Goal: Task Accomplishment & Management: Use online tool/utility

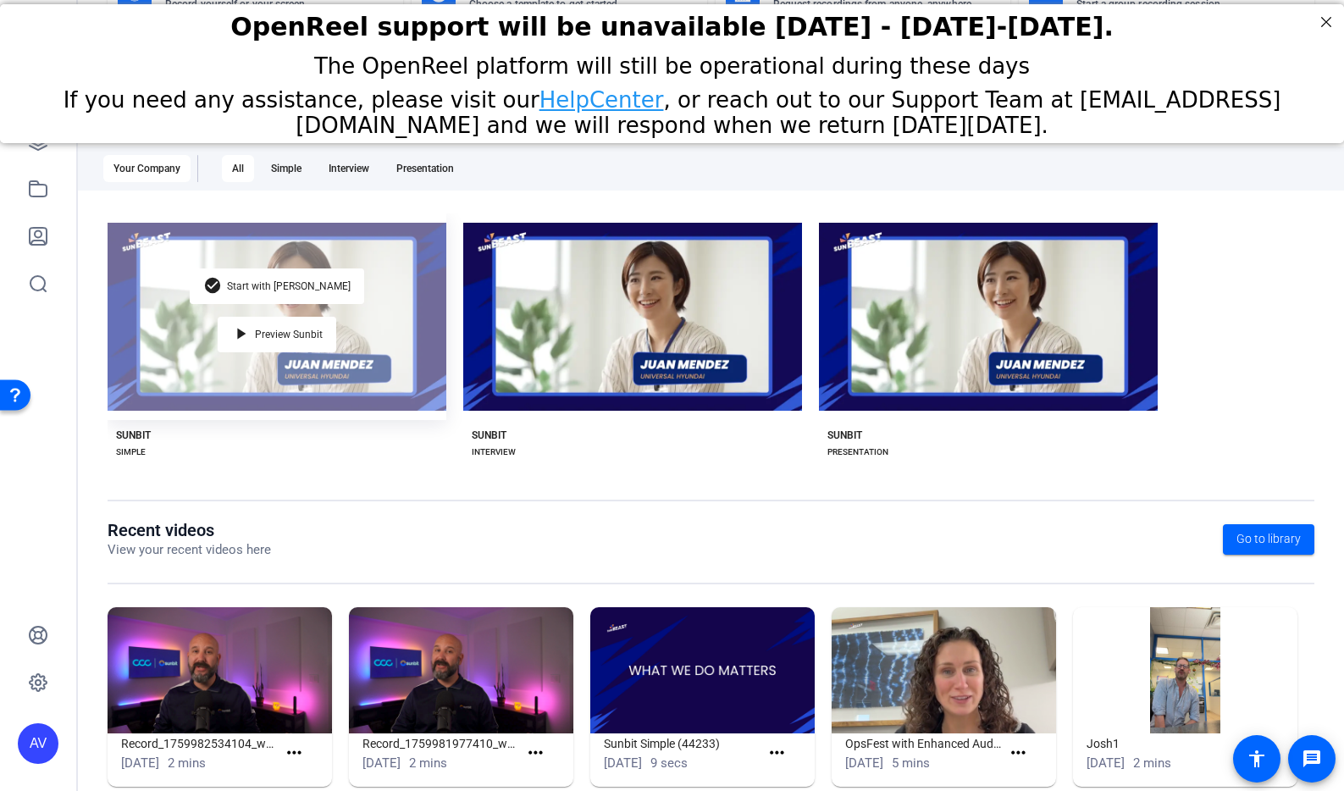
scroll to position [180, 0]
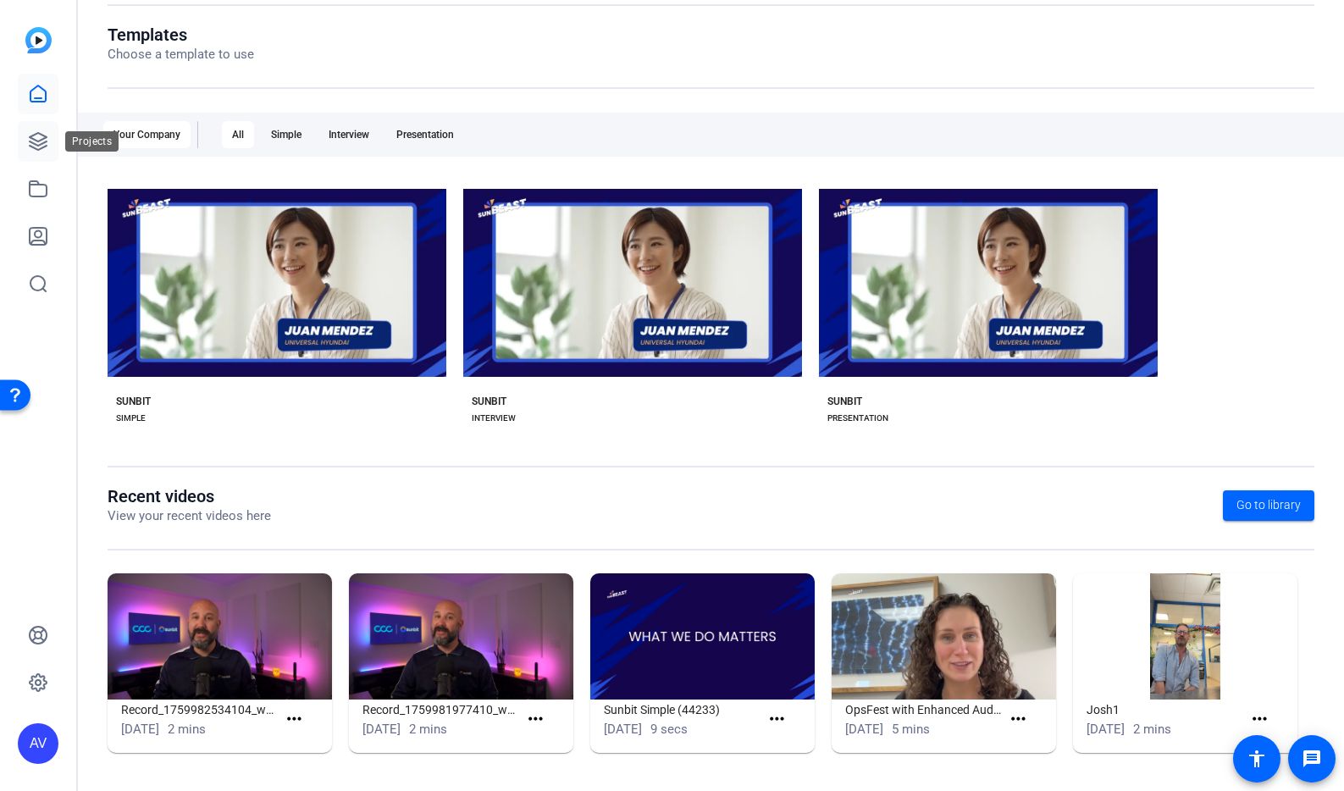
click at [36, 132] on icon at bounding box center [38, 141] width 20 height 20
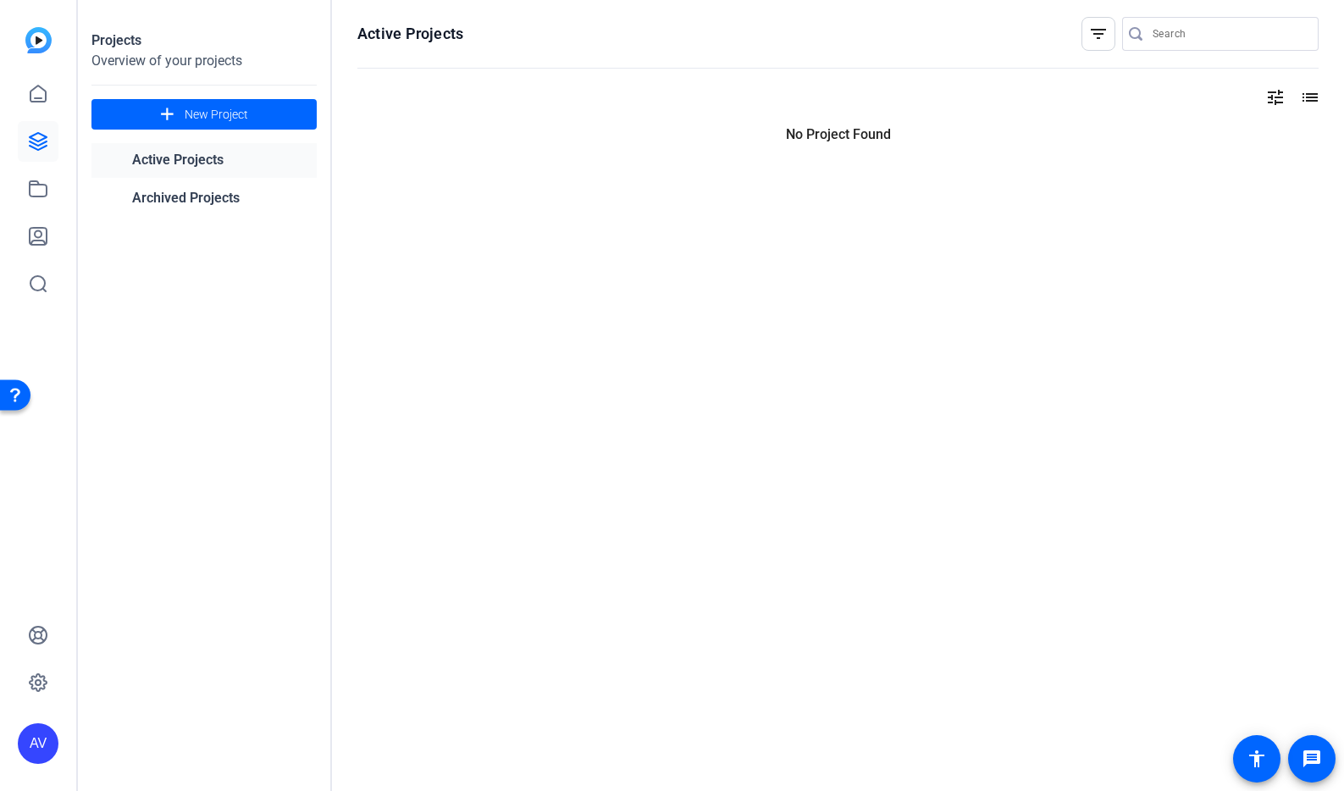
scroll to position [0, 0]
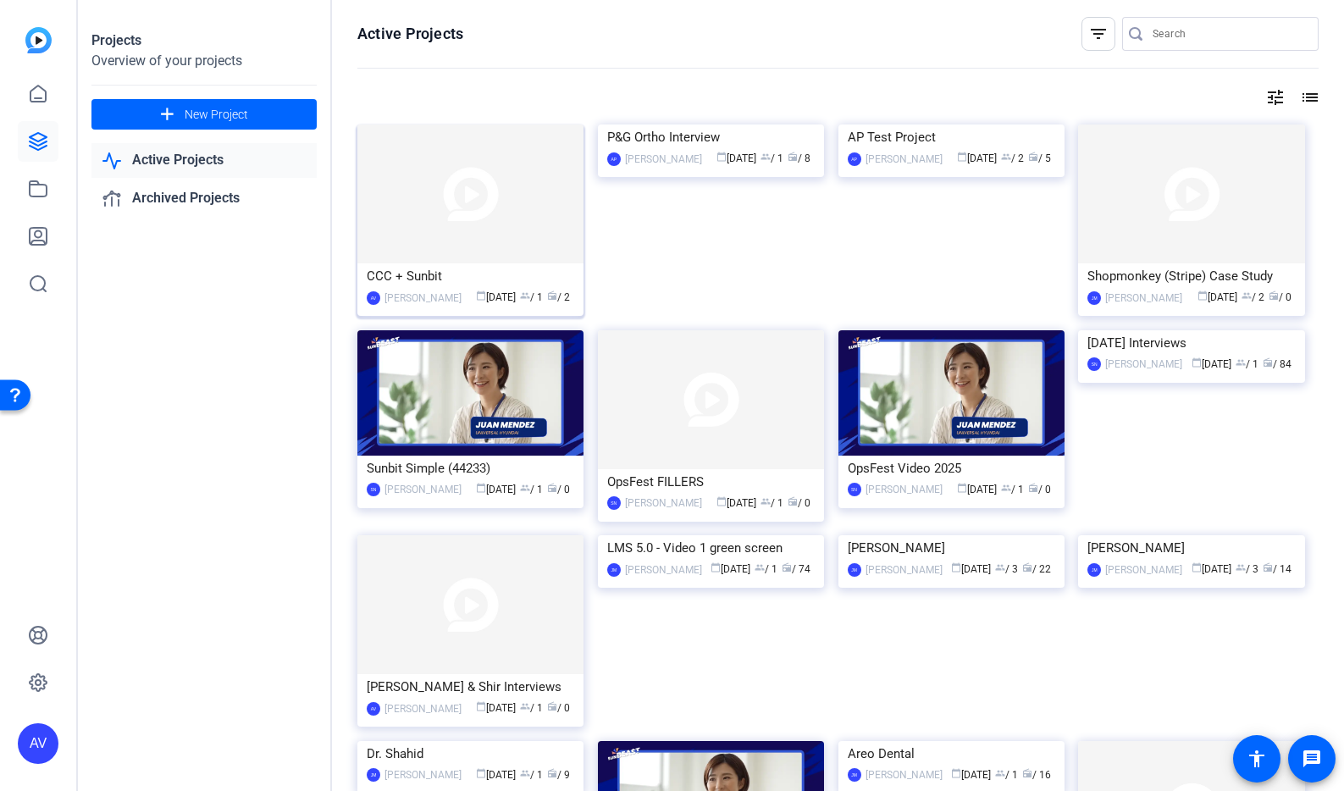
click at [464, 277] on div "CCC + Sunbit" at bounding box center [470, 275] width 207 height 25
click at [42, 196] on icon at bounding box center [38, 188] width 17 height 15
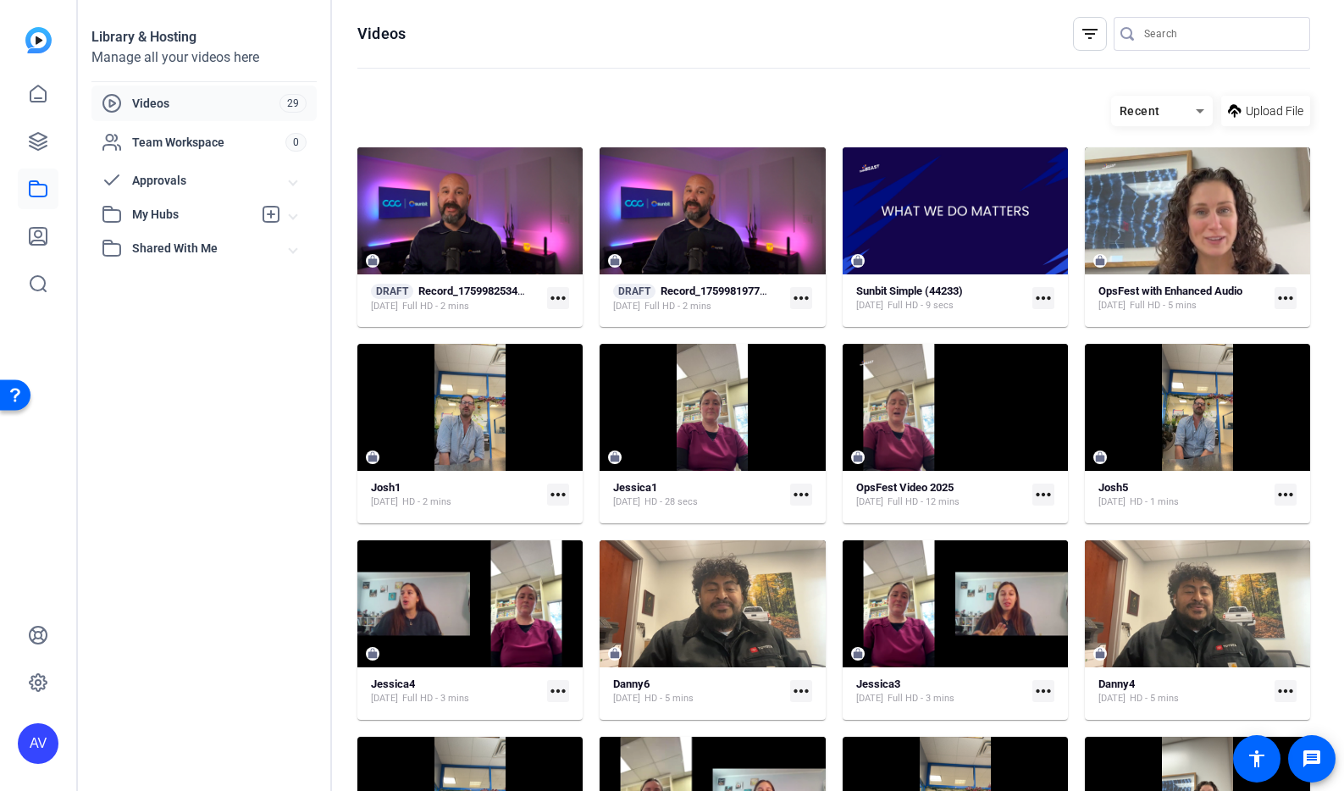
click at [566, 299] on mat-icon "more_horiz" at bounding box center [558, 298] width 22 height 22
click at [495, 314] on div at bounding box center [672, 395] width 1344 height 791
click at [488, 318] on mat-card-content "DRAFT Record_1759982534104_webcam [DATE] Full HD - 2 mins more_horiz" at bounding box center [469, 305] width 225 height 43
click at [502, 301] on div "[DATE] Full HD - 2 mins" at bounding box center [449, 307] width 157 height 14
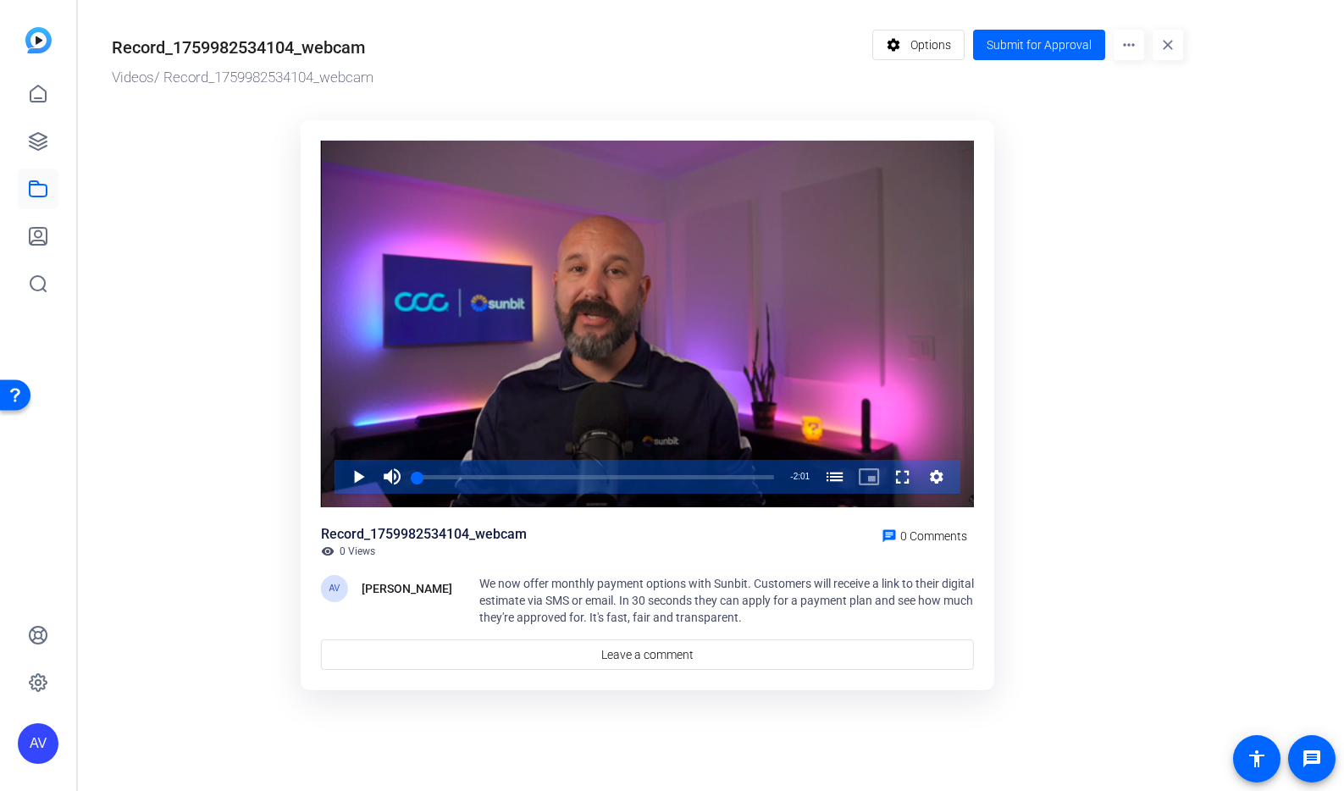
click at [1128, 51] on mat-icon "more_horiz" at bounding box center [1128, 45] width 30 height 30
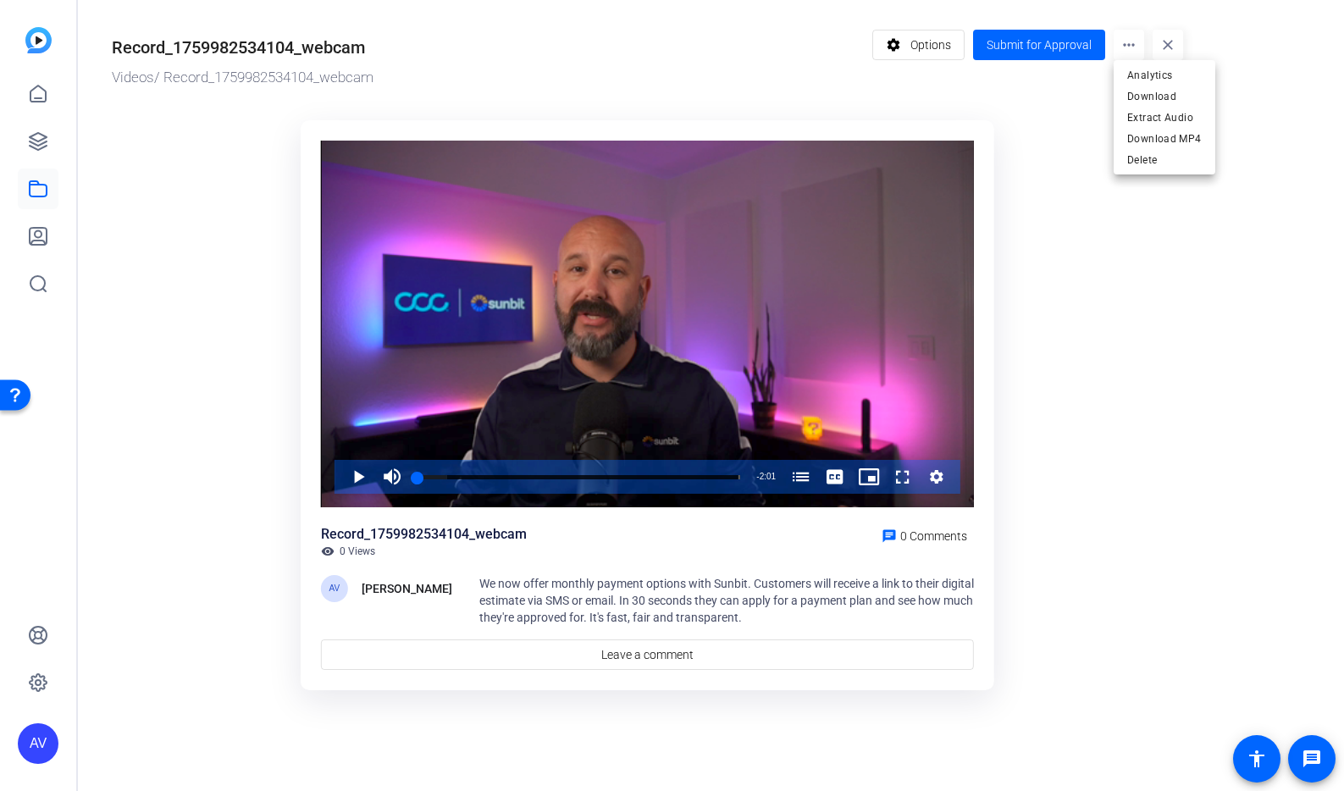
click at [716, 62] on div at bounding box center [672, 395] width 1344 height 791
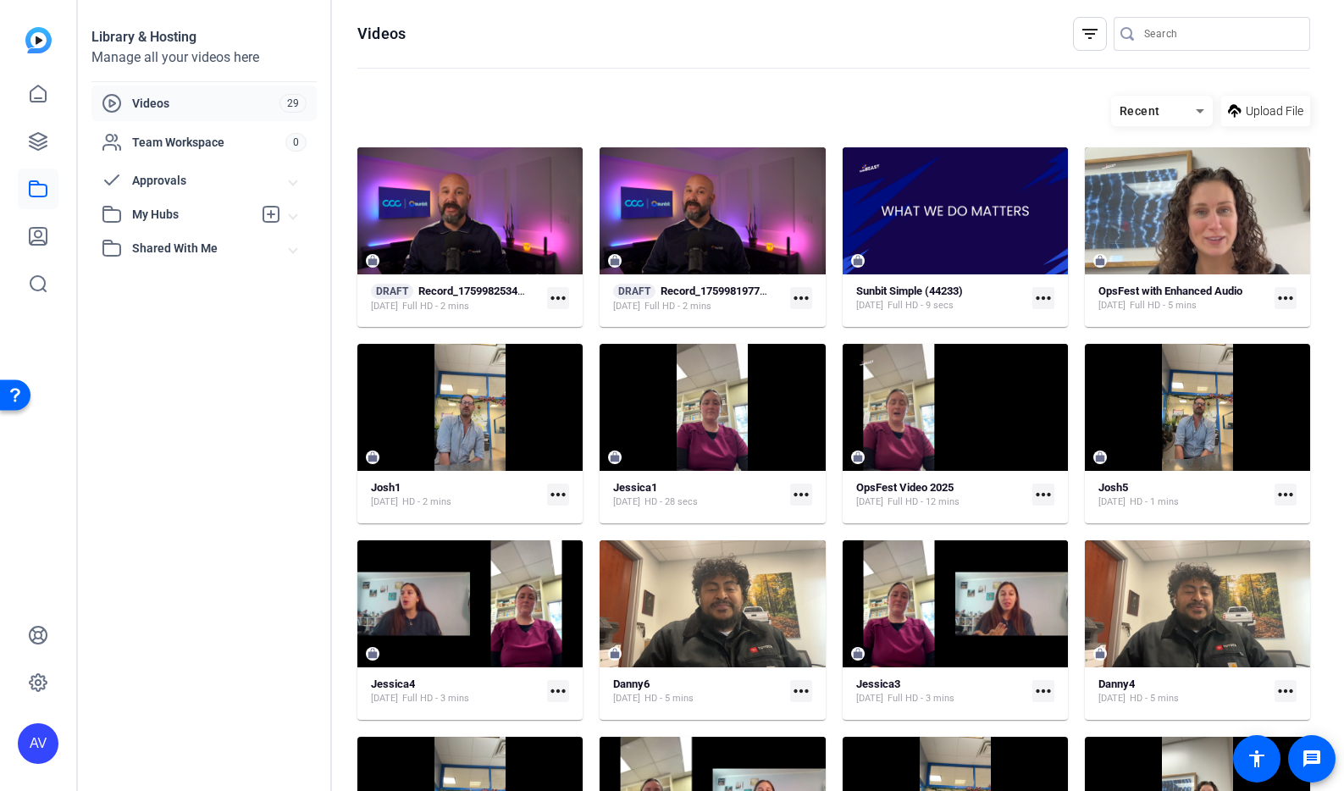
click at [577, 87] on hosting-toolbar "Recent Upload File" at bounding box center [833, 117] width 953 height 60
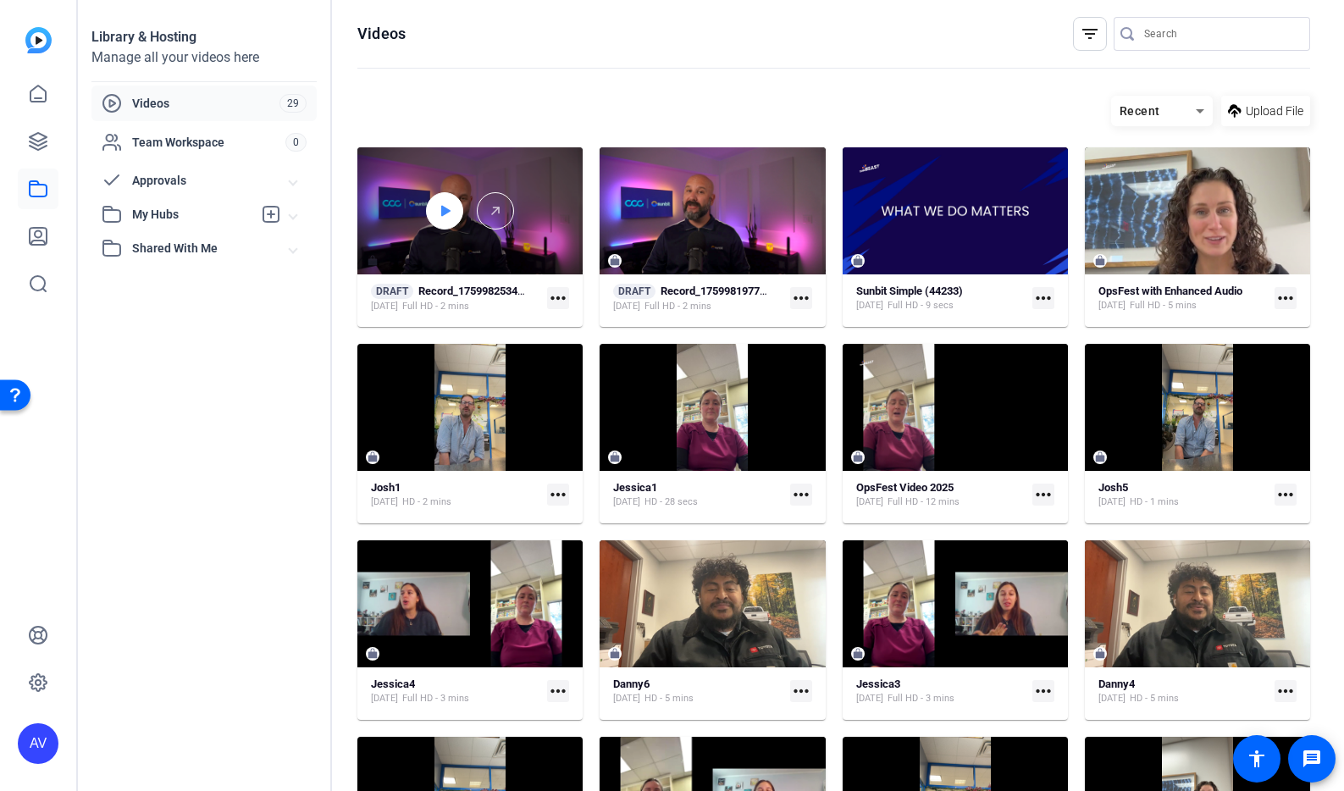
click at [433, 209] on div at bounding box center [444, 210] width 37 height 37
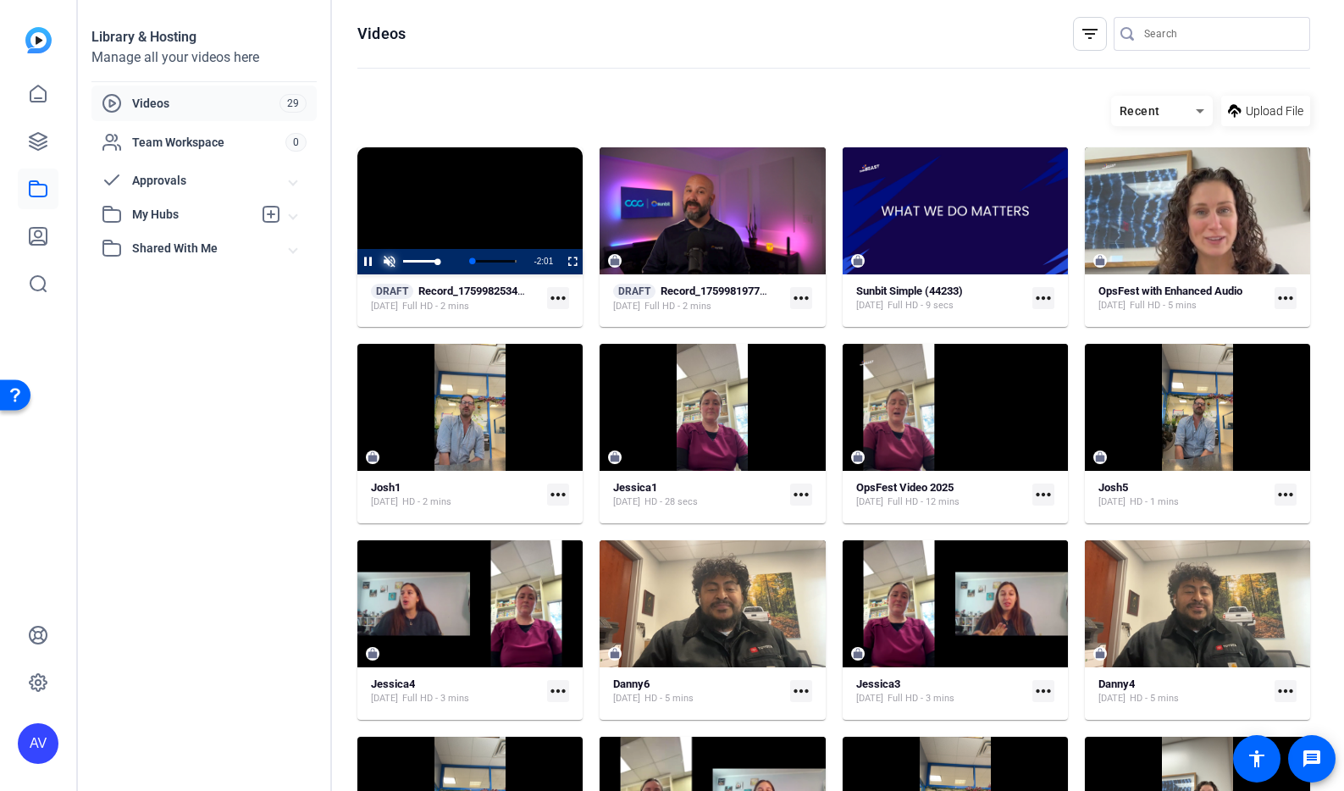
click at [391, 262] on span "Video Player" at bounding box center [388, 262] width 21 height 0
click at [357, 264] on span "Video Player" at bounding box center [357, 261] width 0 height 25
click at [41, 134] on icon at bounding box center [38, 141] width 17 height 17
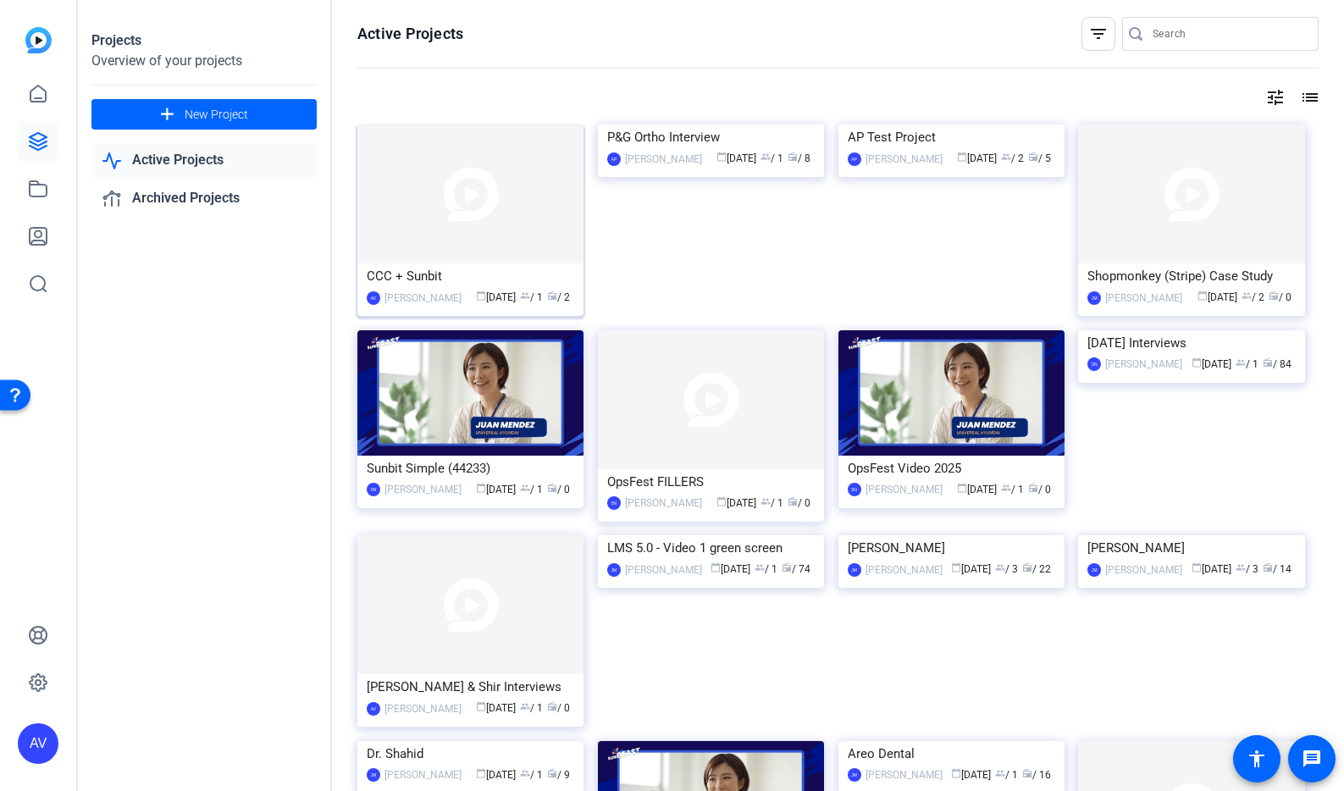
click at [450, 247] on img at bounding box center [470, 193] width 226 height 139
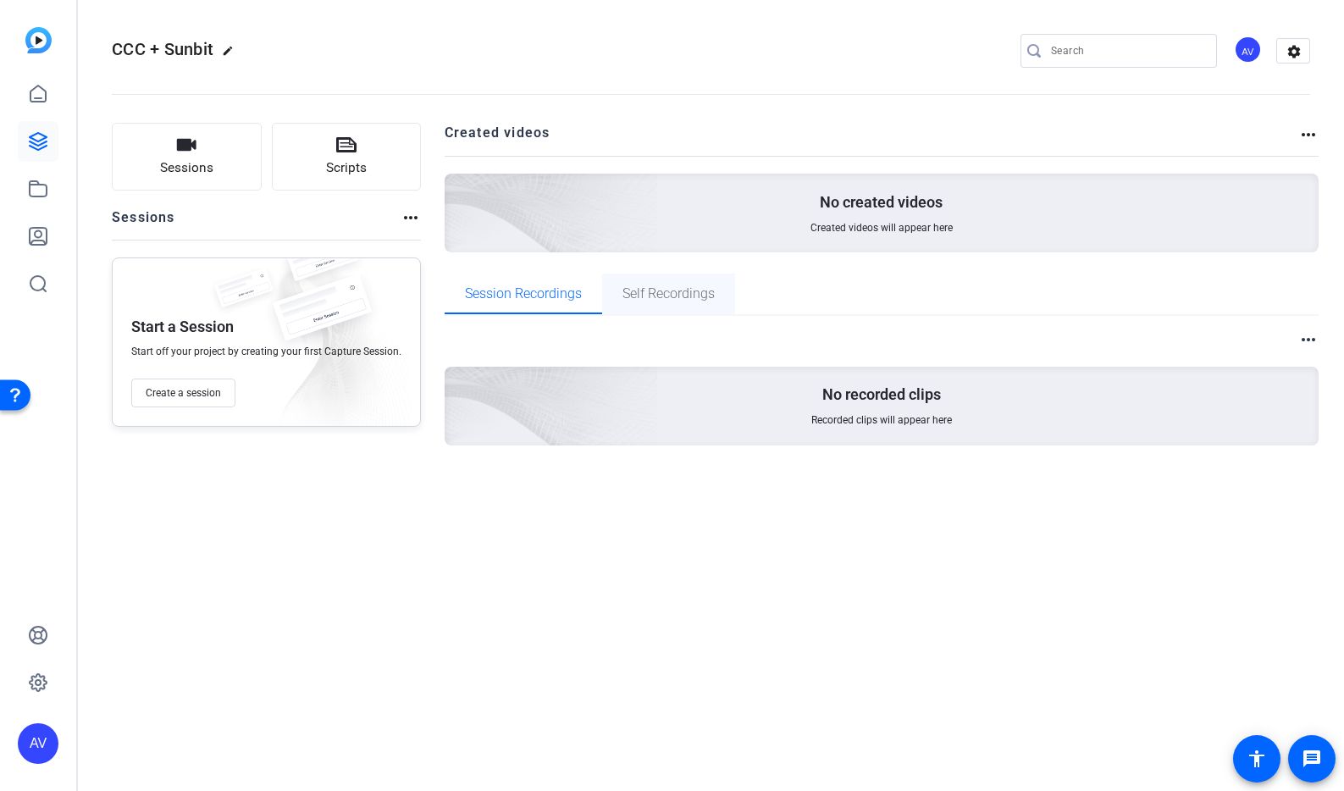
click at [703, 297] on span "Self Recordings" at bounding box center [668, 294] width 92 height 14
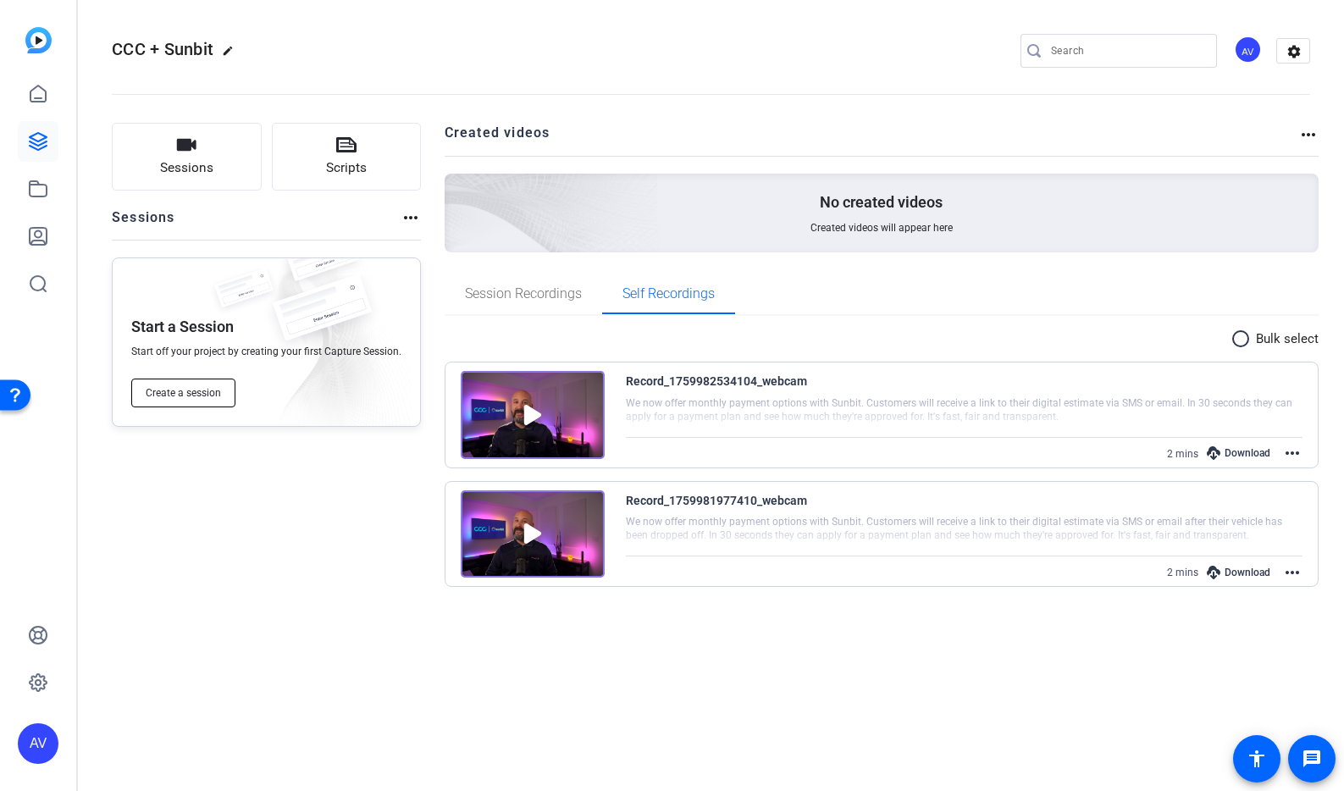
click at [178, 398] on span "Create a session" at bounding box center [183, 393] width 75 height 14
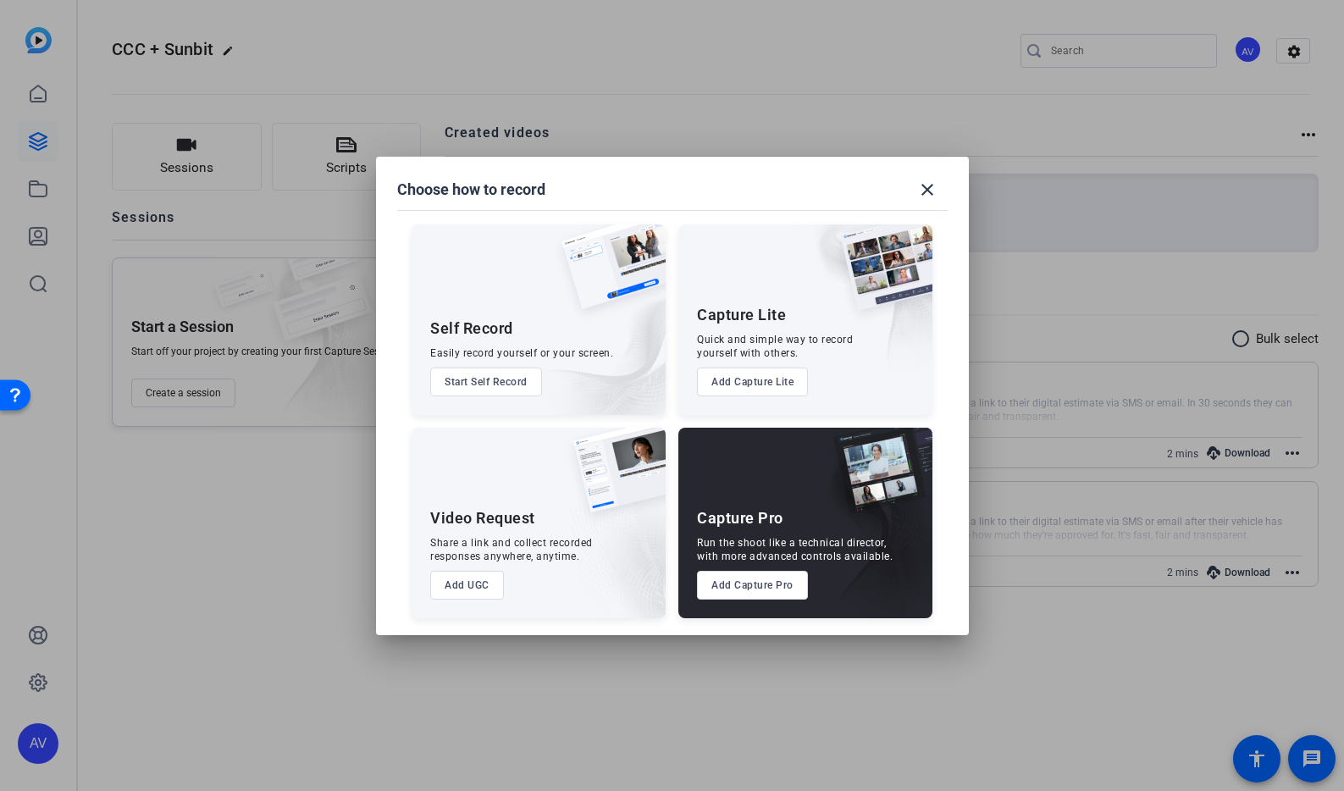
click at [464, 390] on button "Start Self Record" at bounding box center [486, 381] width 112 height 29
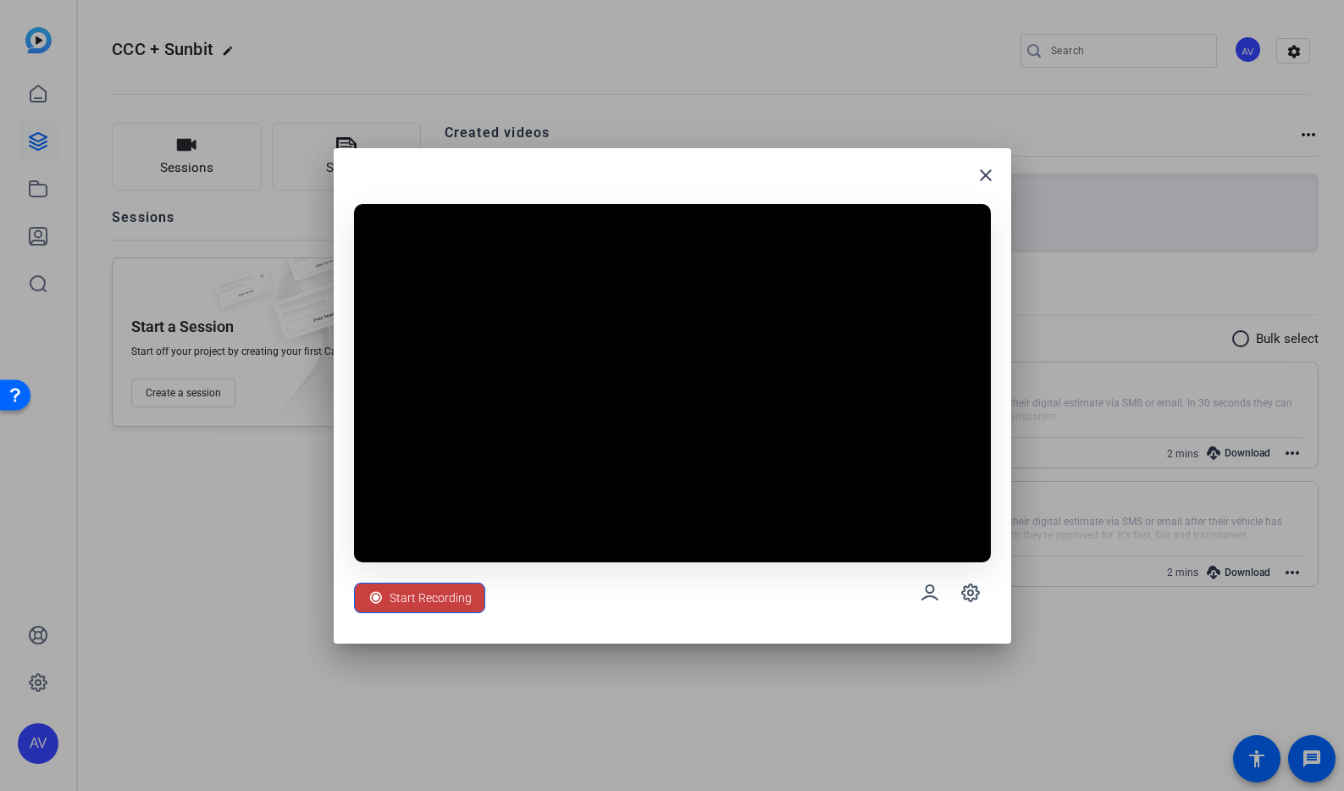
click at [411, 603] on span "Start Recording" at bounding box center [431, 598] width 82 height 32
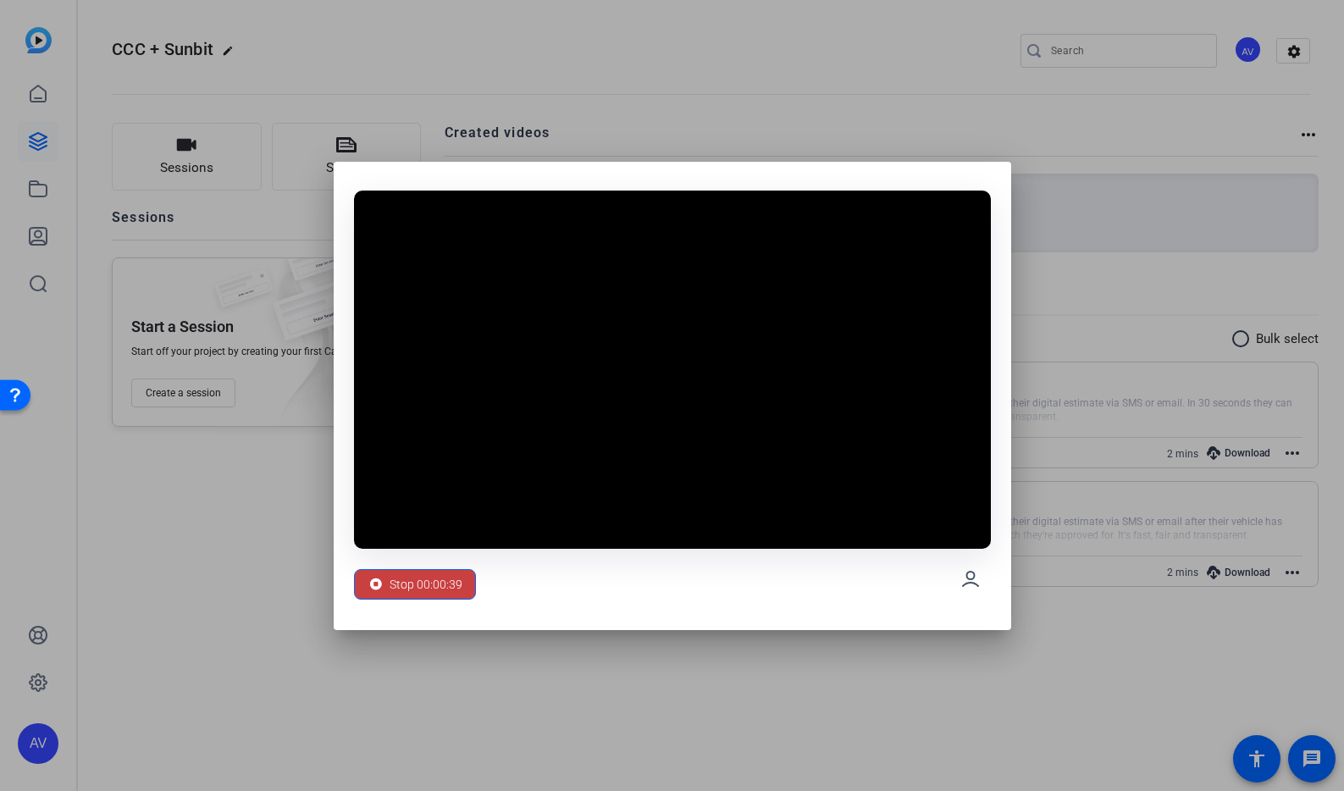
click at [396, 586] on span "Stop 00:00:39" at bounding box center [426, 584] width 73 height 32
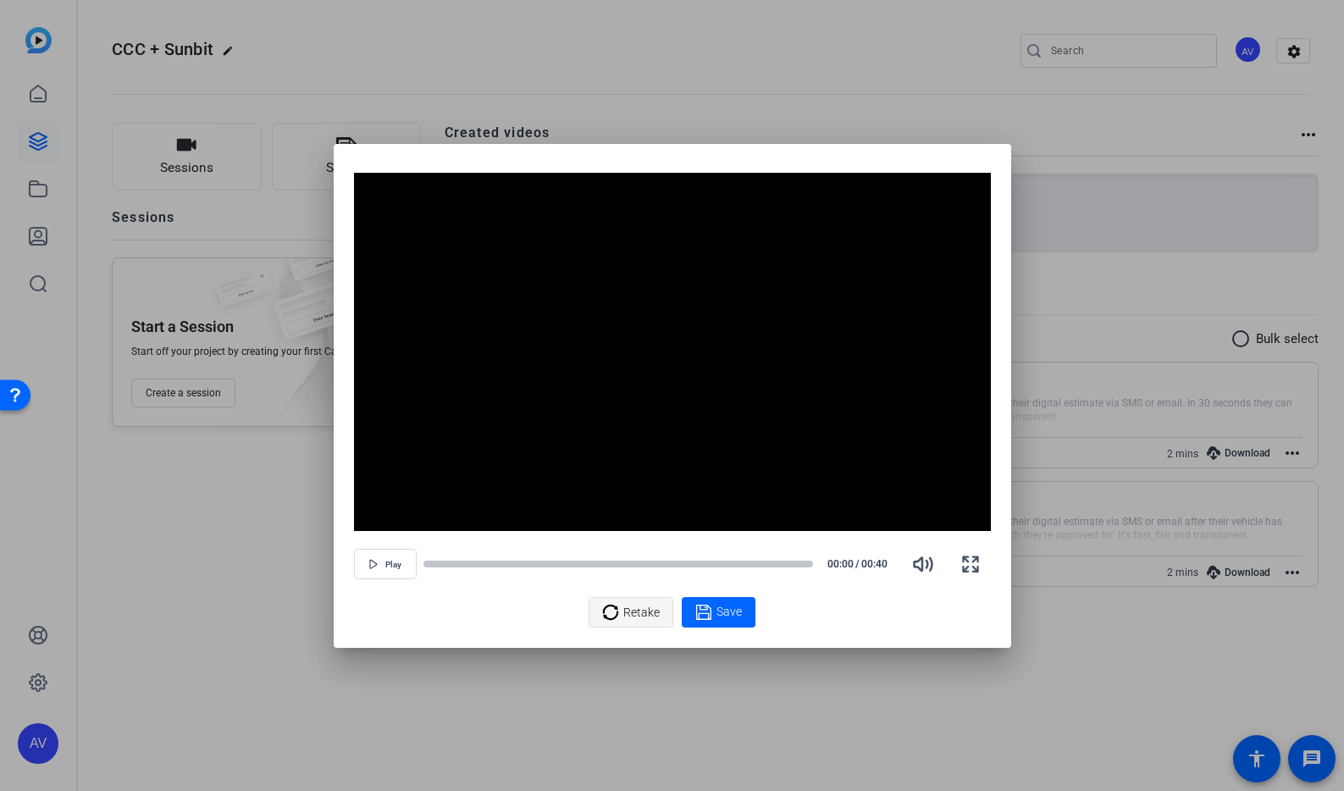
click at [641, 611] on span "Retake" at bounding box center [641, 612] width 36 height 32
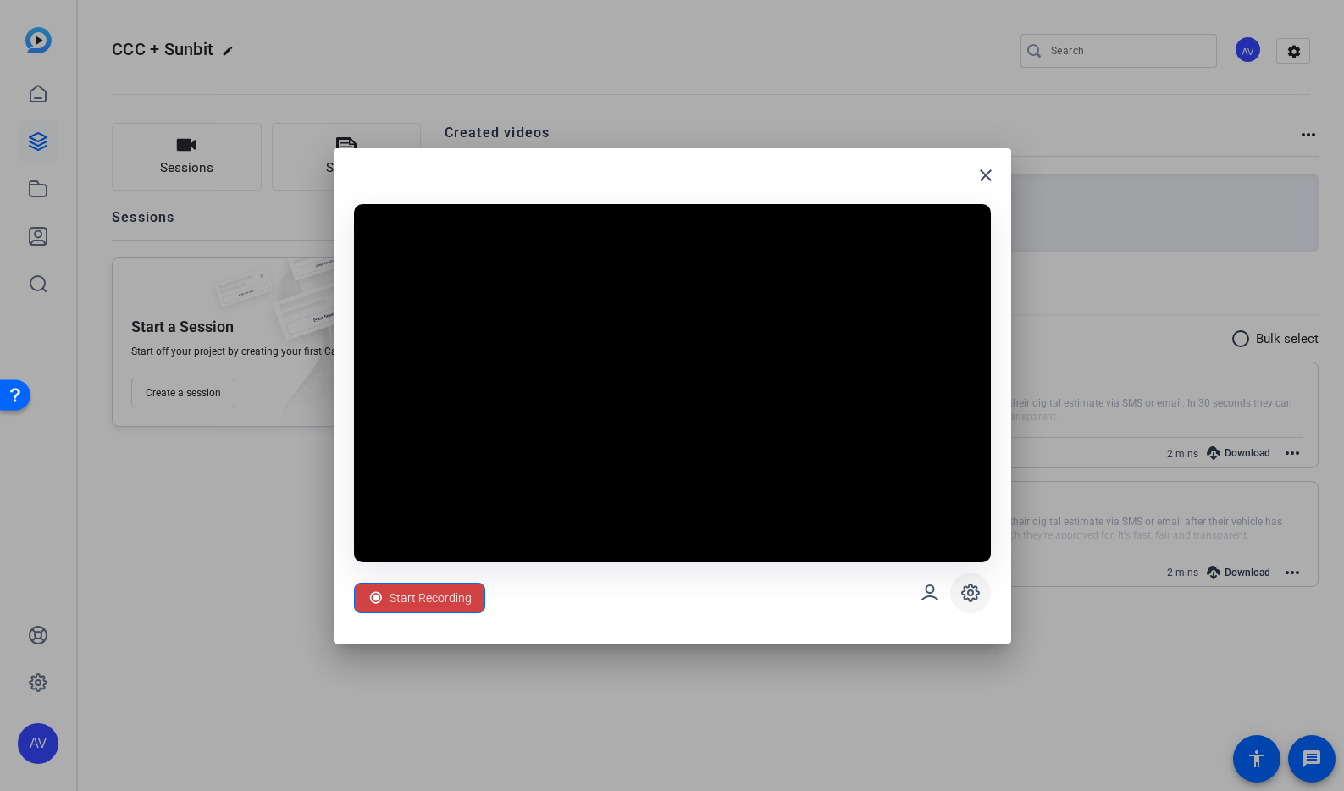
click at [969, 594] on icon at bounding box center [970, 592] width 5 height 5
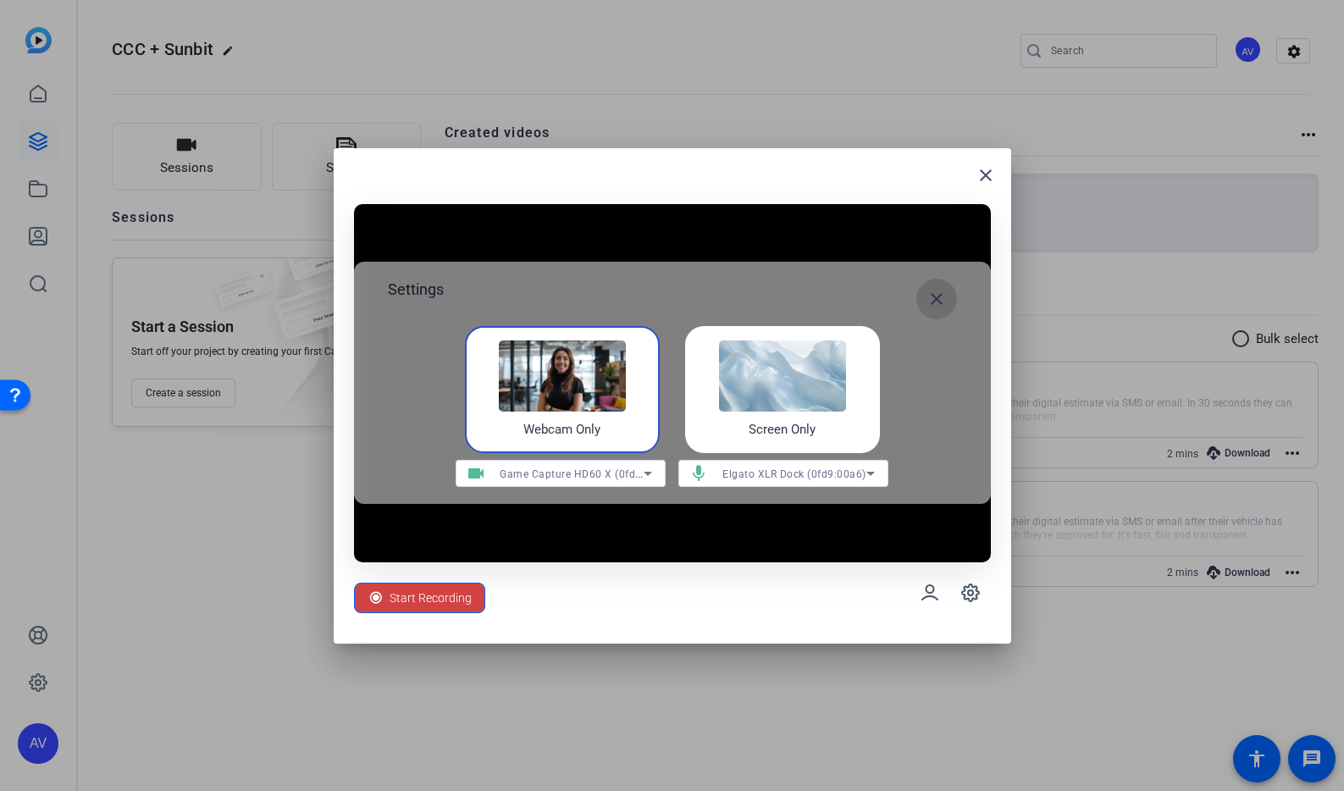
click at [945, 296] on mat-icon "close" at bounding box center [936, 299] width 20 height 20
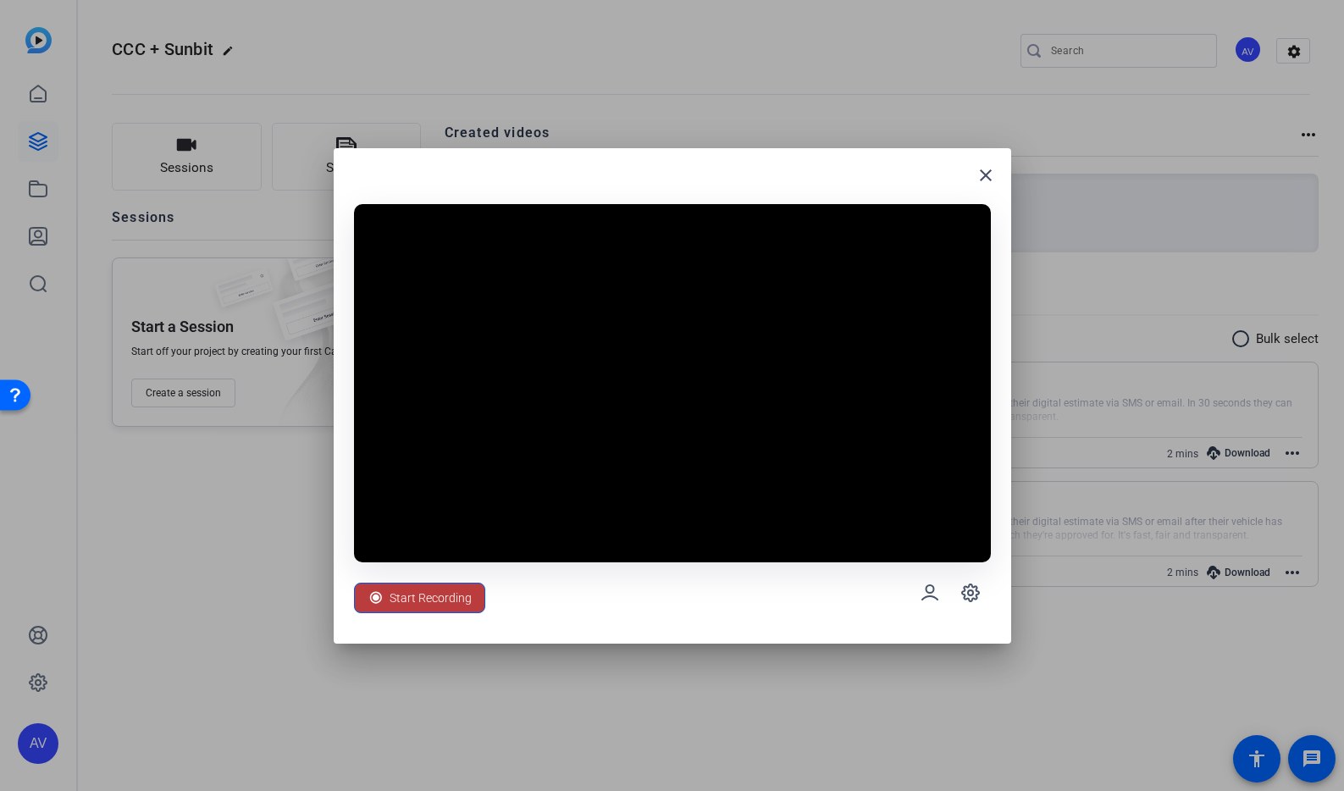
drag, startPoint x: 456, startPoint y: 594, endPoint x: 483, endPoint y: 593, distance: 28.0
click at [456, 594] on span "Start Recording" at bounding box center [431, 598] width 82 height 32
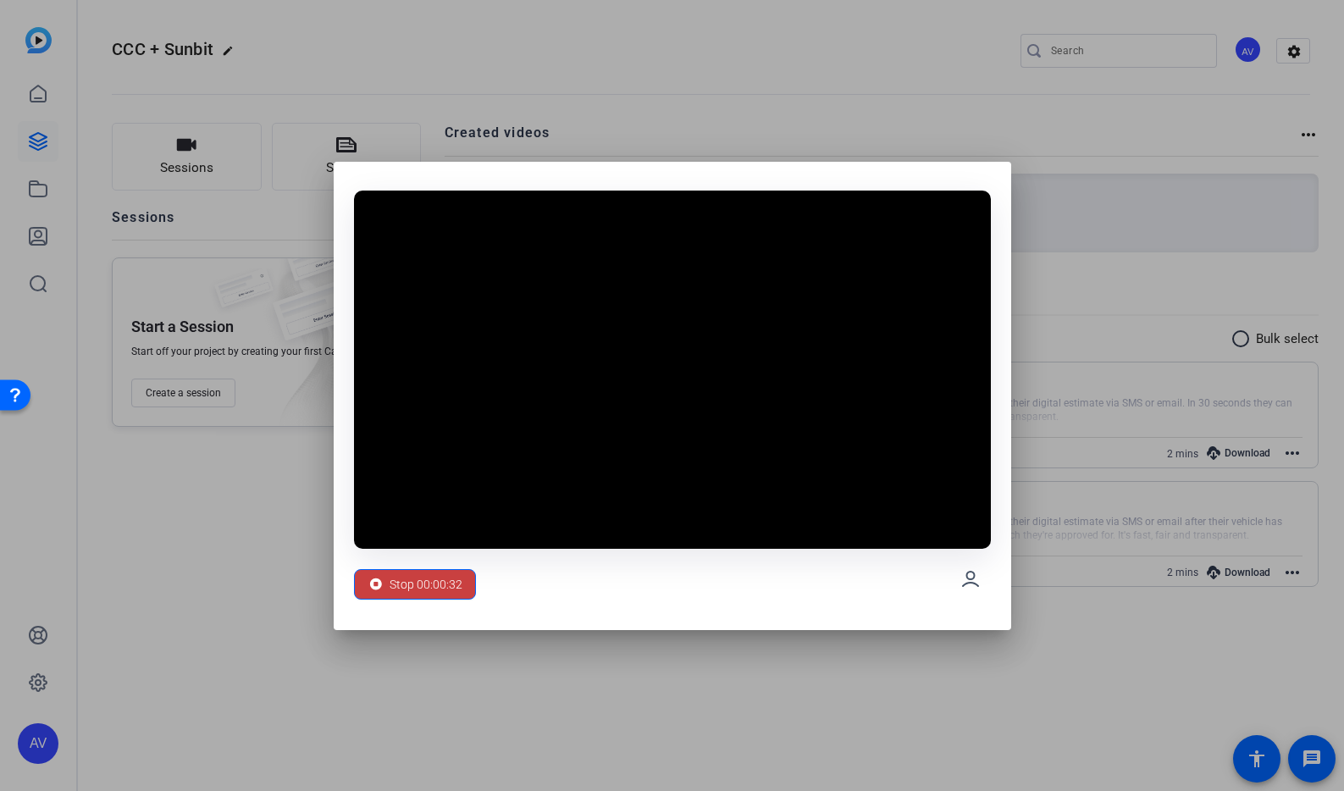
click at [410, 584] on span "Stop 00:00:32" at bounding box center [426, 584] width 73 height 32
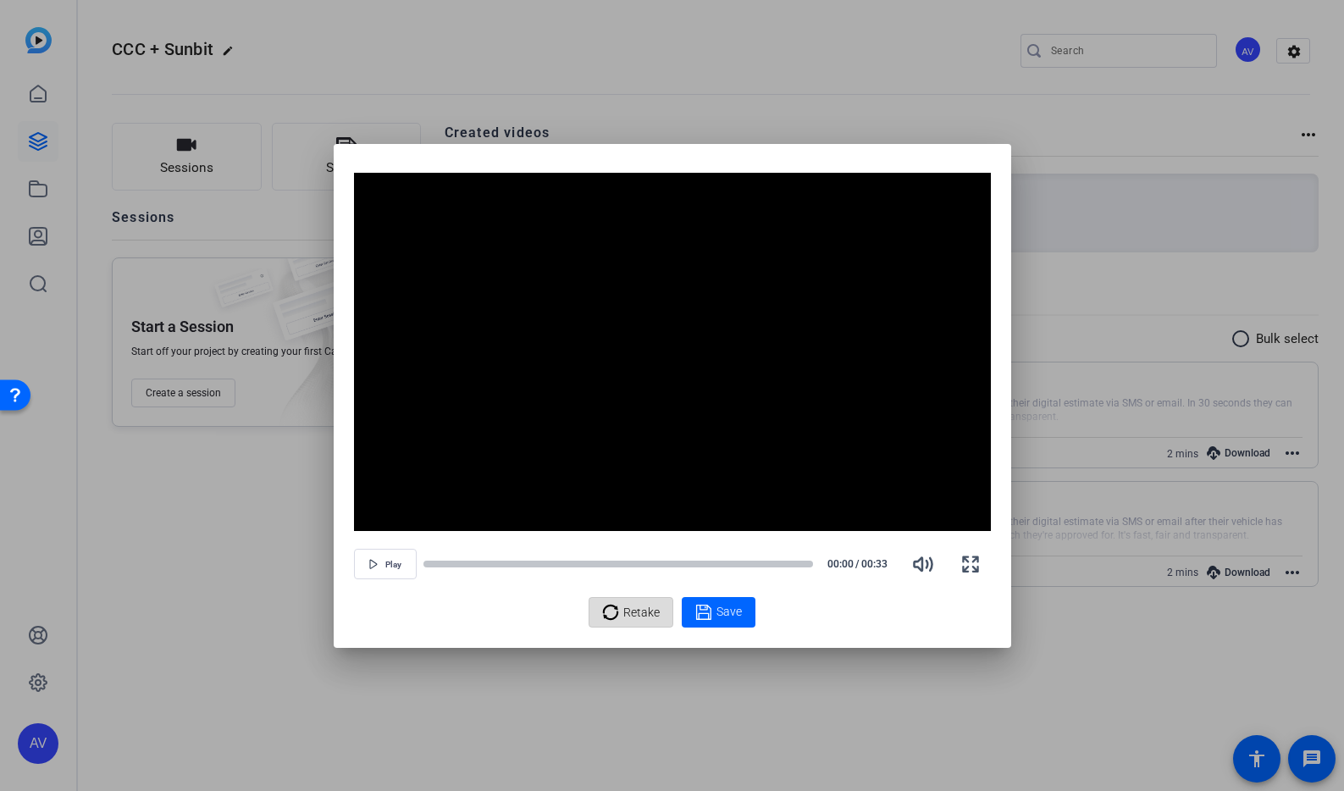
click at [628, 615] on span "Retake" at bounding box center [641, 612] width 36 height 32
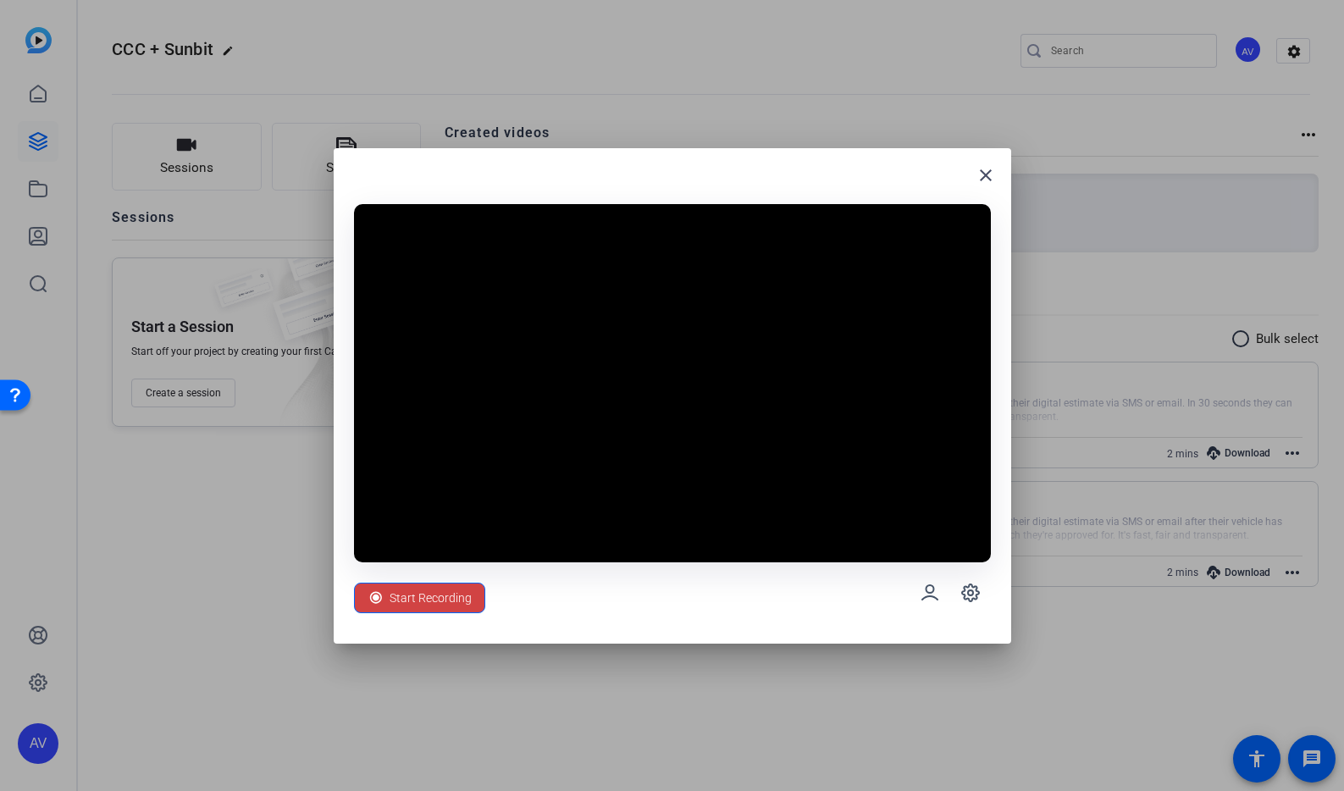
click at [447, 583] on span "Start Recording" at bounding box center [431, 598] width 82 height 32
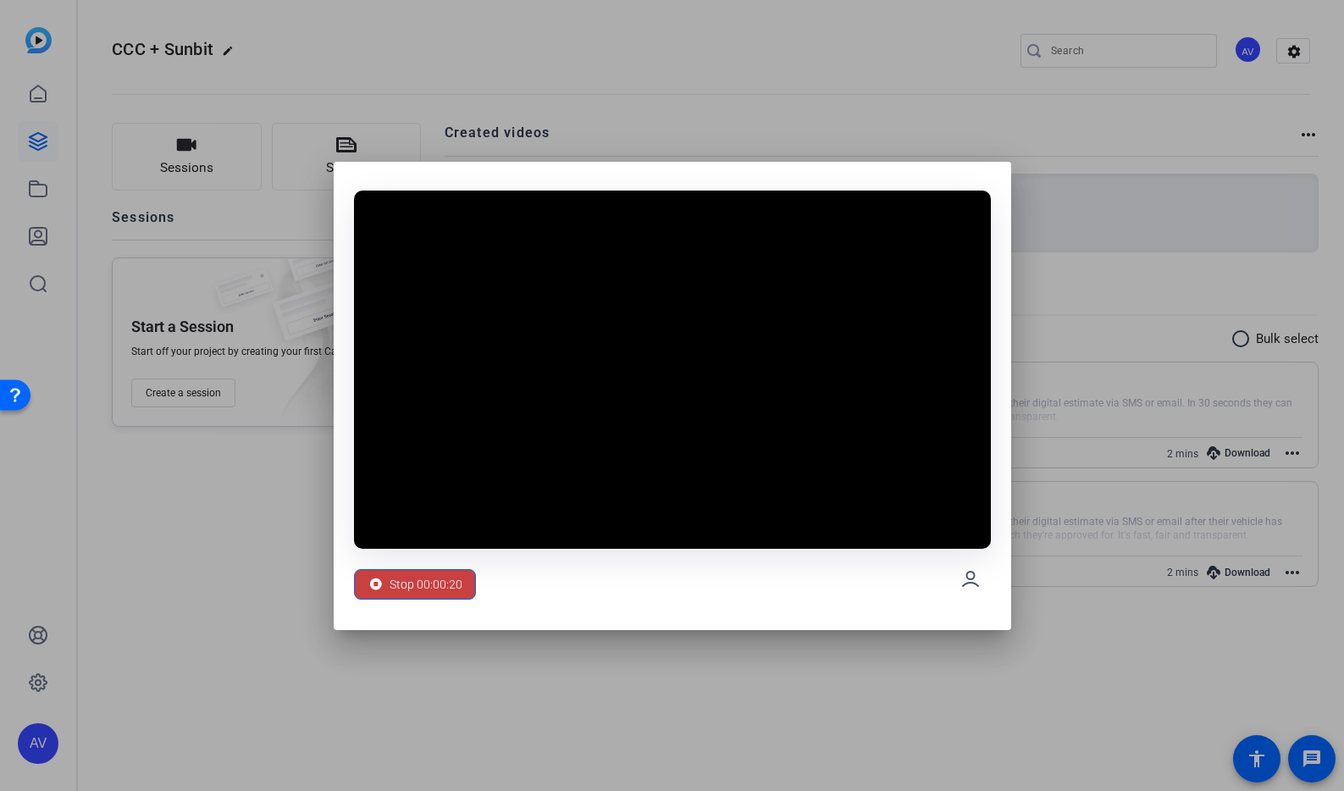
click at [447, 577] on span "Stop 00:00:20" at bounding box center [426, 584] width 73 height 32
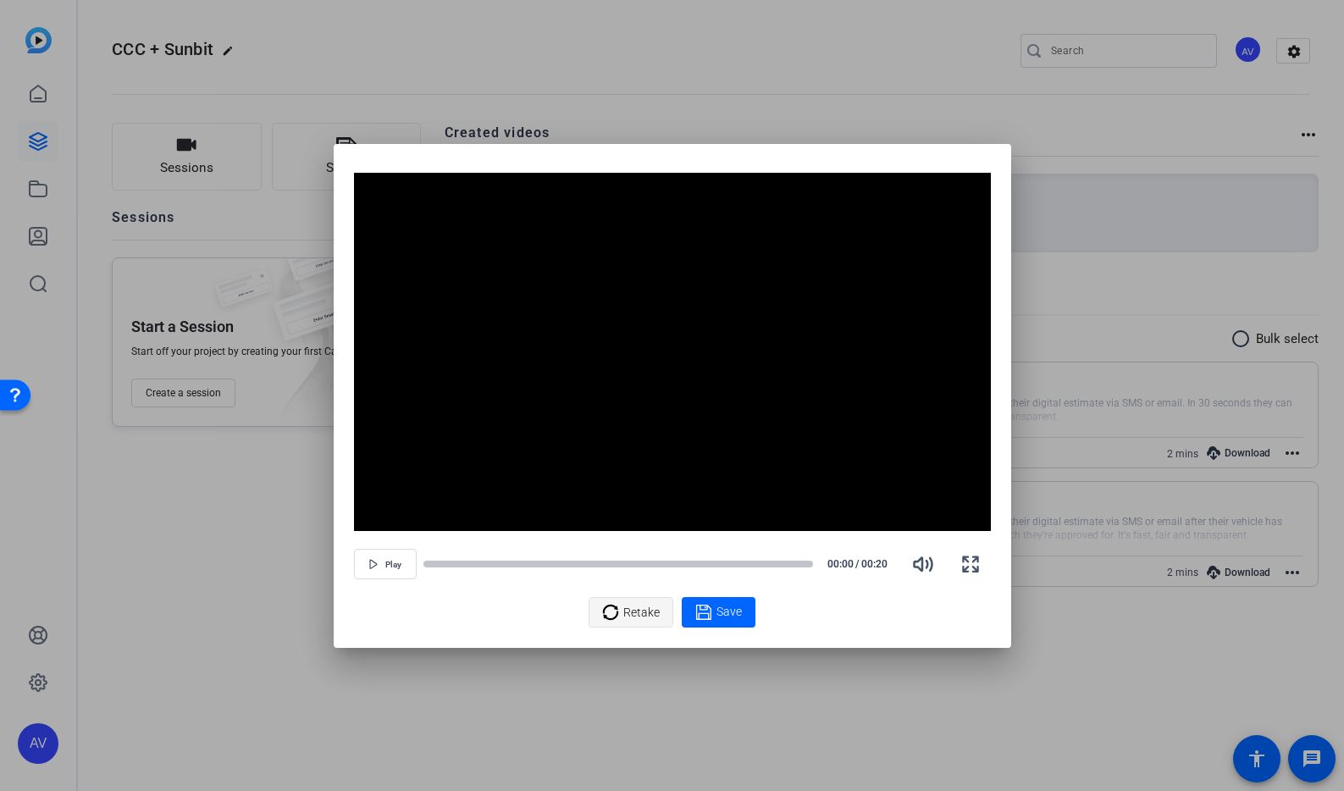
click at [624, 614] on span "Retake" at bounding box center [641, 612] width 36 height 32
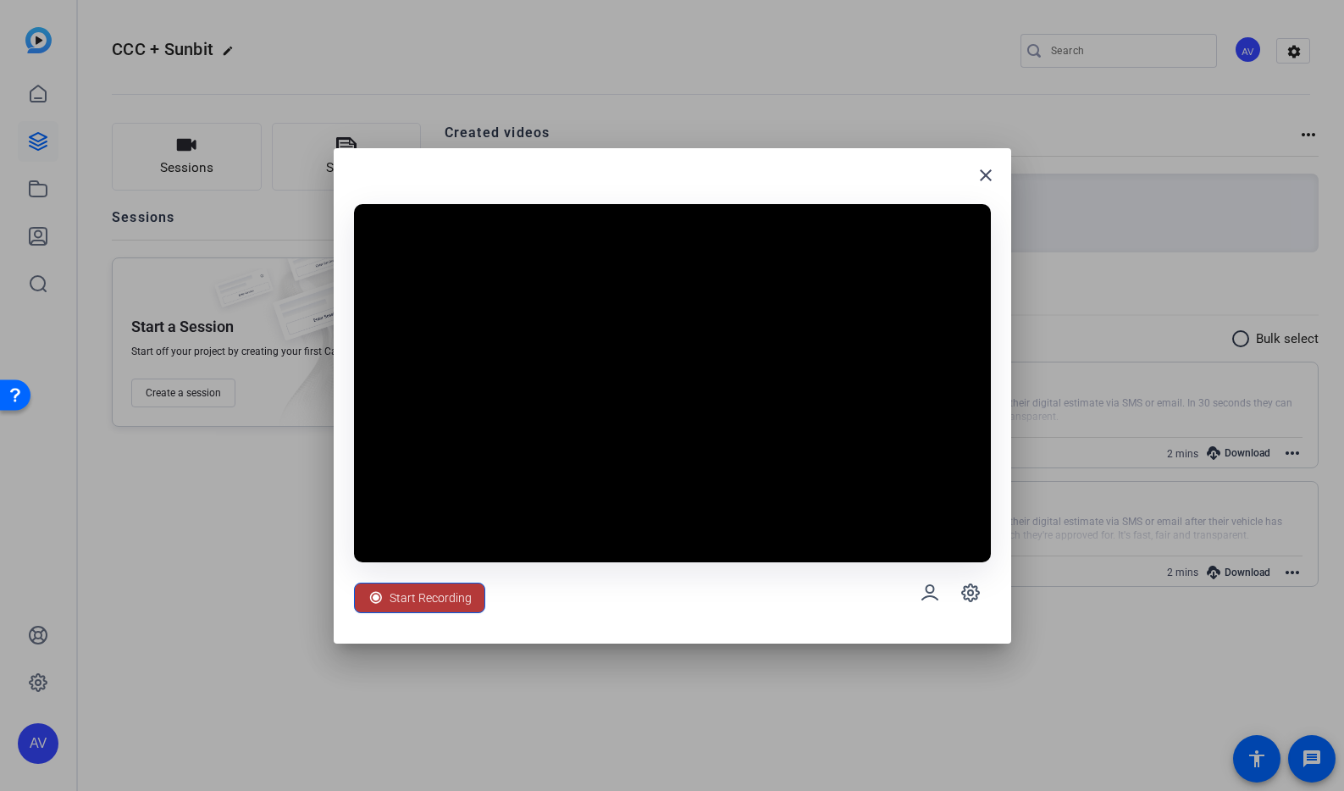
click at [405, 595] on span "Start Recording" at bounding box center [431, 598] width 82 height 32
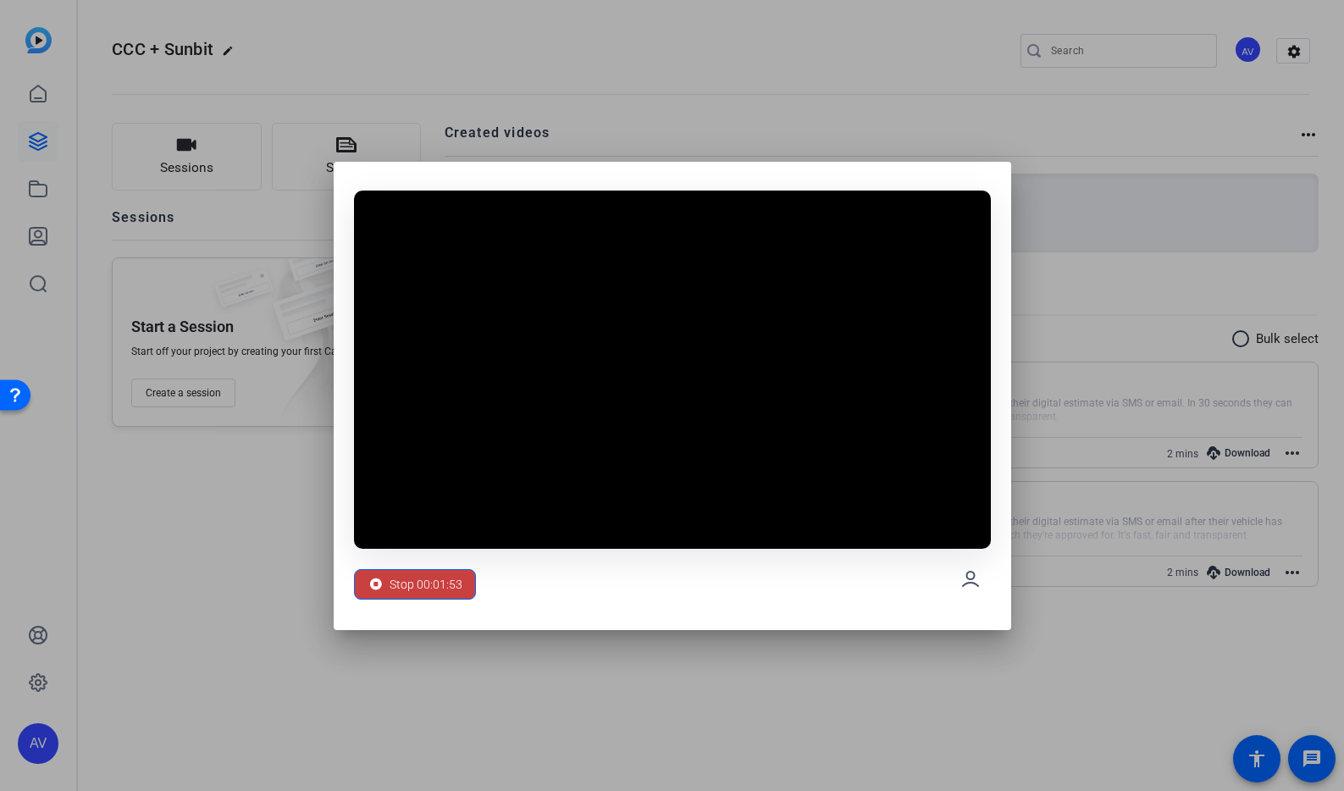
click at [403, 588] on span "Stop 00:01:53" at bounding box center [426, 584] width 73 height 32
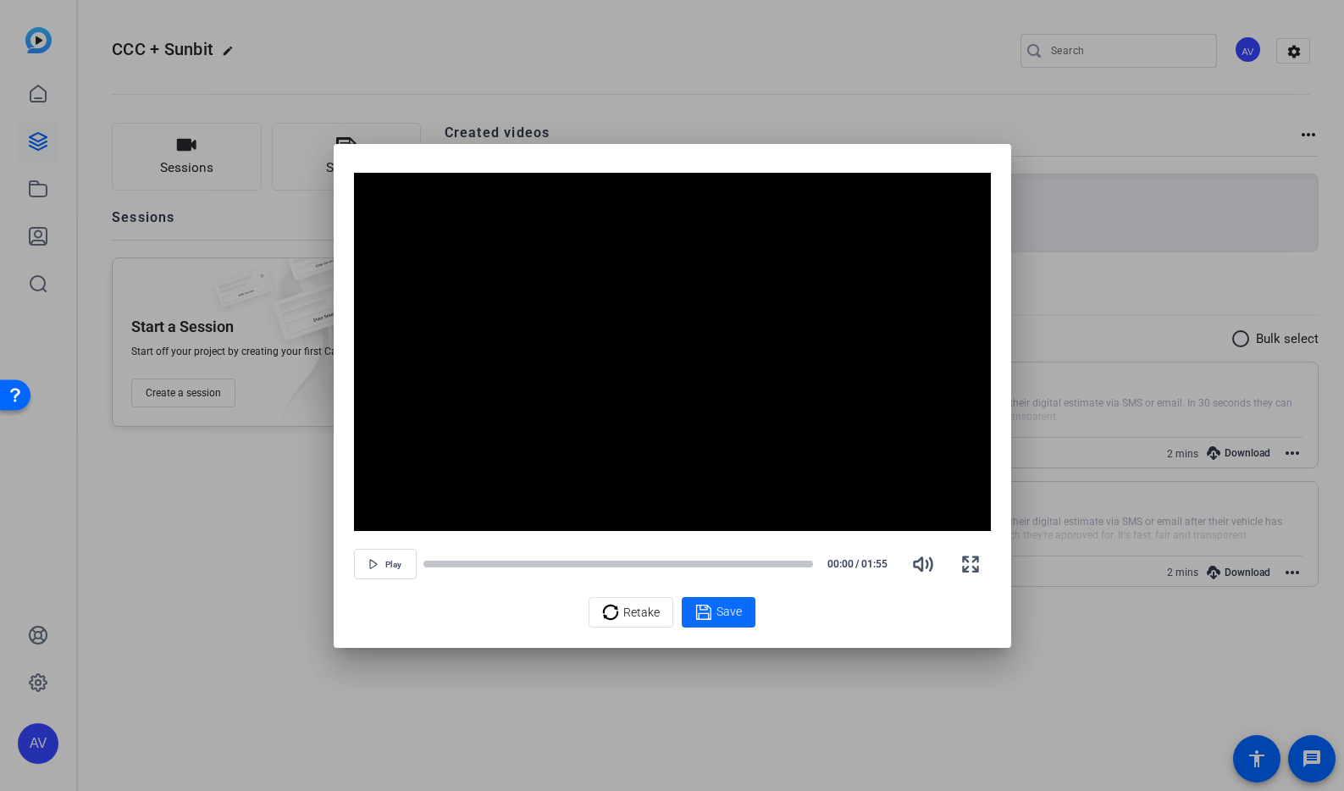
click at [704, 613] on icon at bounding box center [703, 612] width 17 height 20
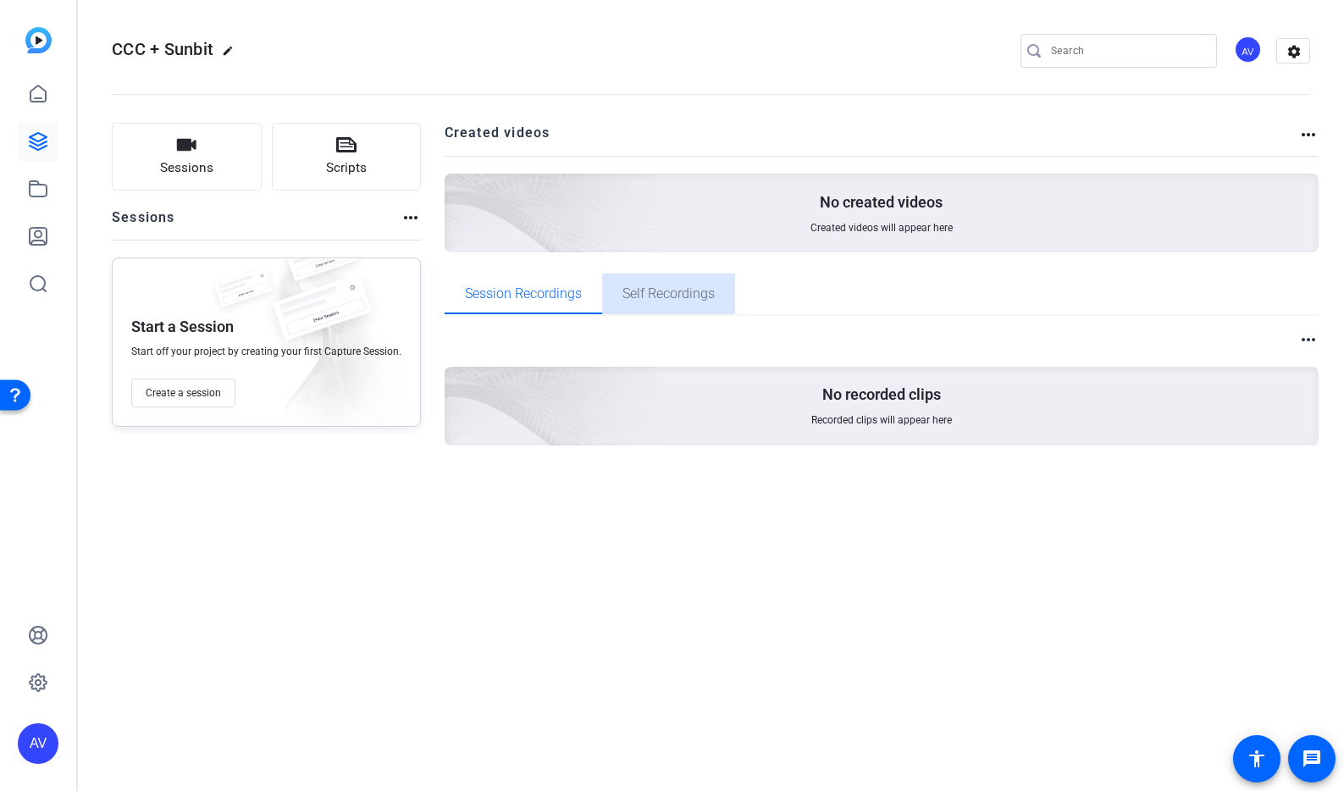
click at [731, 304] on div "Self Recordings" at bounding box center [668, 293] width 133 height 41
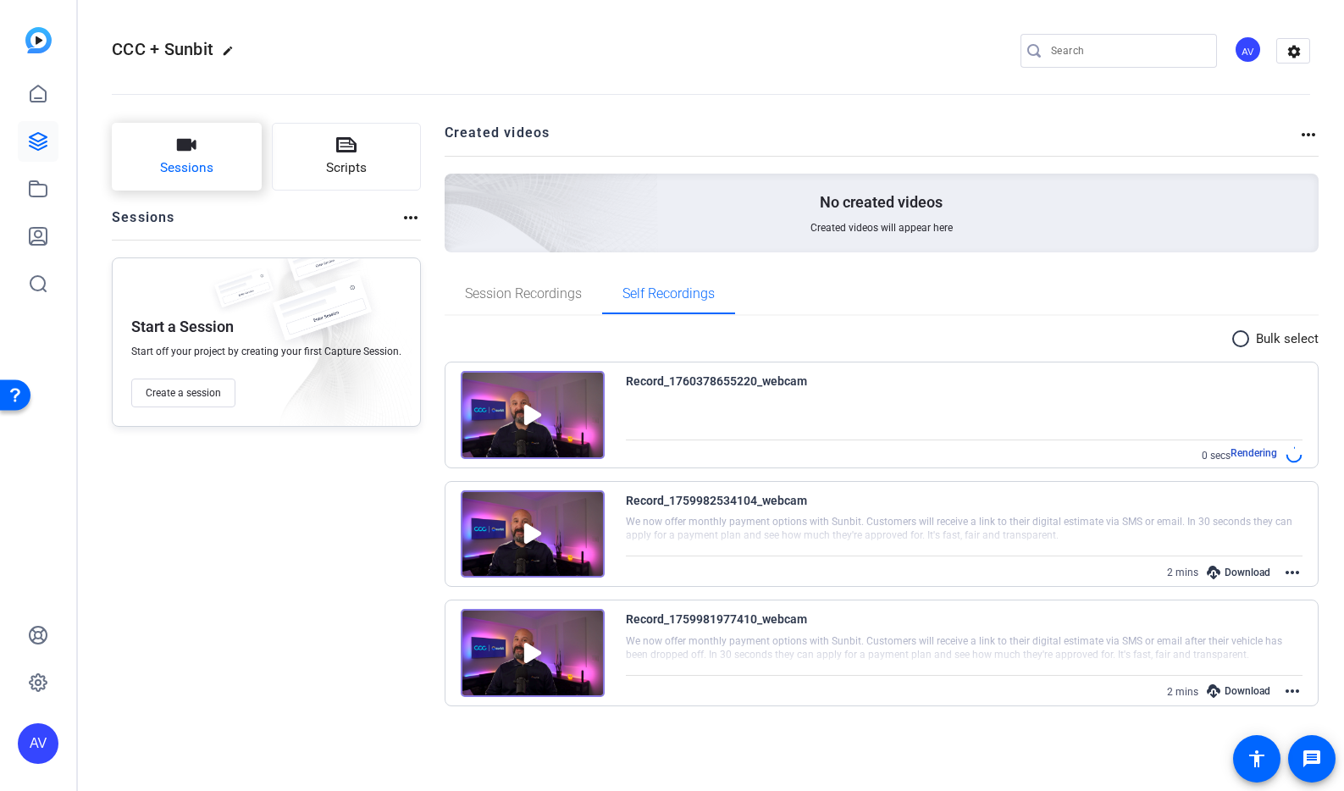
click at [173, 164] on span "Sessions" at bounding box center [186, 167] width 53 height 19
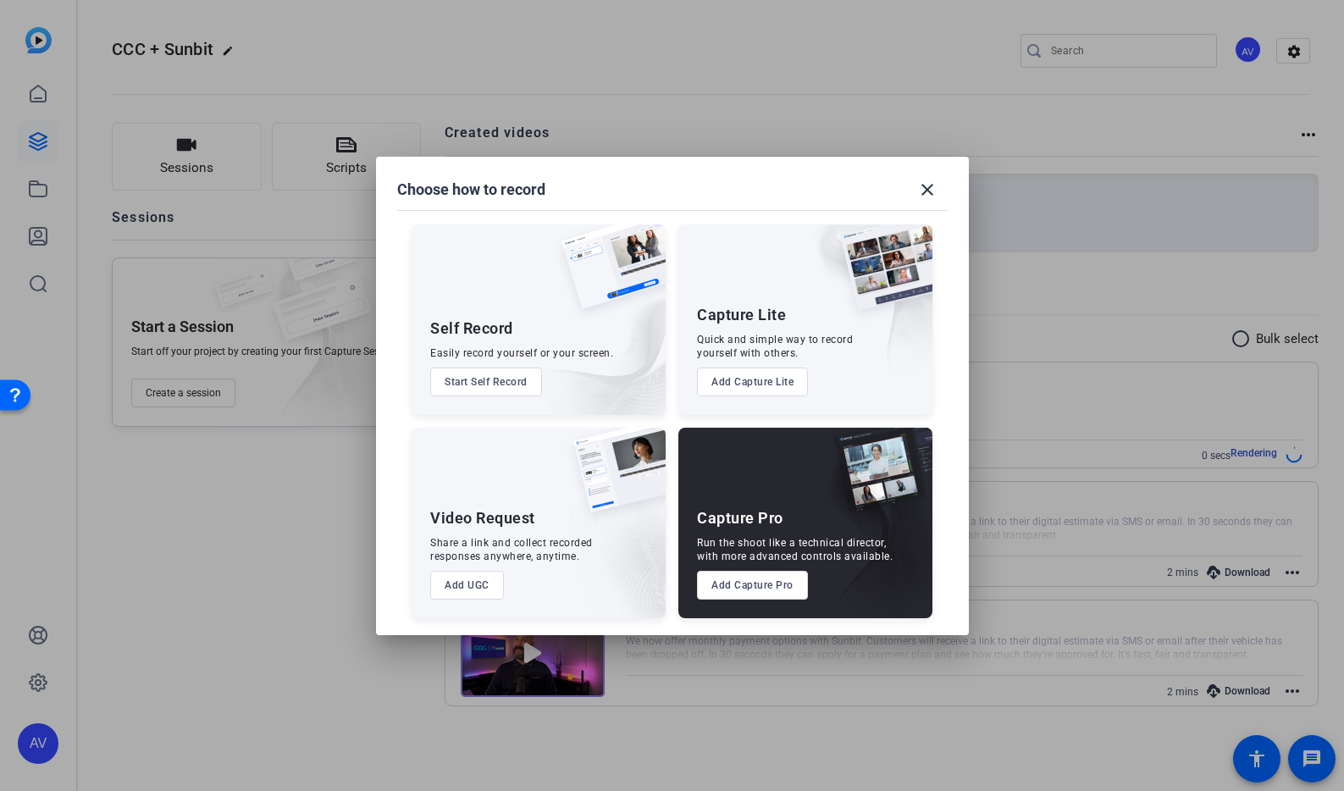
click at [514, 384] on button "Start Self Record" at bounding box center [486, 381] width 112 height 29
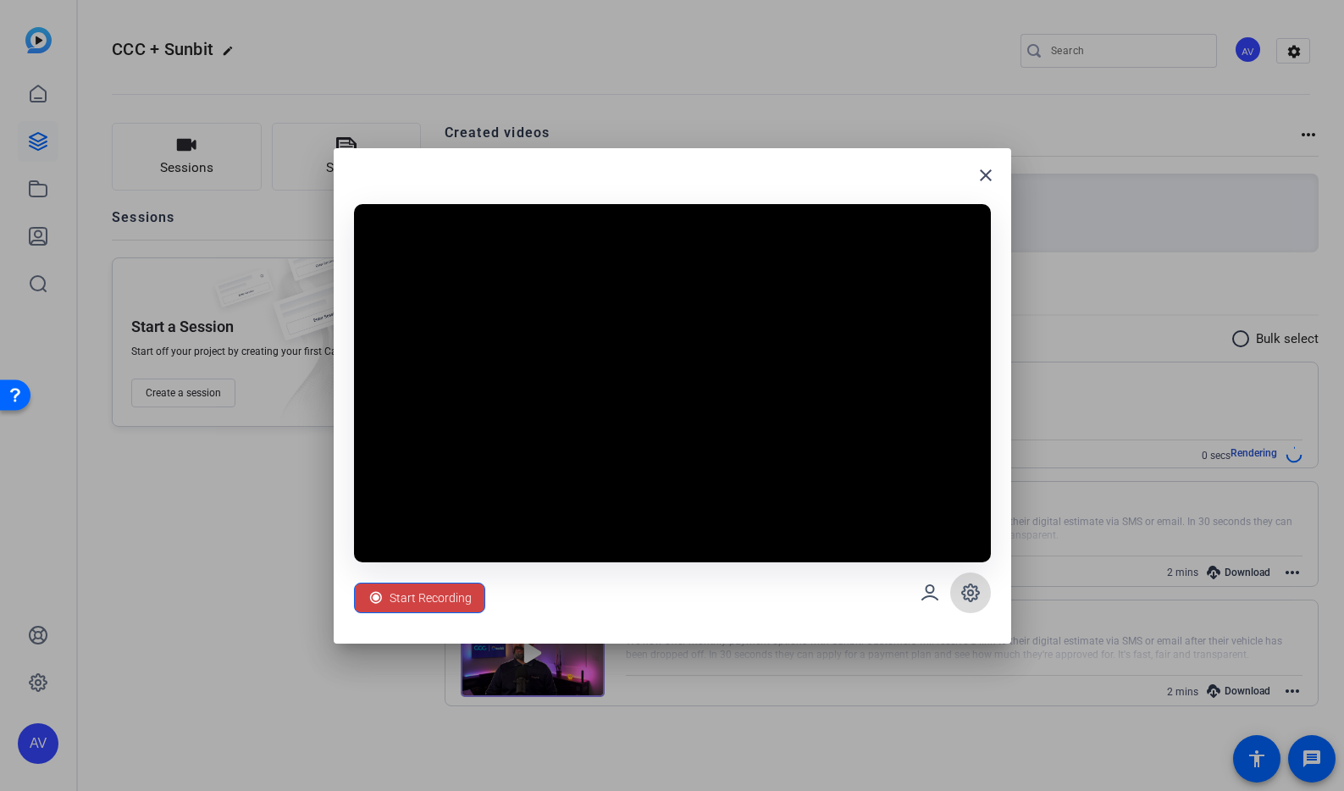
click at [964, 583] on icon at bounding box center [970, 593] width 20 height 20
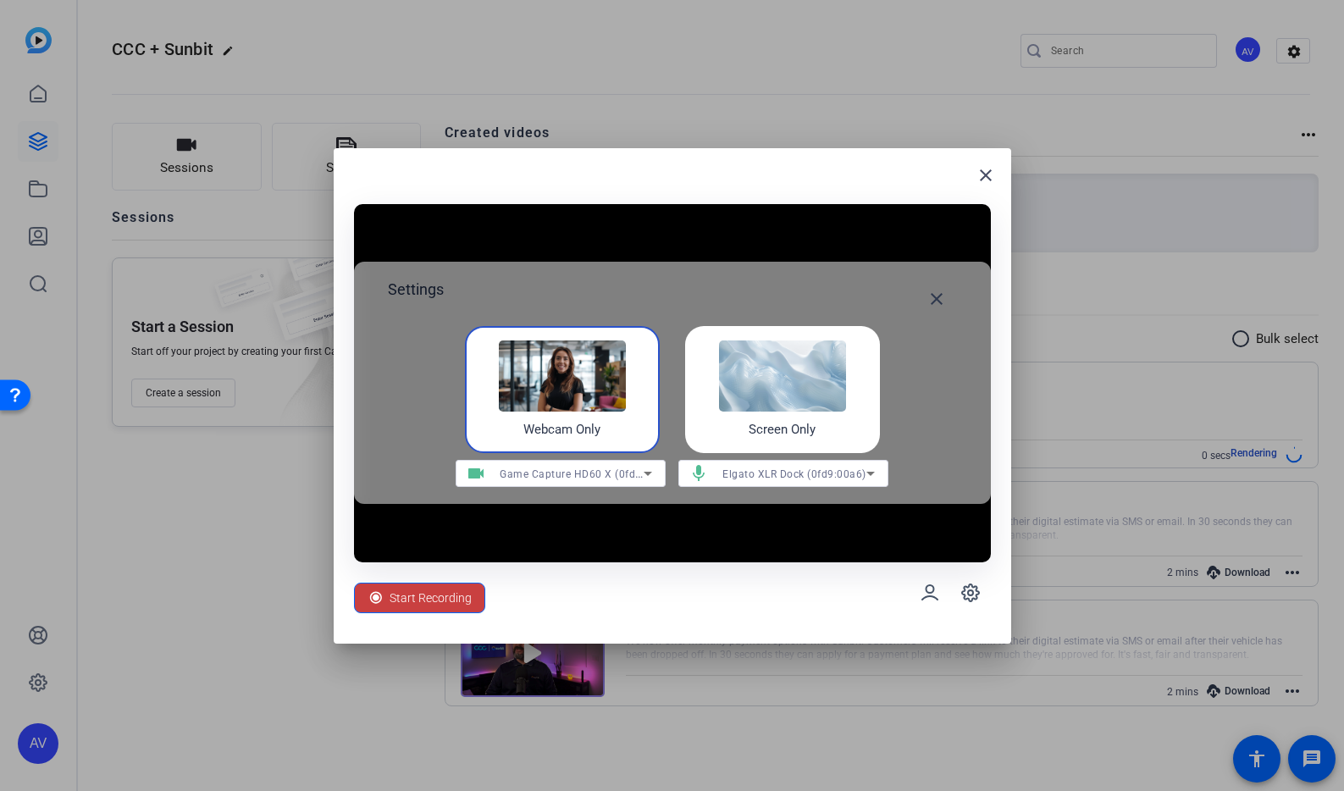
click at [467, 596] on span "Start Recording" at bounding box center [431, 598] width 82 height 32
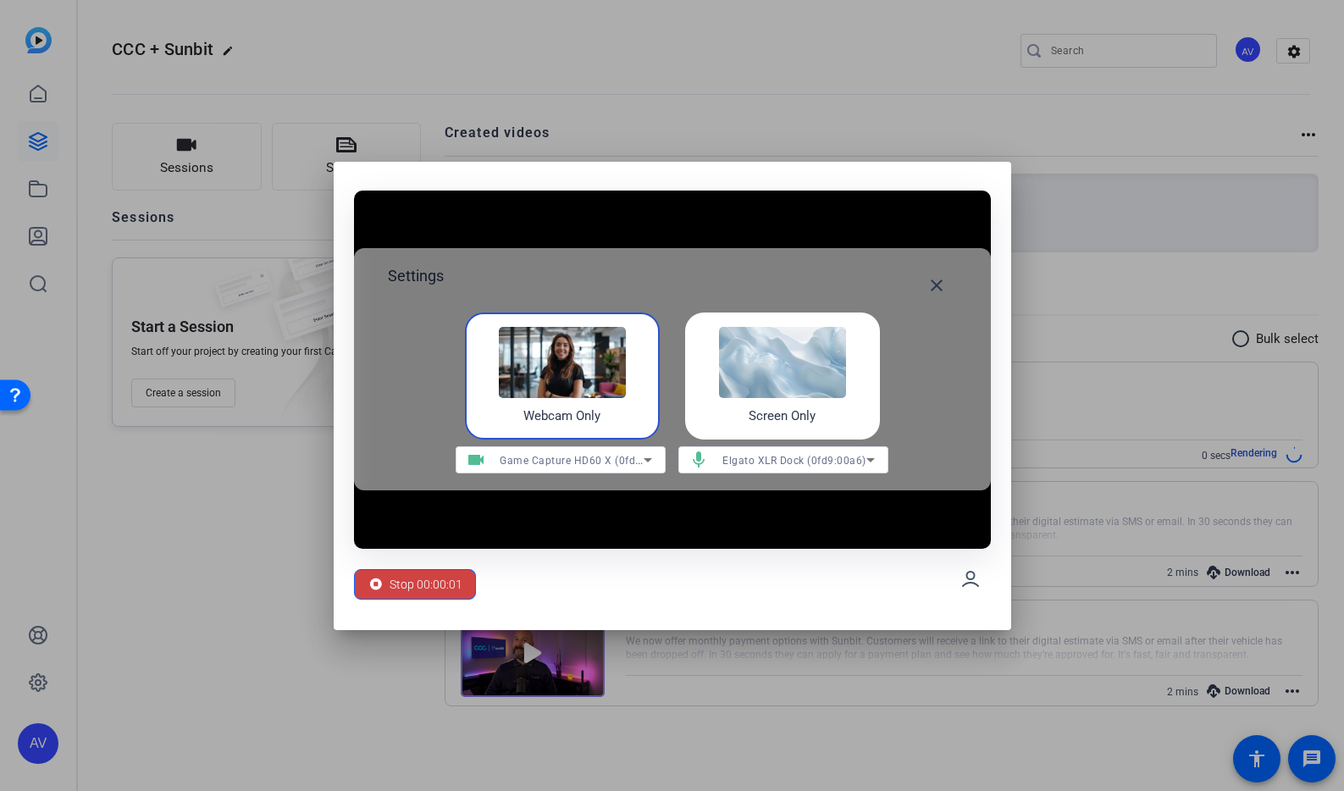
click at [937, 279] on mat-icon "close" at bounding box center [936, 285] width 20 height 20
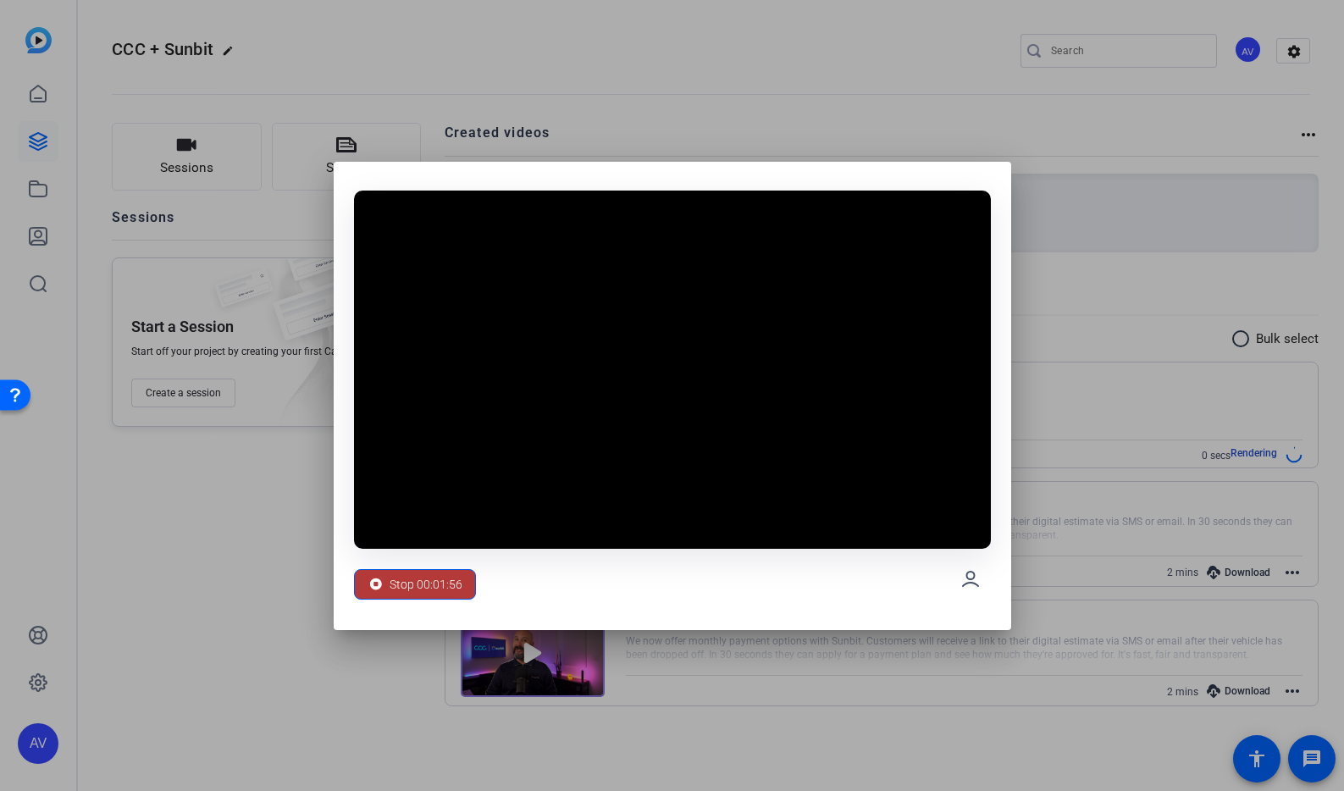
click at [401, 566] on span at bounding box center [415, 584] width 120 height 41
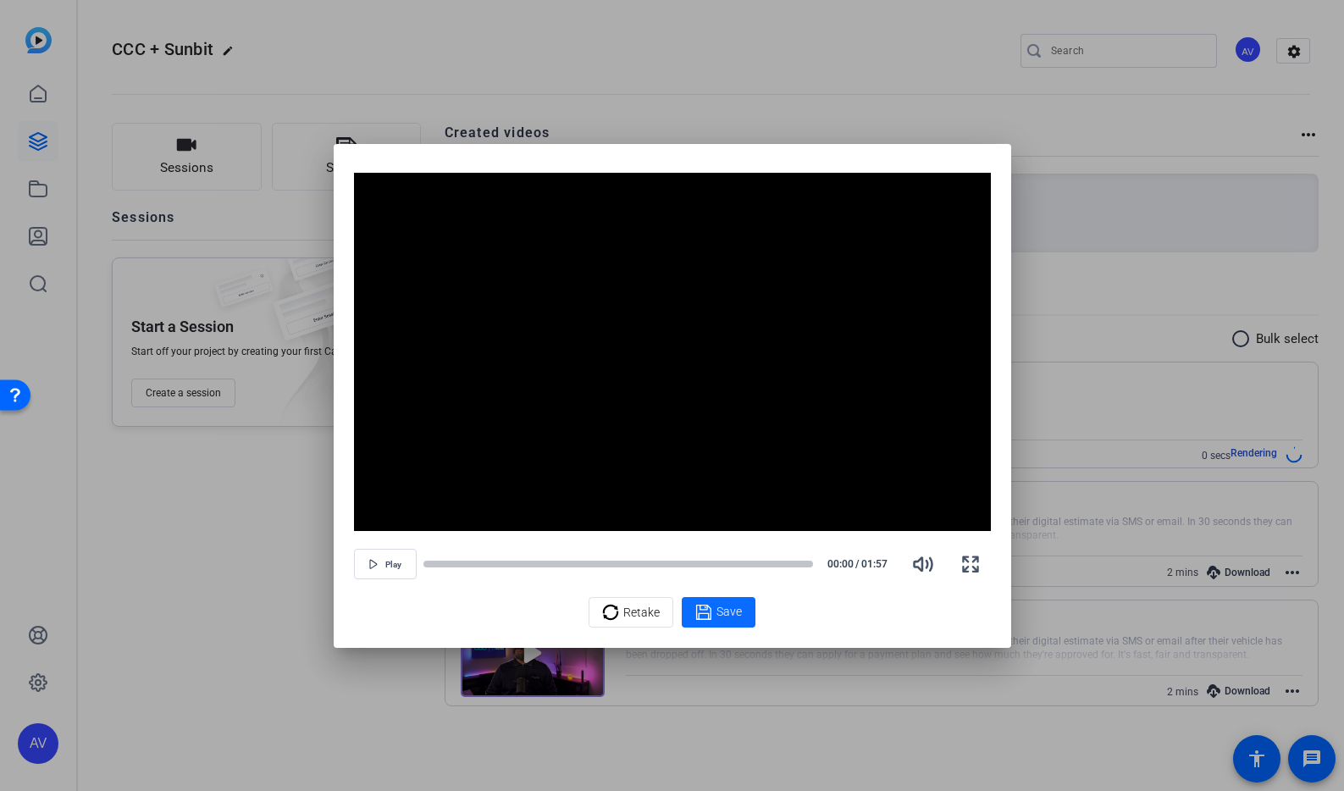
click at [715, 610] on div "Save" at bounding box center [718, 612] width 47 height 20
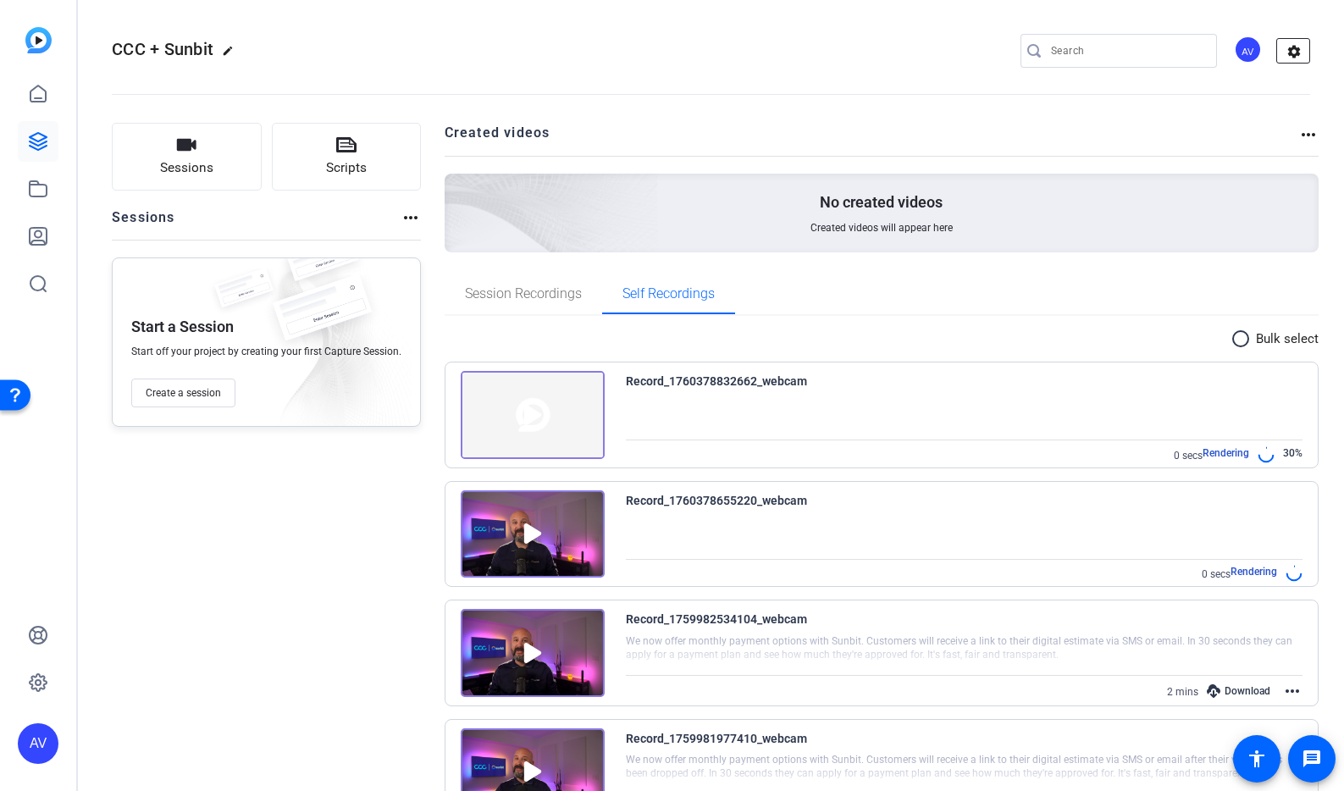
click at [1285, 54] on mat-icon "settings" at bounding box center [1294, 51] width 34 height 25
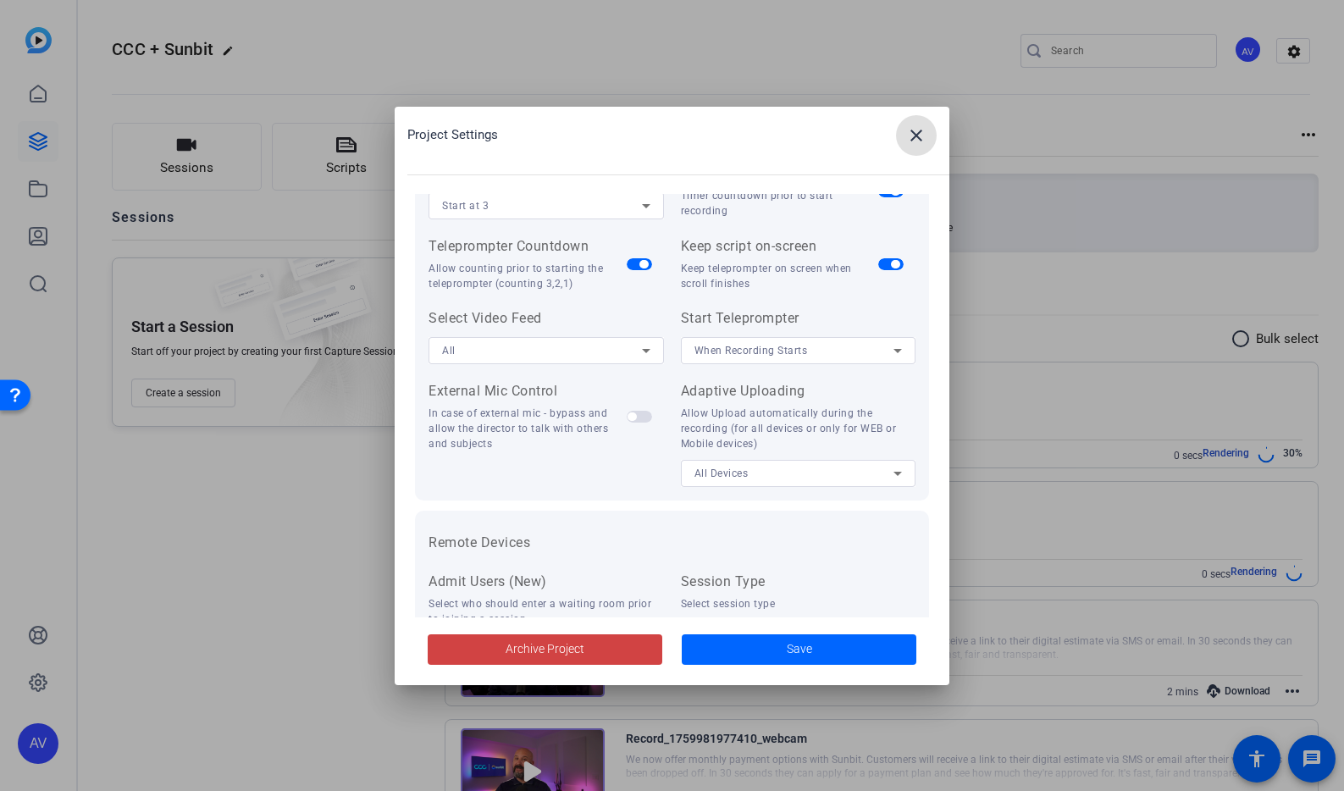
scroll to position [350, 0]
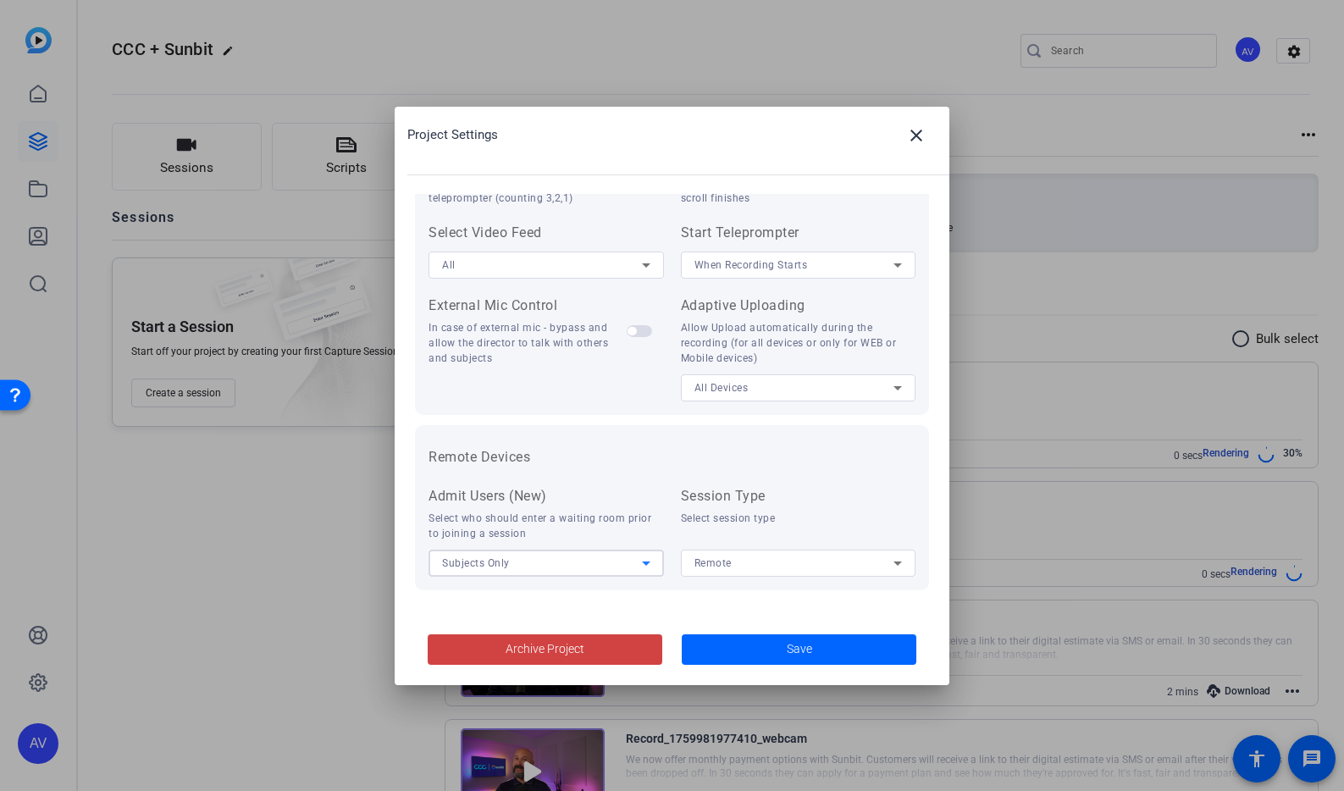
click at [588, 555] on div "Subjects Only" at bounding box center [542, 562] width 200 height 21
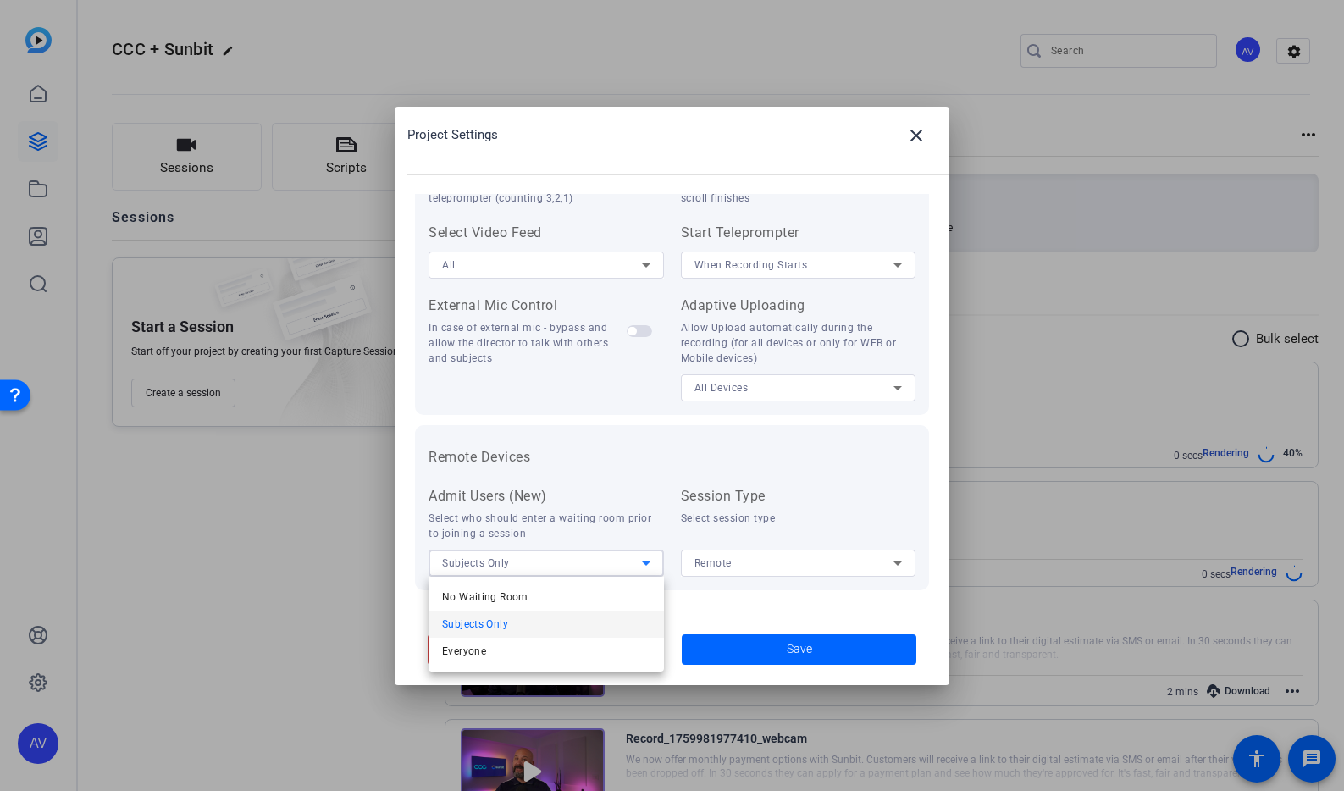
click at [600, 452] on div at bounding box center [672, 395] width 1344 height 791
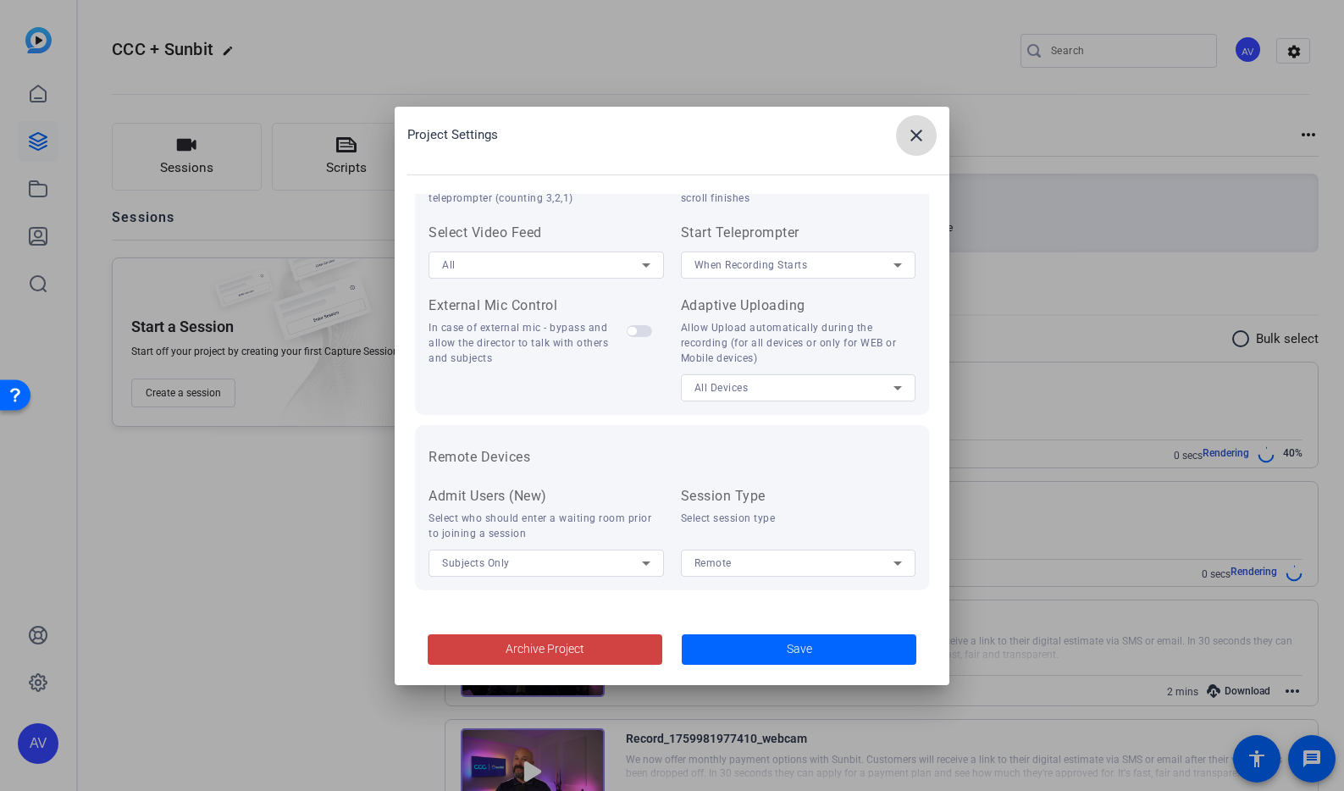
click at [909, 146] on span at bounding box center [916, 135] width 41 height 41
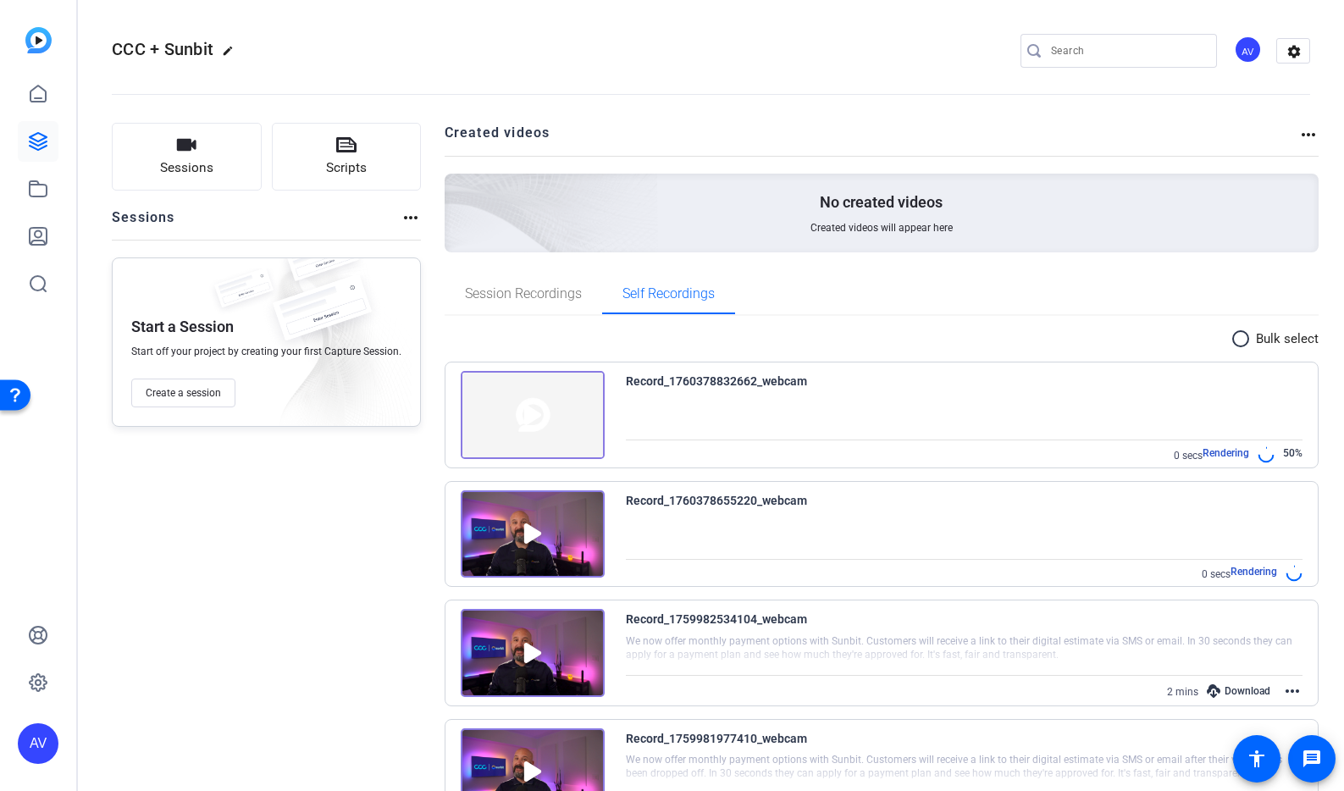
click at [1297, 64] on openreel-divider-bar at bounding box center [711, 90] width 1198 height 52
click at [1296, 56] on mat-icon "settings" at bounding box center [1294, 51] width 34 height 25
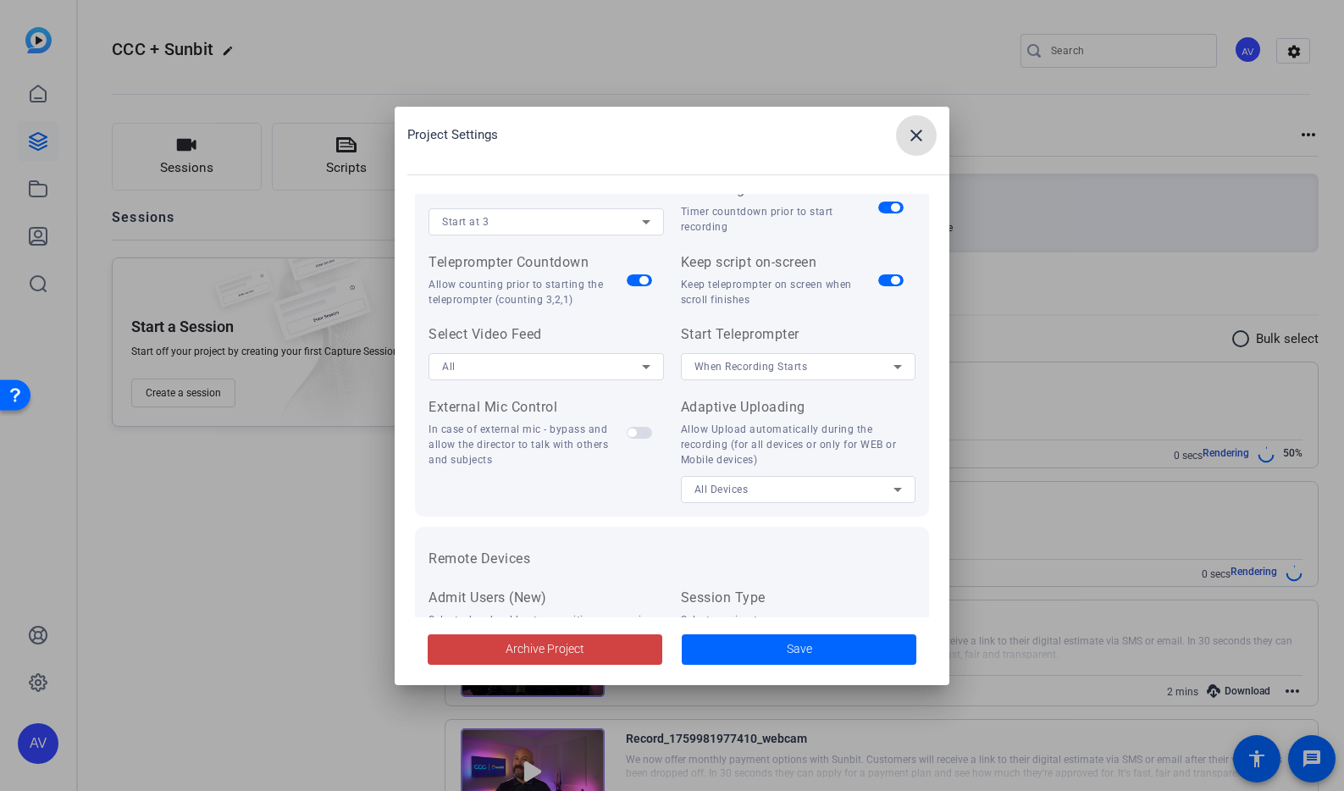
scroll to position [0, 0]
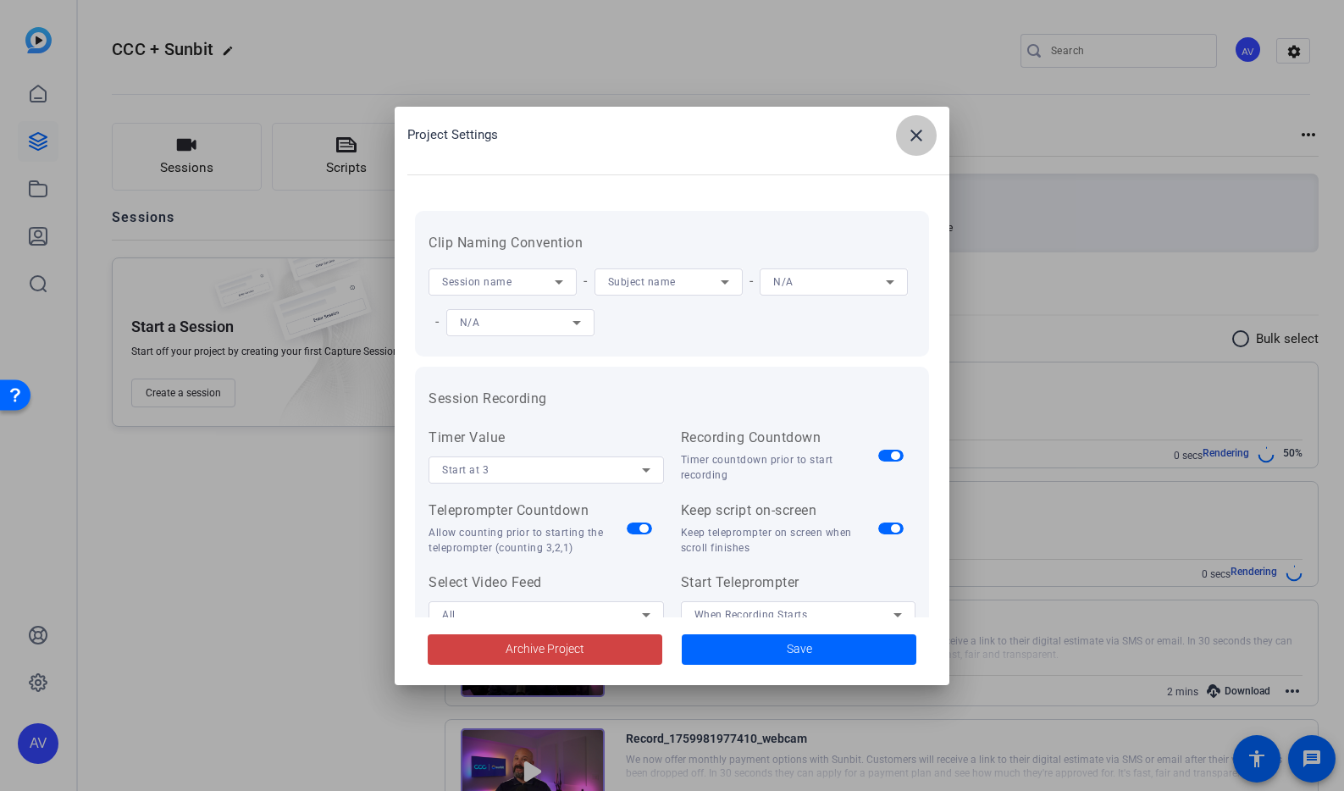
click at [917, 136] on mat-icon "close" at bounding box center [916, 135] width 20 height 20
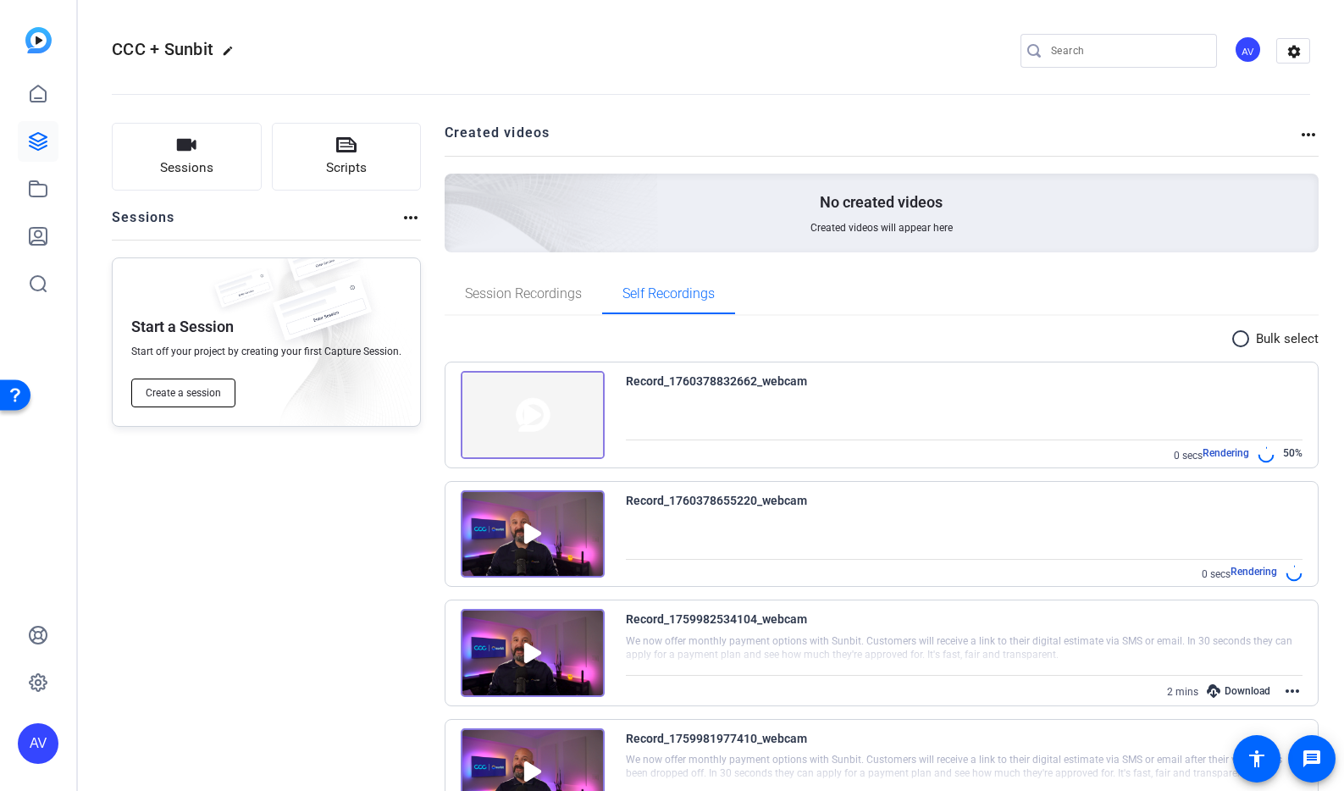
click at [205, 391] on span "Create a session" at bounding box center [183, 393] width 75 height 14
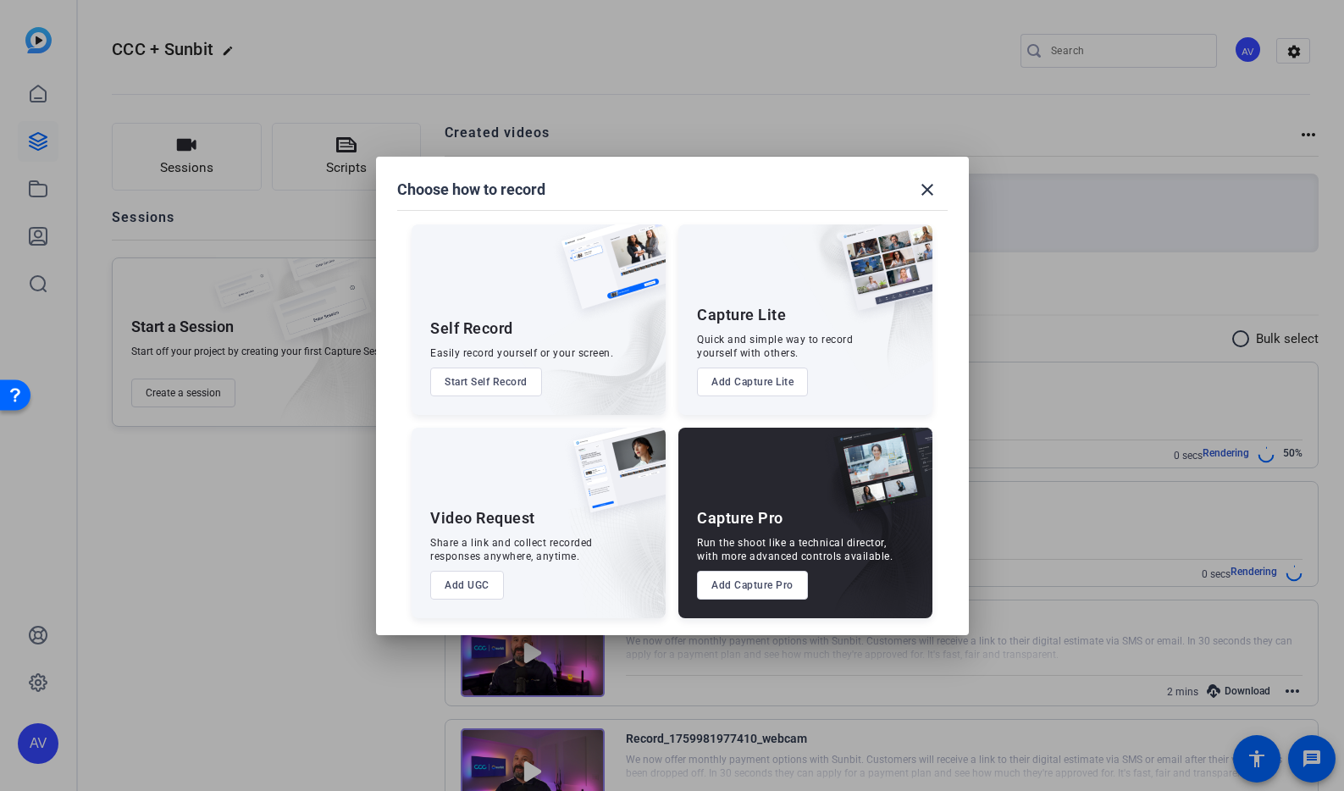
click at [740, 591] on button "Add Capture Pro" at bounding box center [752, 585] width 111 height 29
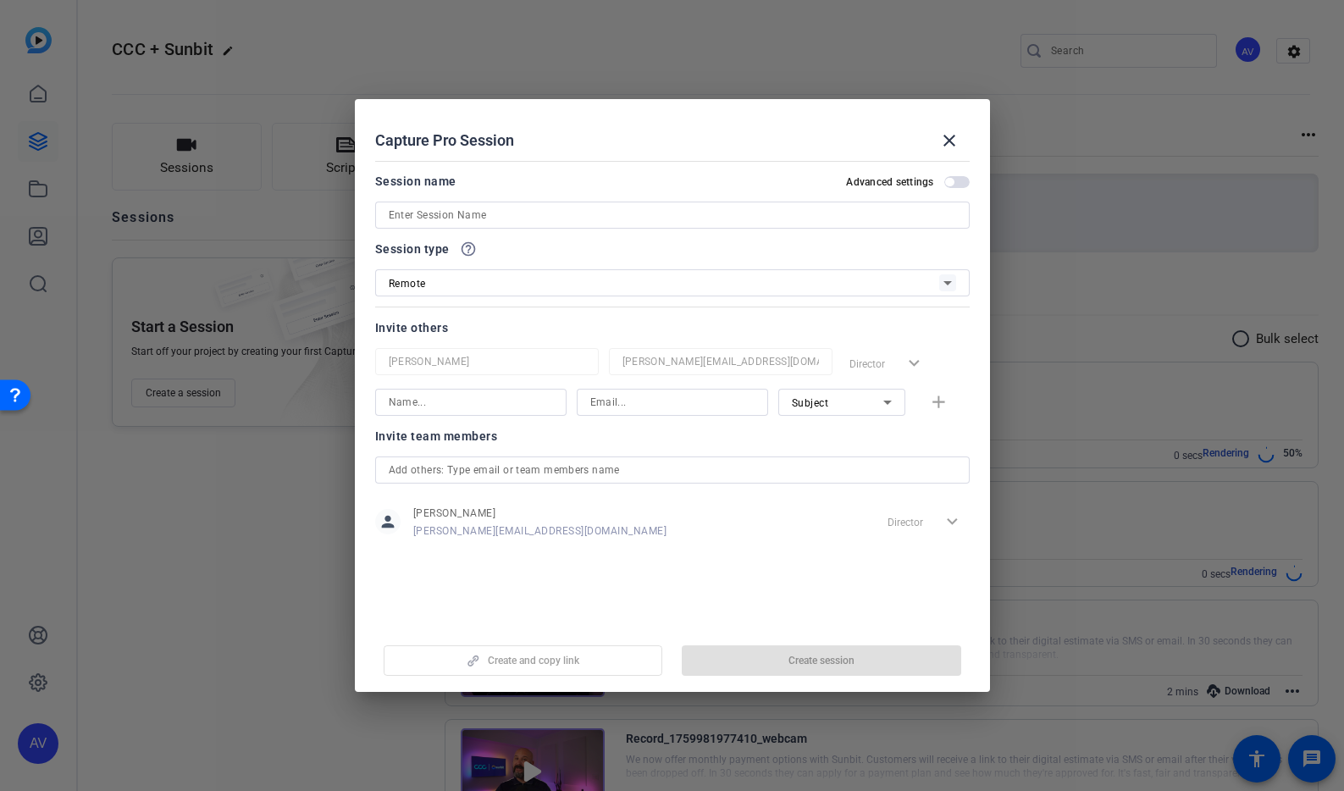
click at [578, 218] on input at bounding box center [672, 215] width 567 height 20
type input "CCC AV Solo Session 3"
click at [798, 664] on span "Create session" at bounding box center [821, 661] width 66 height 14
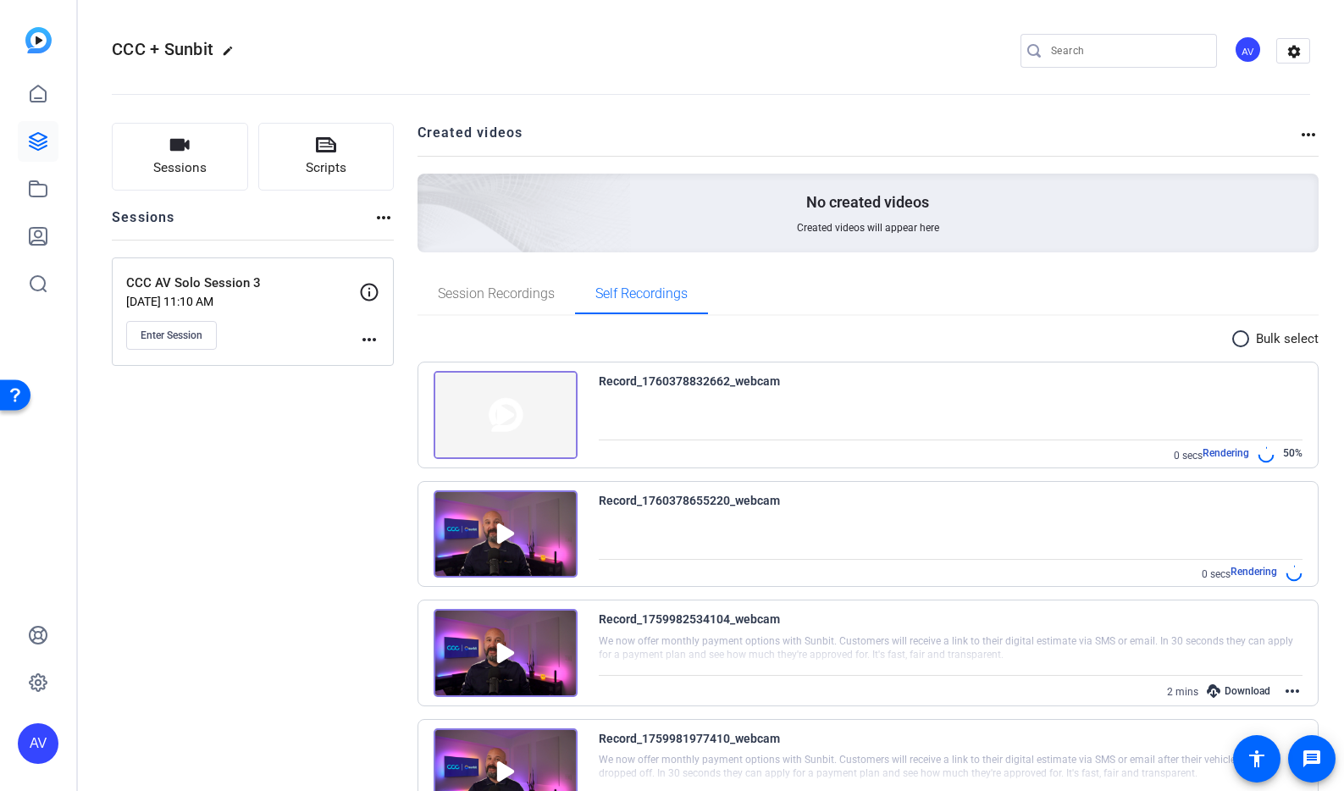
click at [218, 338] on div "Enter Session" at bounding box center [242, 335] width 233 height 29
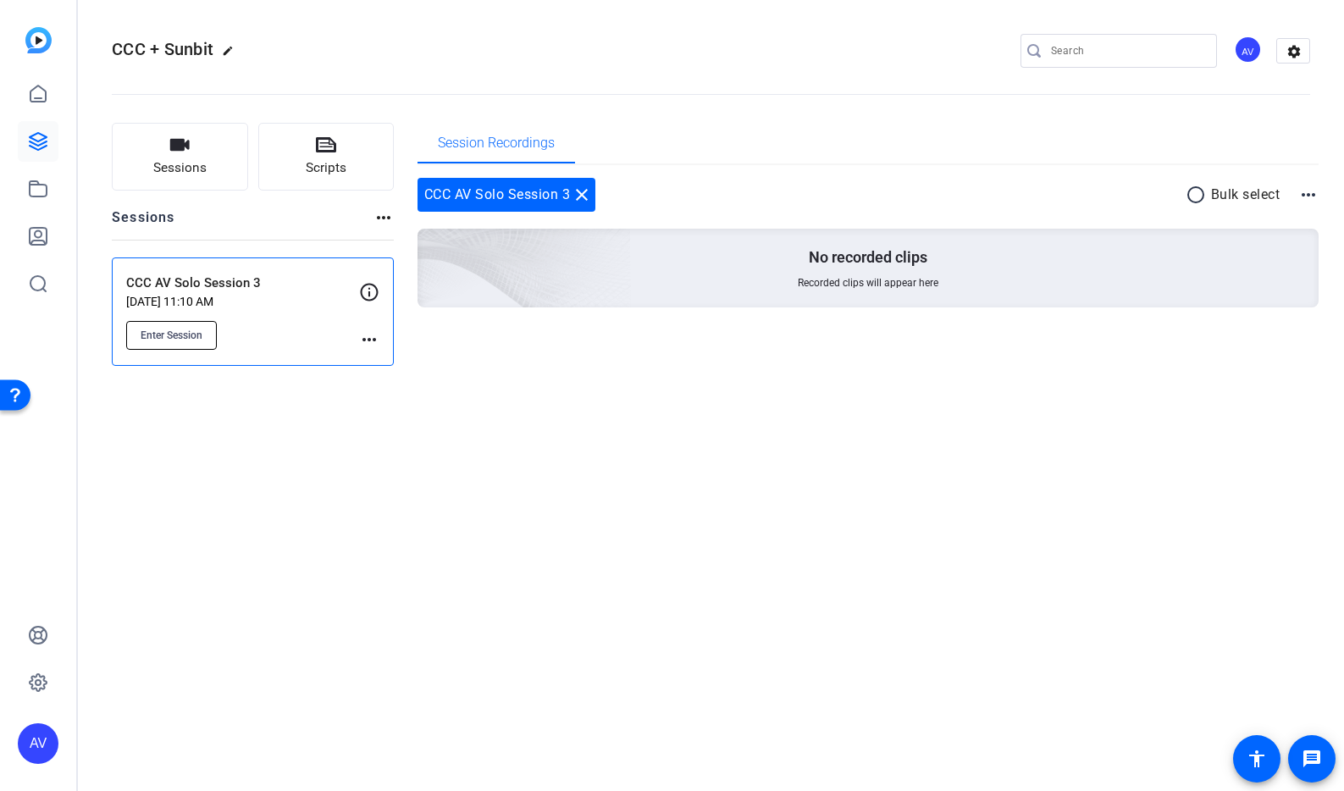
click at [196, 338] on span "Enter Session" at bounding box center [172, 336] width 62 height 14
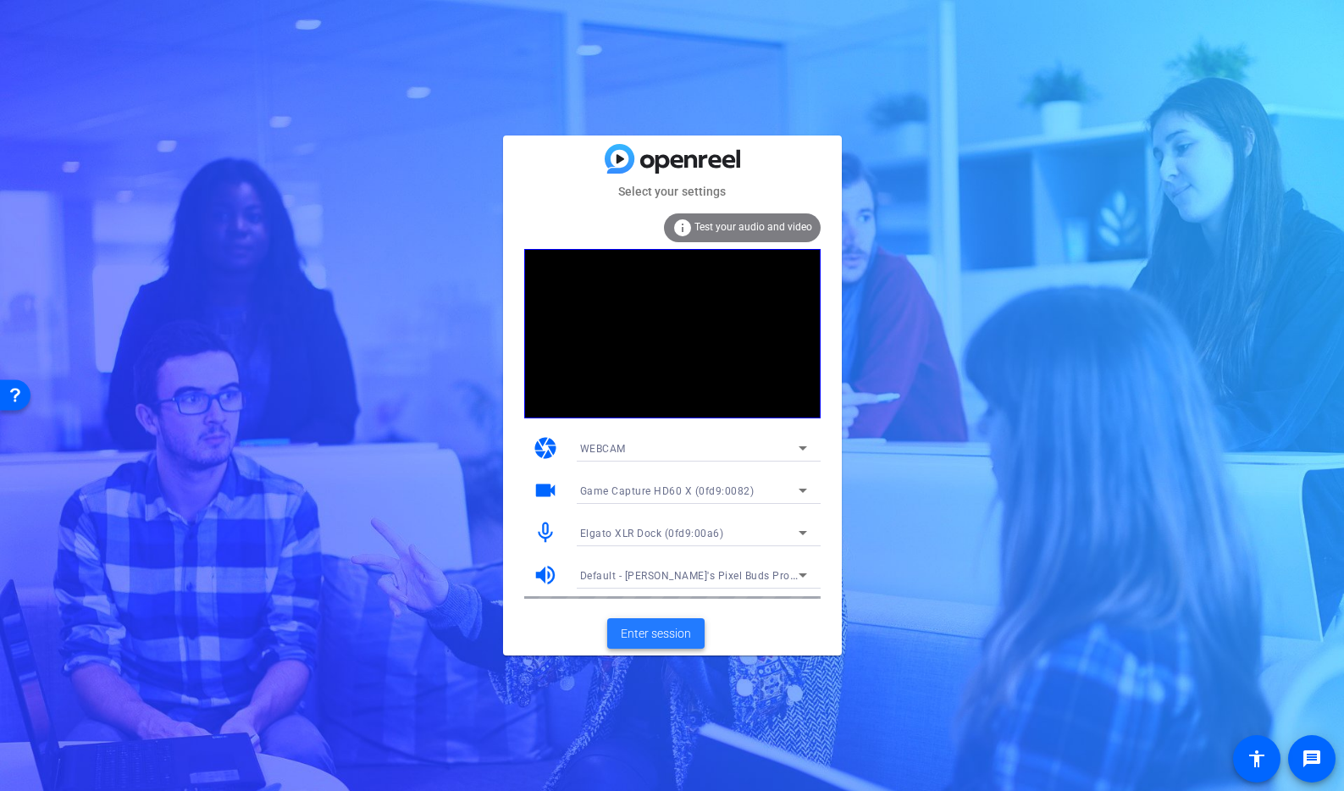
click at [661, 633] on span "Enter session" at bounding box center [656, 634] width 70 height 18
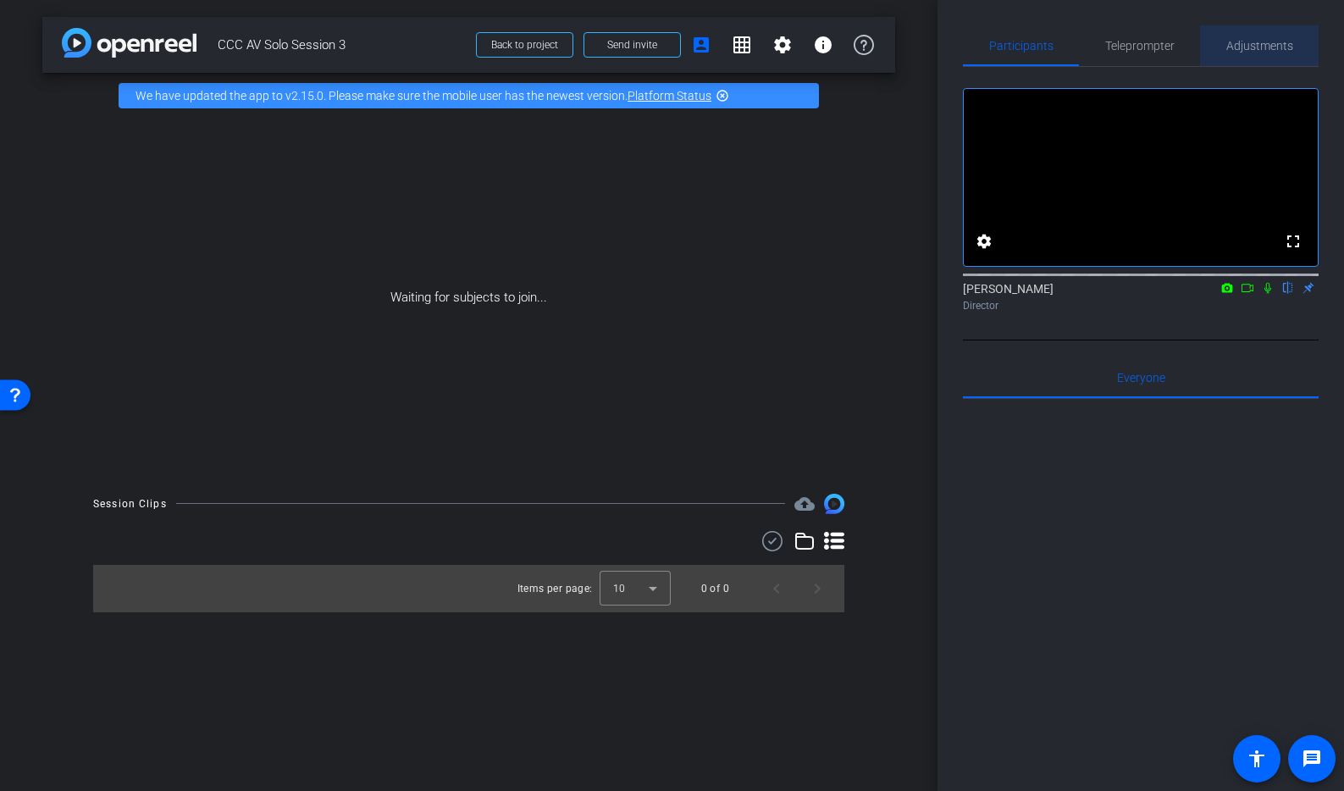
click at [1264, 51] on span "Adjustments" at bounding box center [1259, 46] width 67 height 12
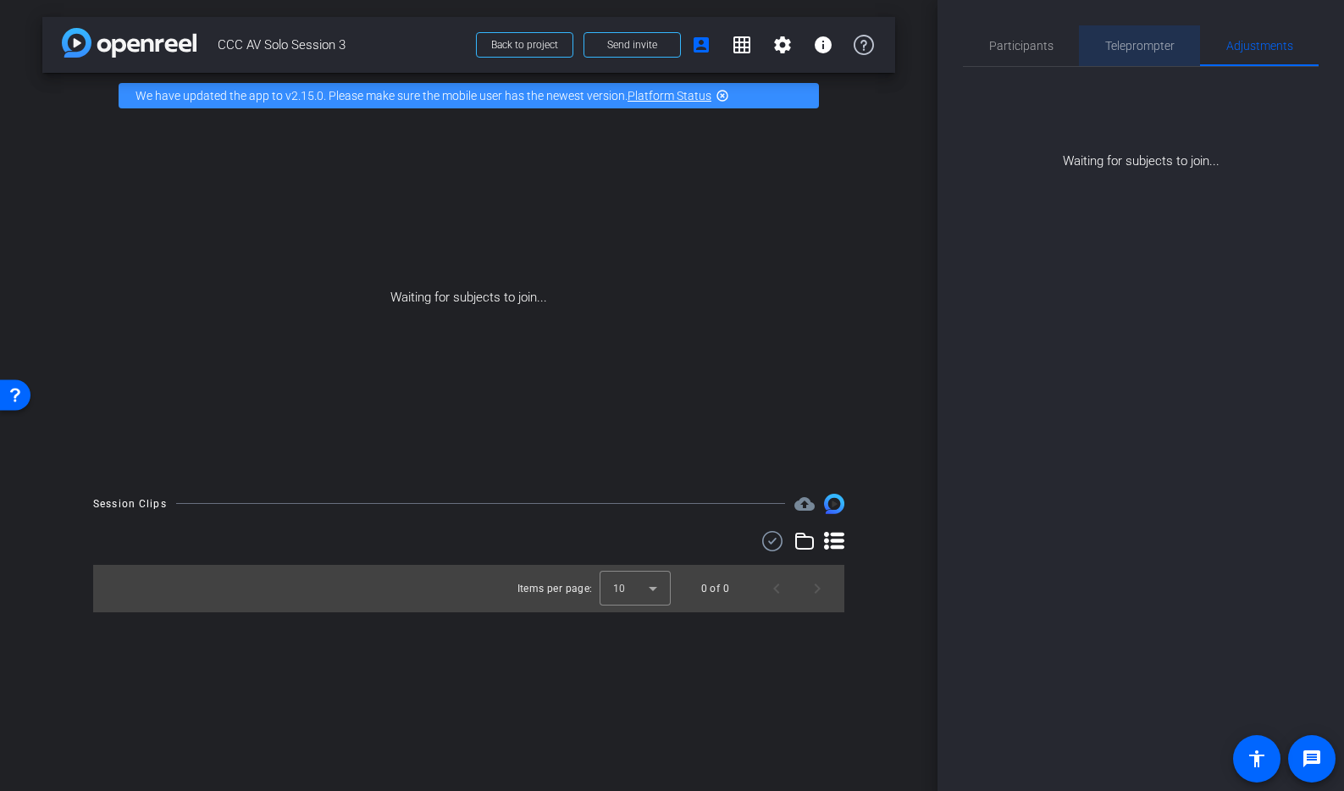
drag, startPoint x: 1158, startPoint y: 49, endPoint x: 1068, endPoint y: 41, distance: 90.2
click at [1158, 49] on span "Teleprompter" at bounding box center [1139, 46] width 69 height 12
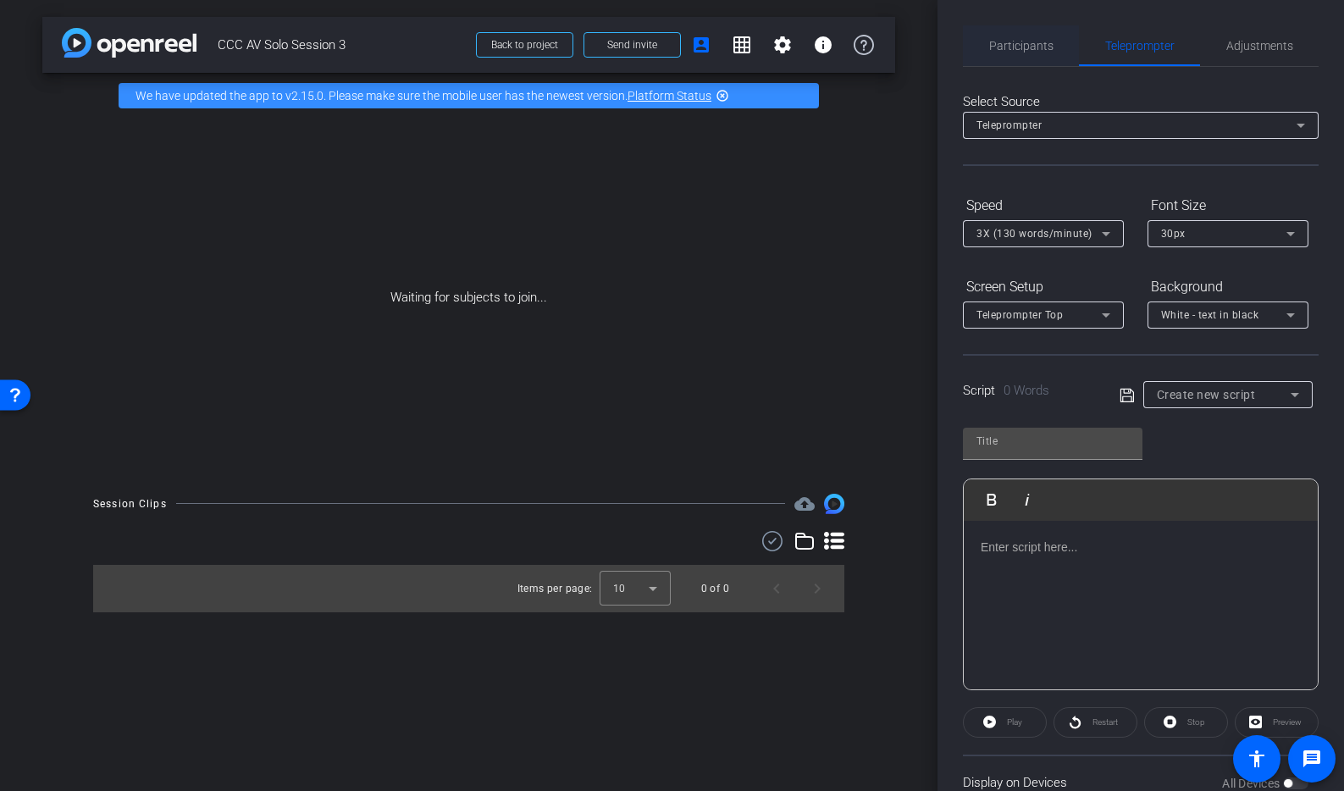
click at [1014, 46] on span "Participants" at bounding box center [1021, 46] width 64 height 12
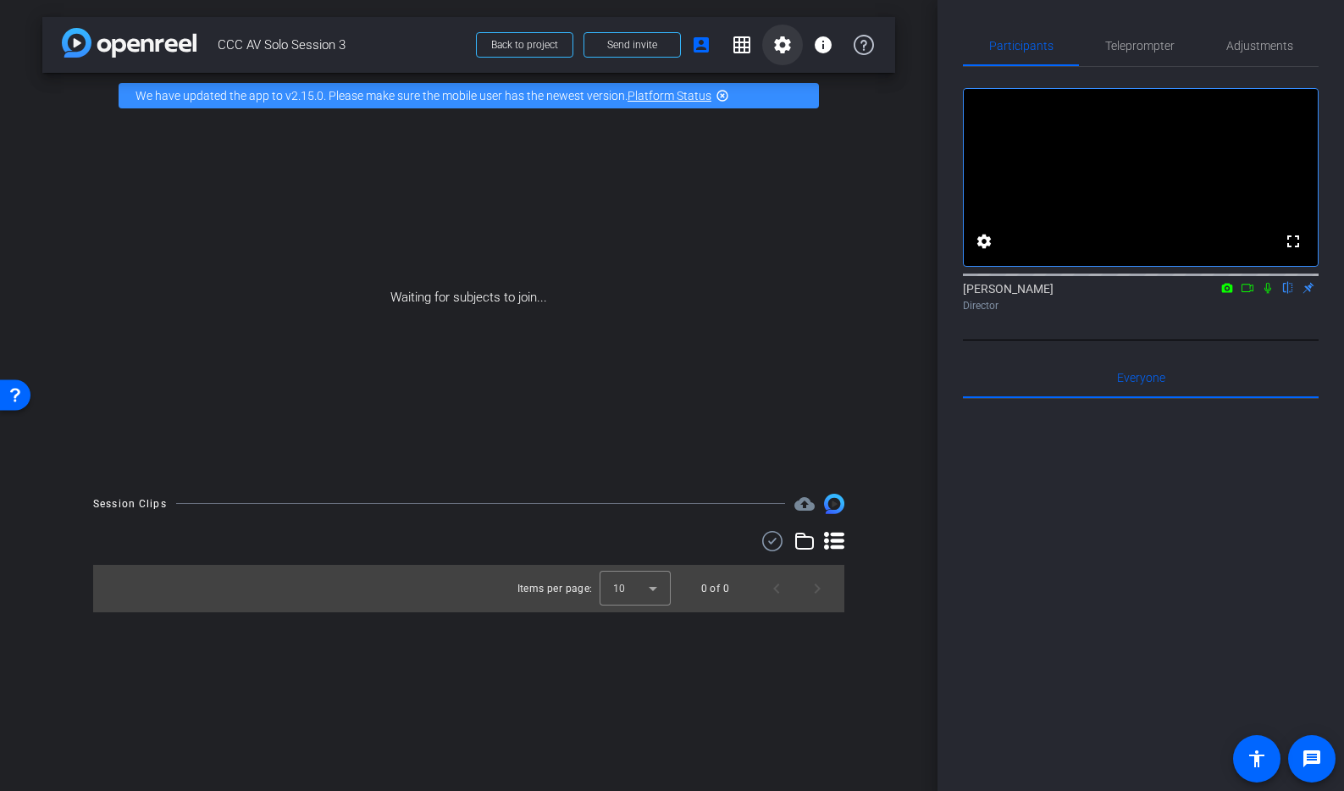
click at [791, 37] on mat-icon "settings" at bounding box center [782, 45] width 20 height 20
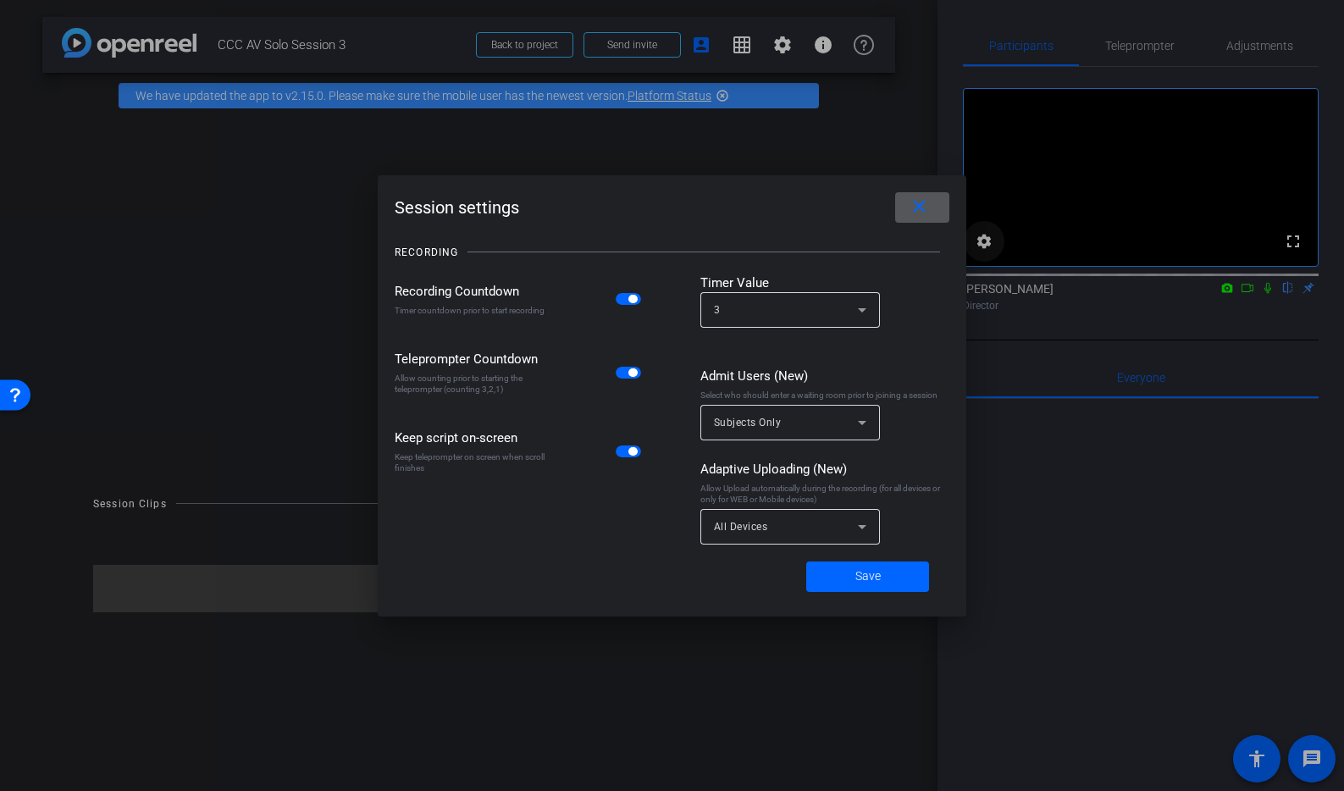
drag, startPoint x: 920, startPoint y: 210, endPoint x: 969, endPoint y: 263, distance: 71.9
click at [920, 211] on mat-icon "close" at bounding box center [919, 206] width 21 height 21
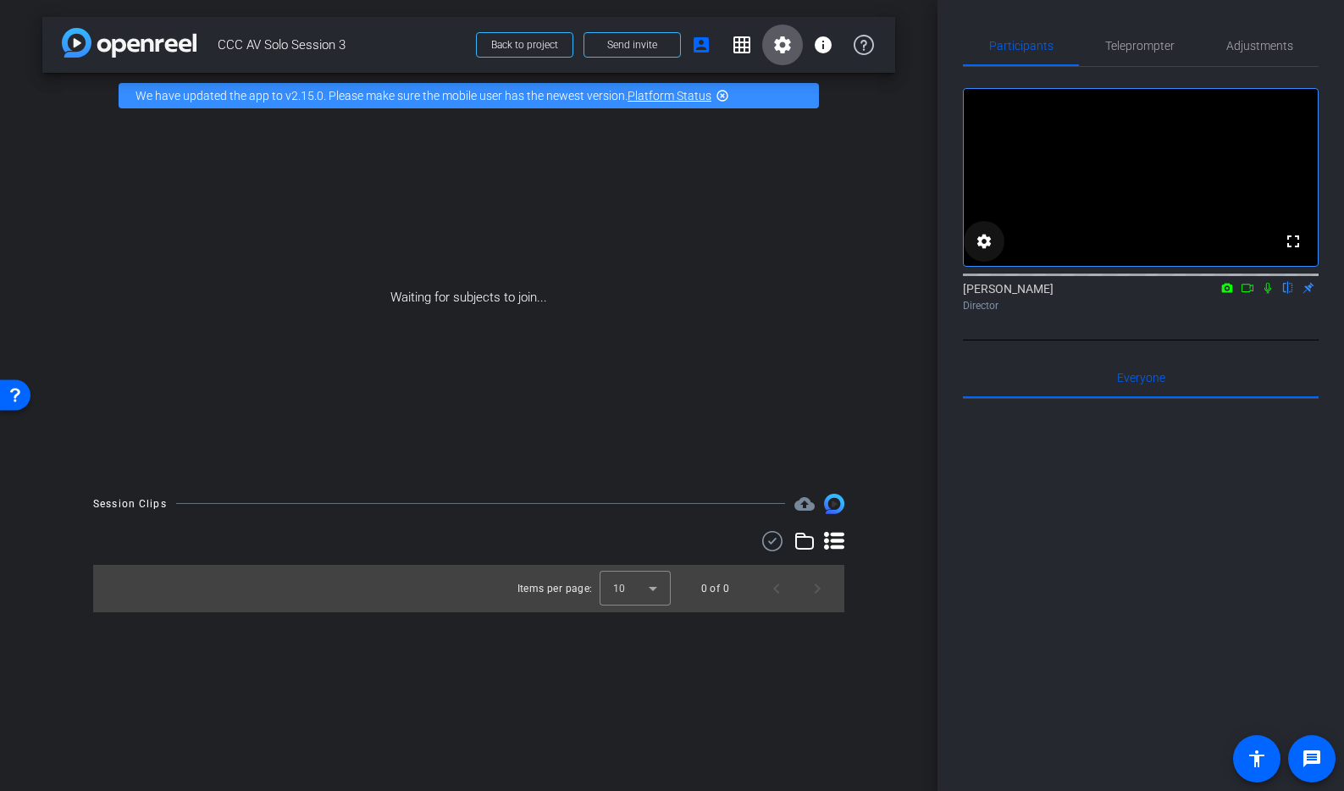
click at [987, 251] on mat-icon "settings" at bounding box center [984, 241] width 20 height 20
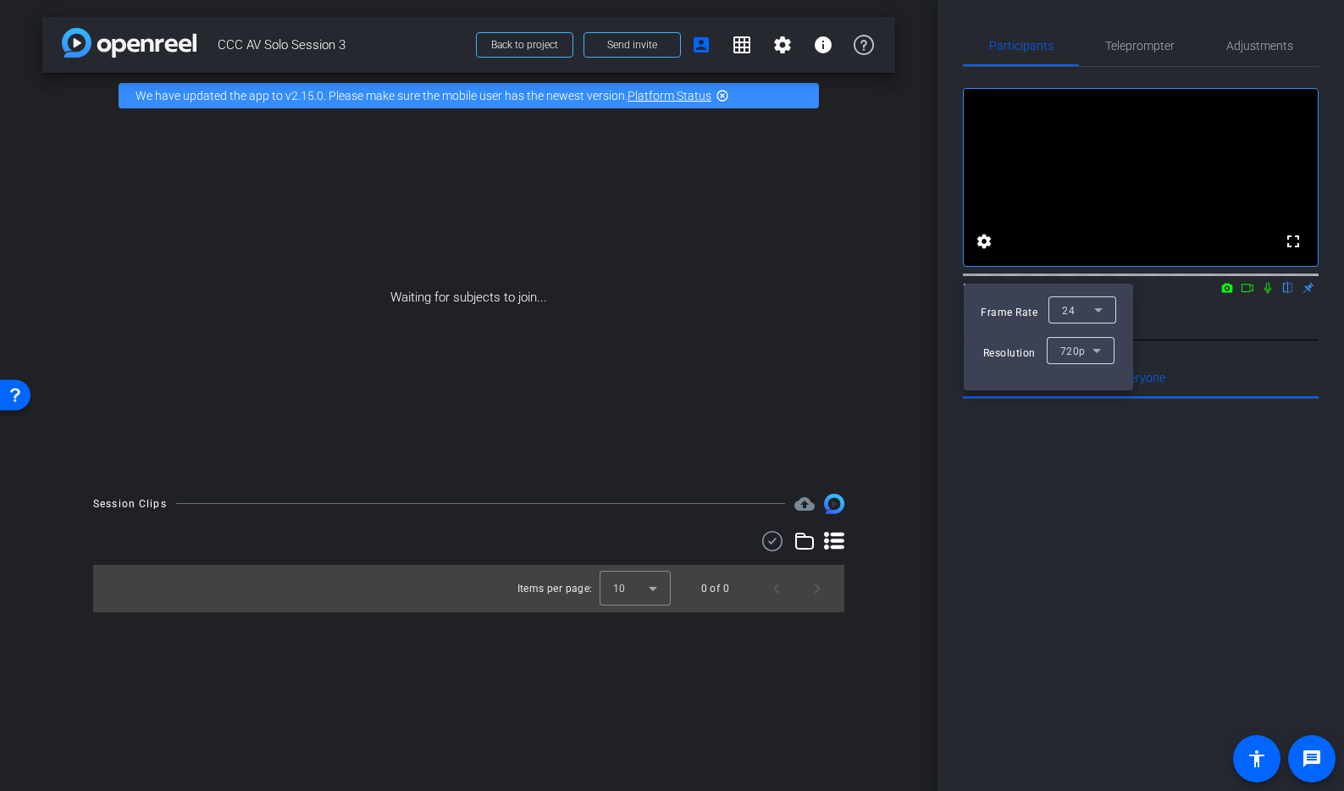
click at [1097, 354] on icon at bounding box center [1096, 350] width 20 height 20
click at [1083, 412] on span "1080p" at bounding box center [1074, 411] width 31 height 20
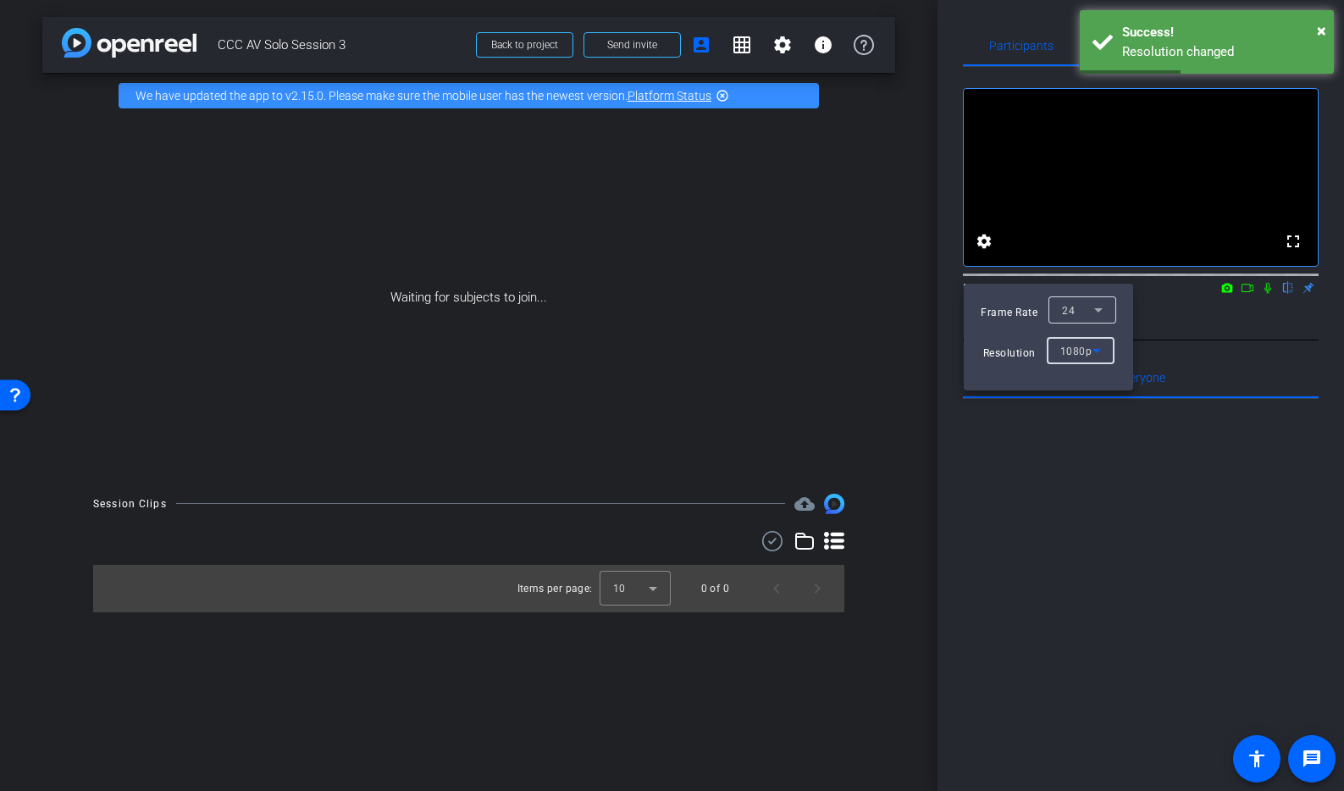
click at [992, 265] on div at bounding box center [672, 395] width 1344 height 791
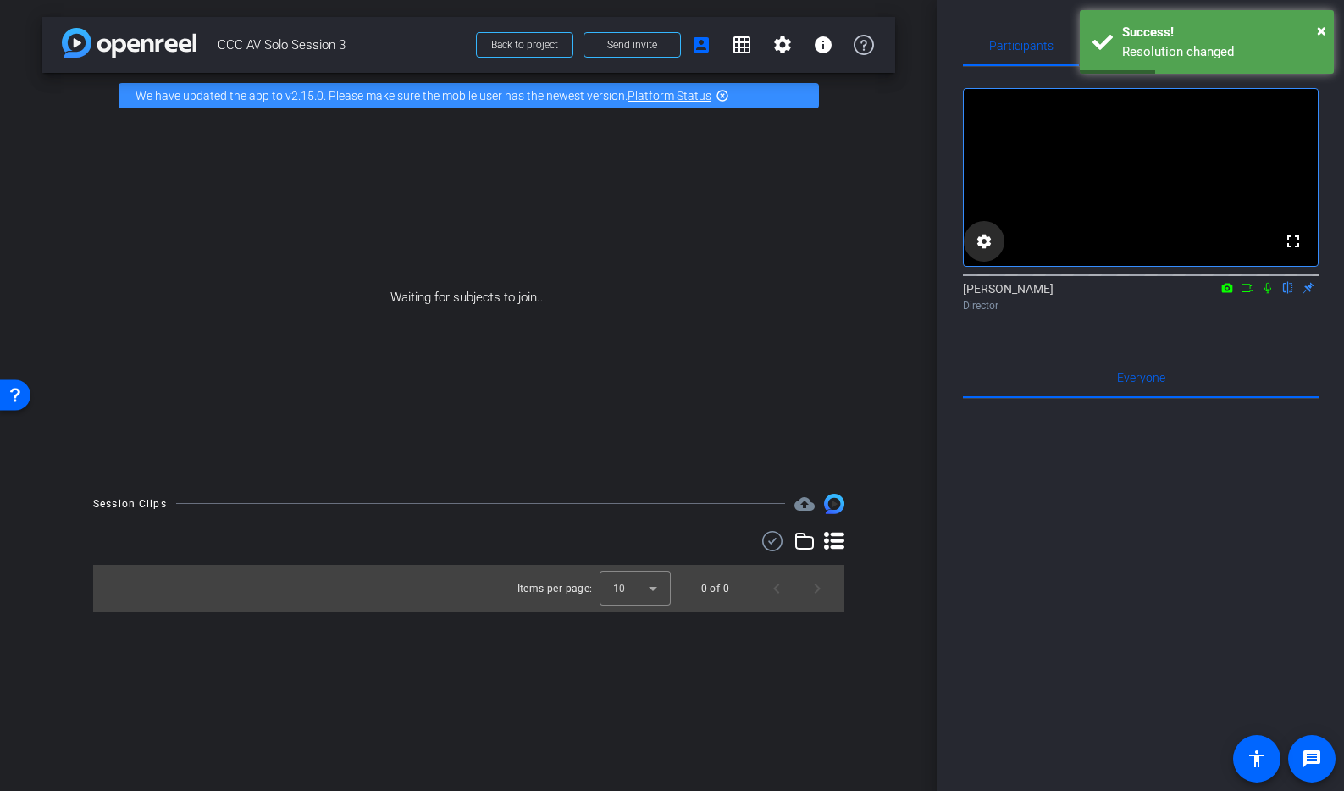
click at [983, 251] on mat-icon "settings" at bounding box center [984, 241] width 20 height 20
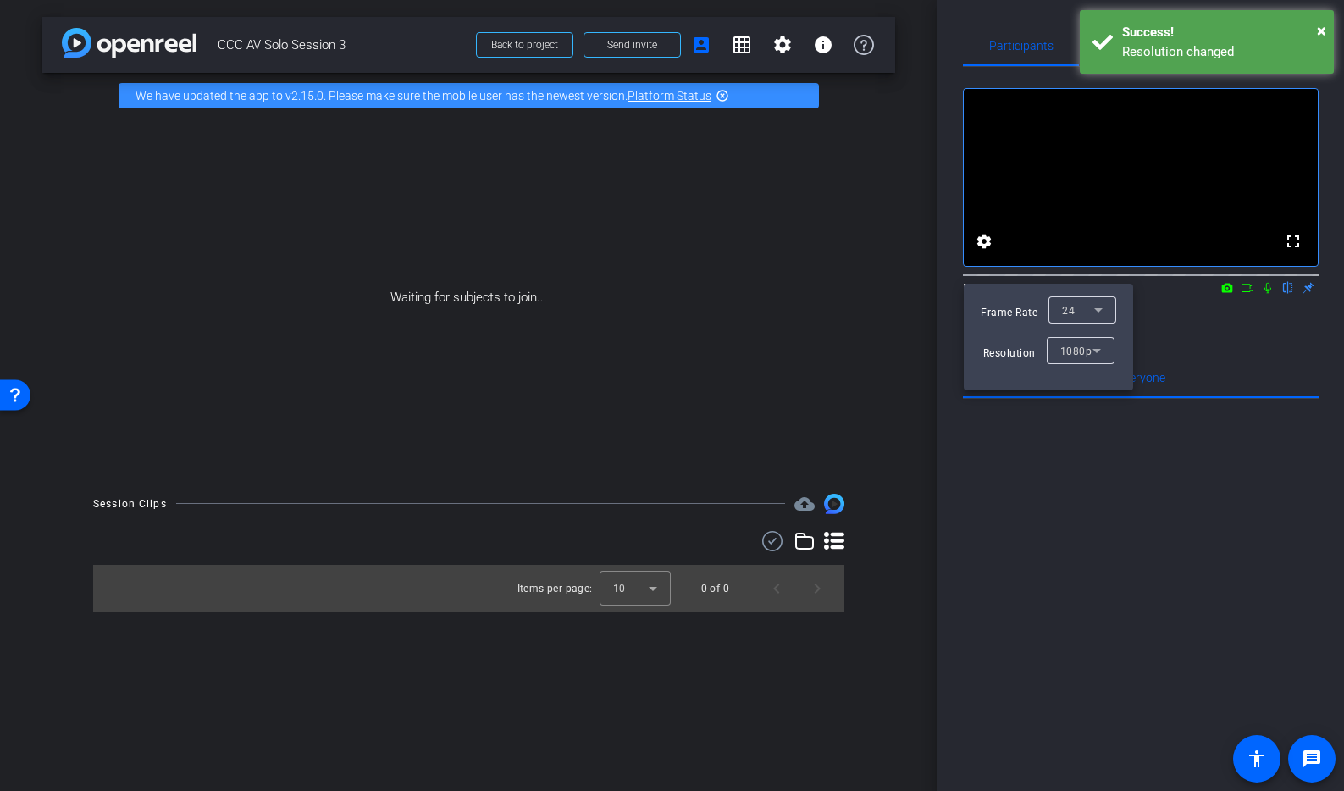
click at [787, 39] on div at bounding box center [672, 395] width 1344 height 791
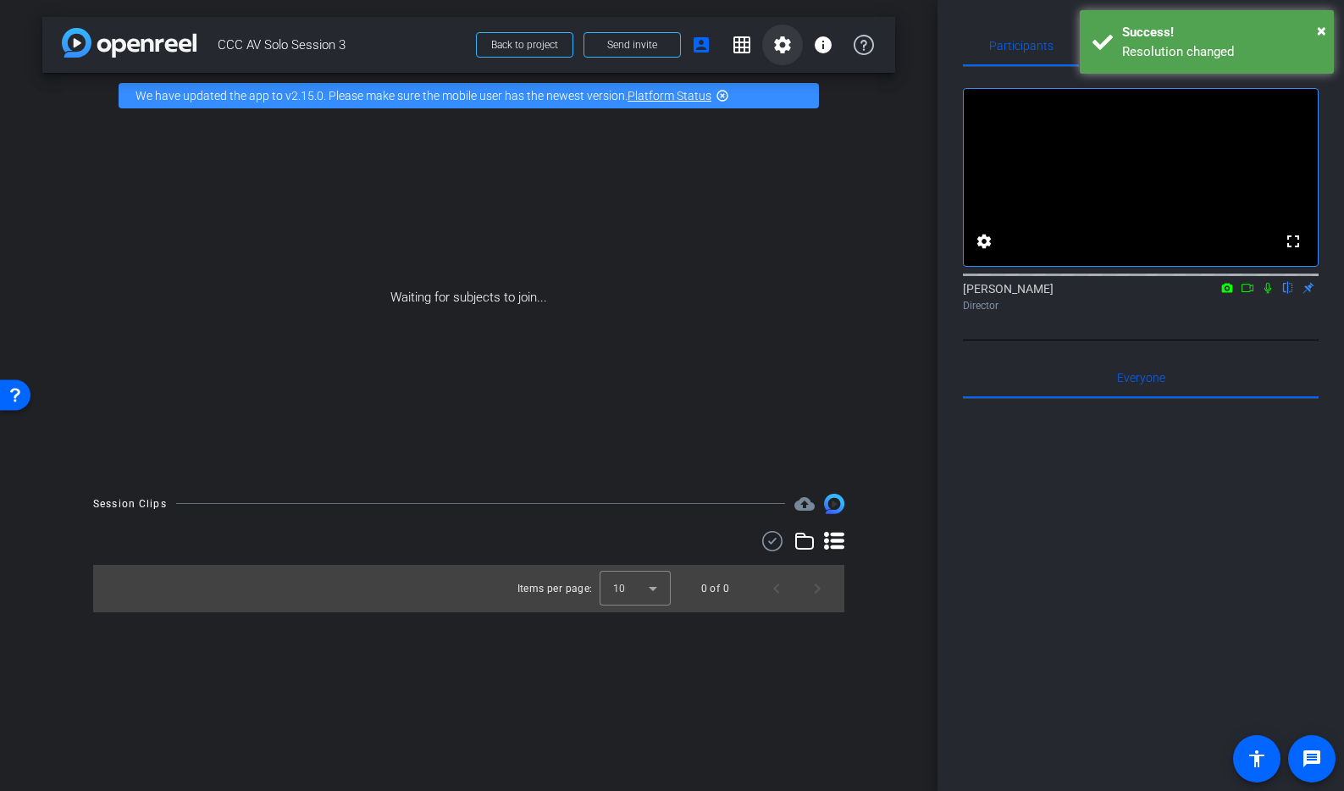
click at [781, 45] on mat-icon "settings" at bounding box center [782, 45] width 20 height 20
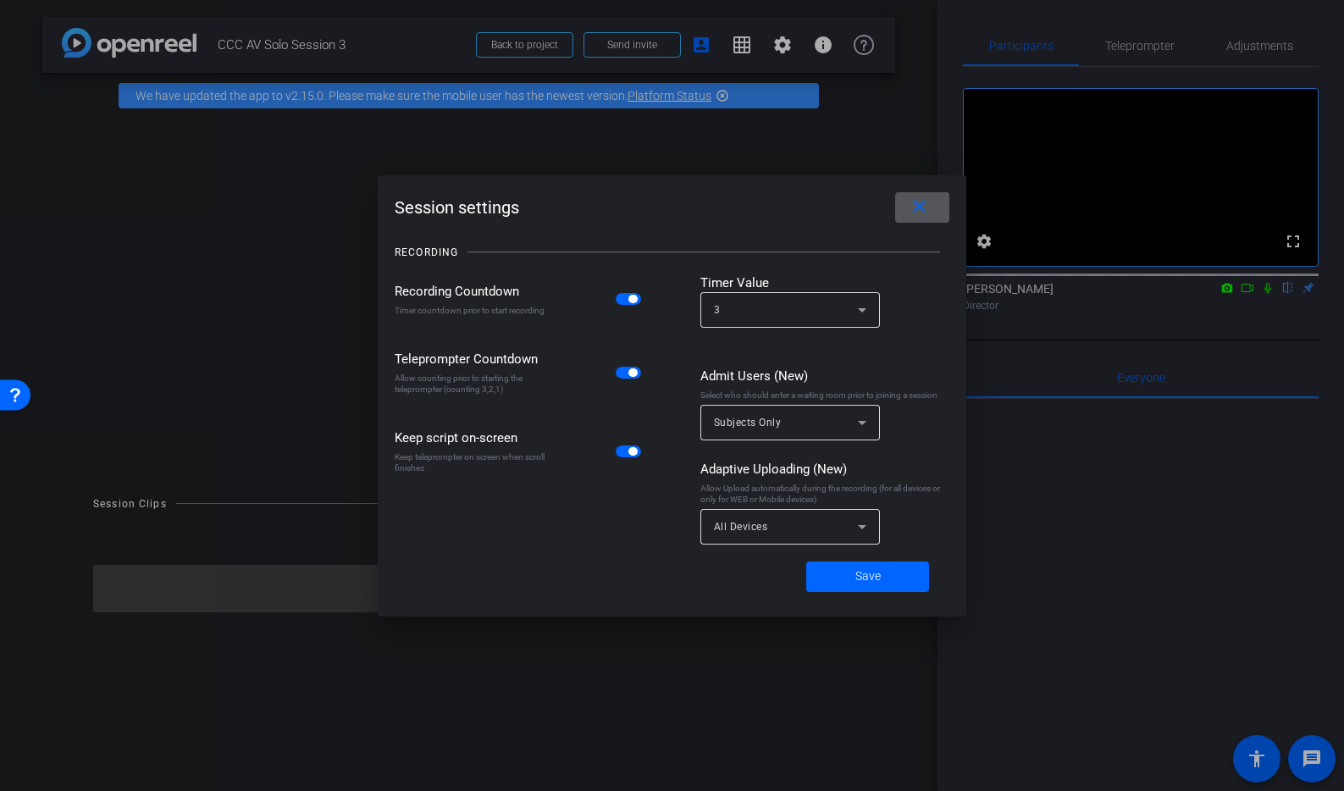
click at [926, 213] on mat-icon "close" at bounding box center [919, 206] width 21 height 21
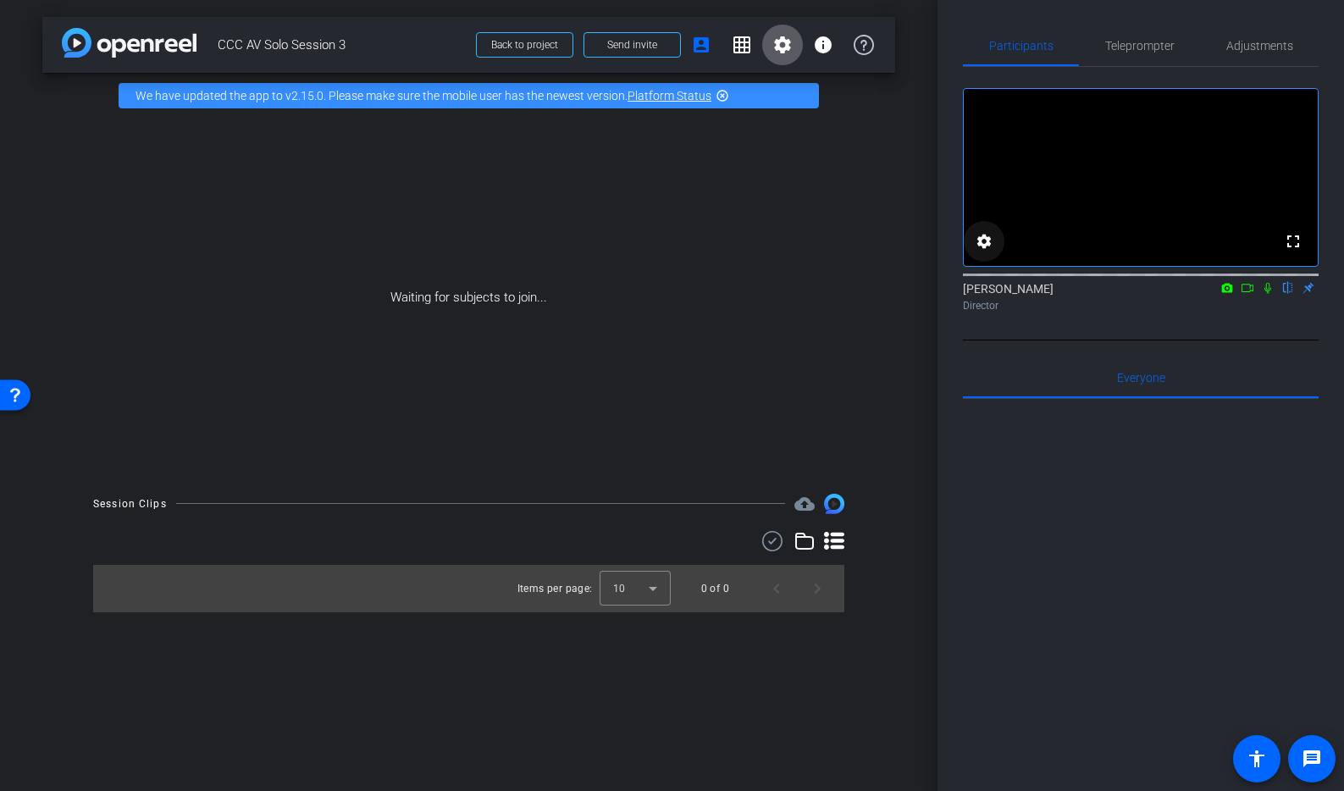
click at [980, 251] on mat-icon "settings" at bounding box center [984, 241] width 20 height 20
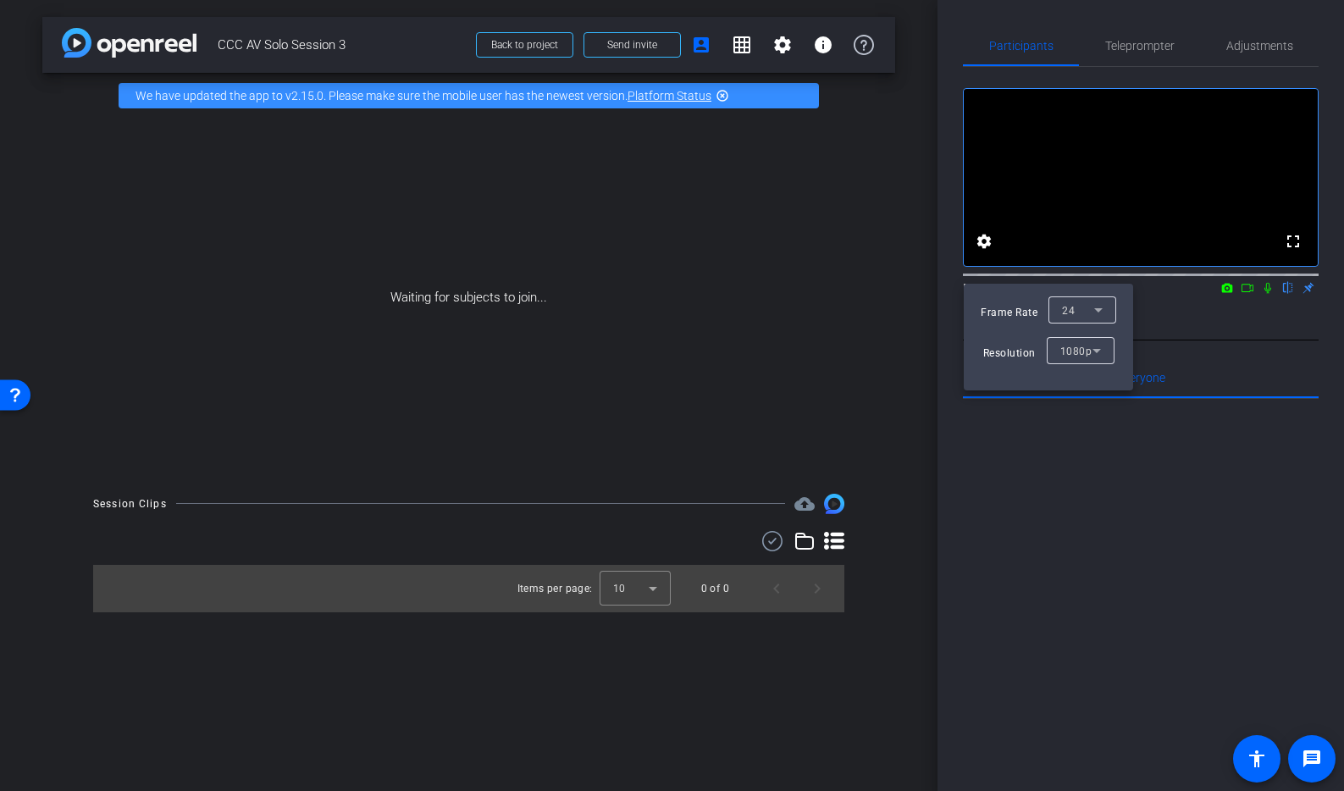
click at [786, 46] on div at bounding box center [672, 395] width 1344 height 791
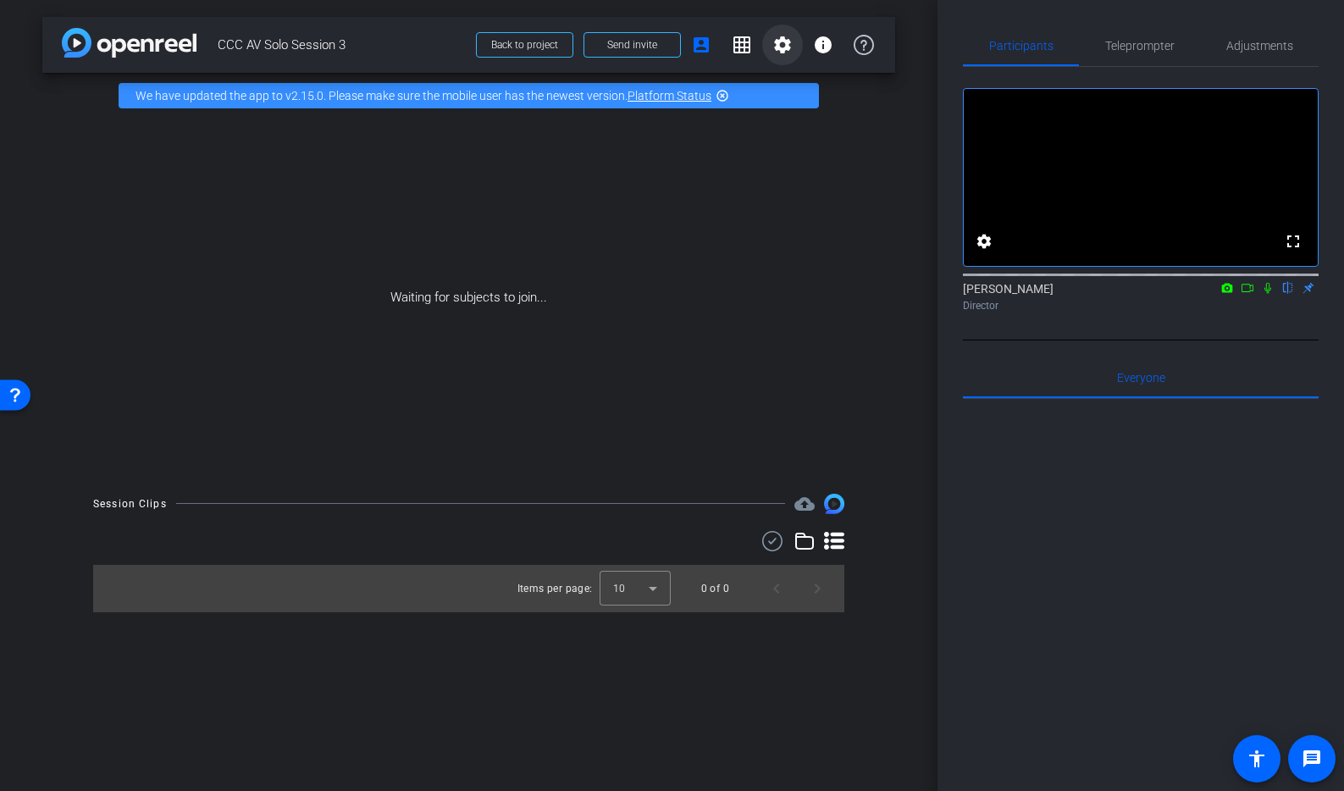
click at [780, 47] on mat-icon "settings" at bounding box center [782, 45] width 20 height 20
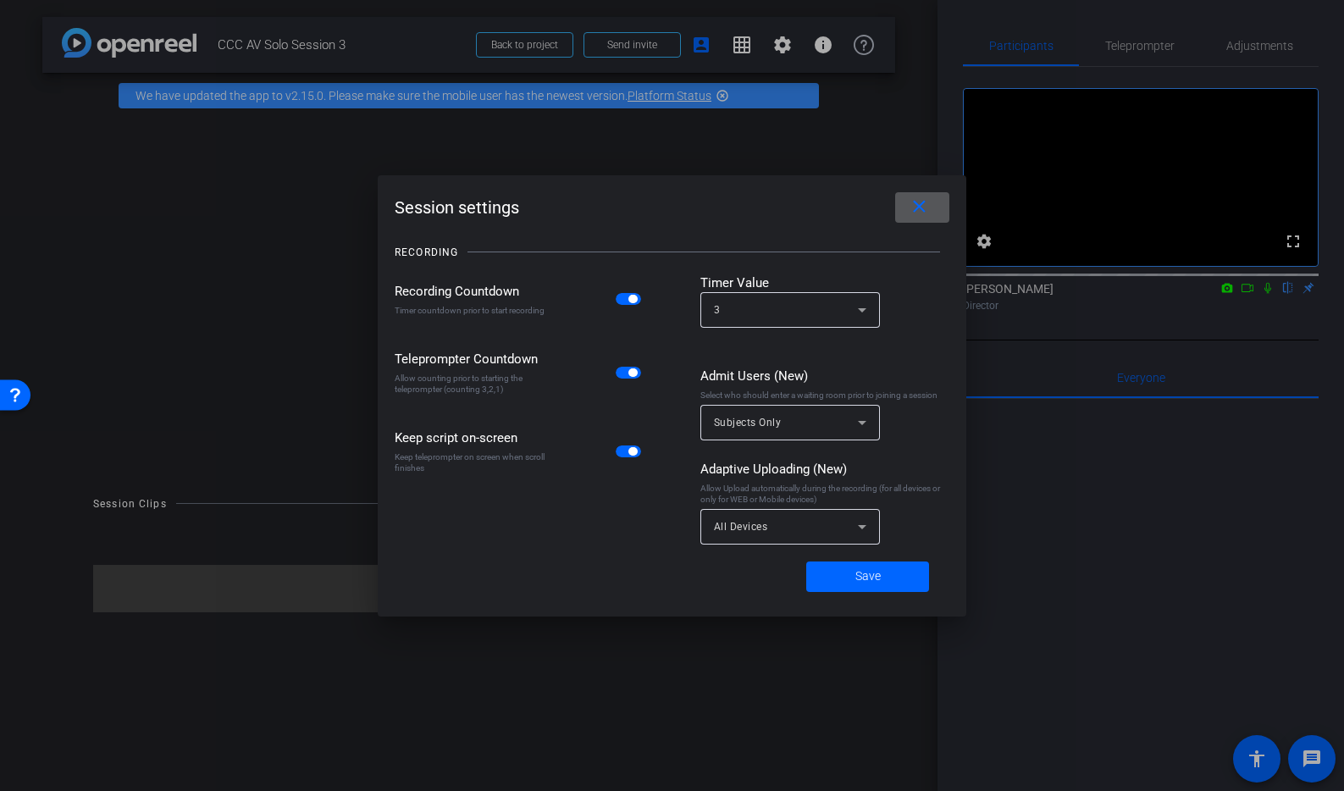
click at [920, 210] on mat-icon "close" at bounding box center [919, 206] width 21 height 21
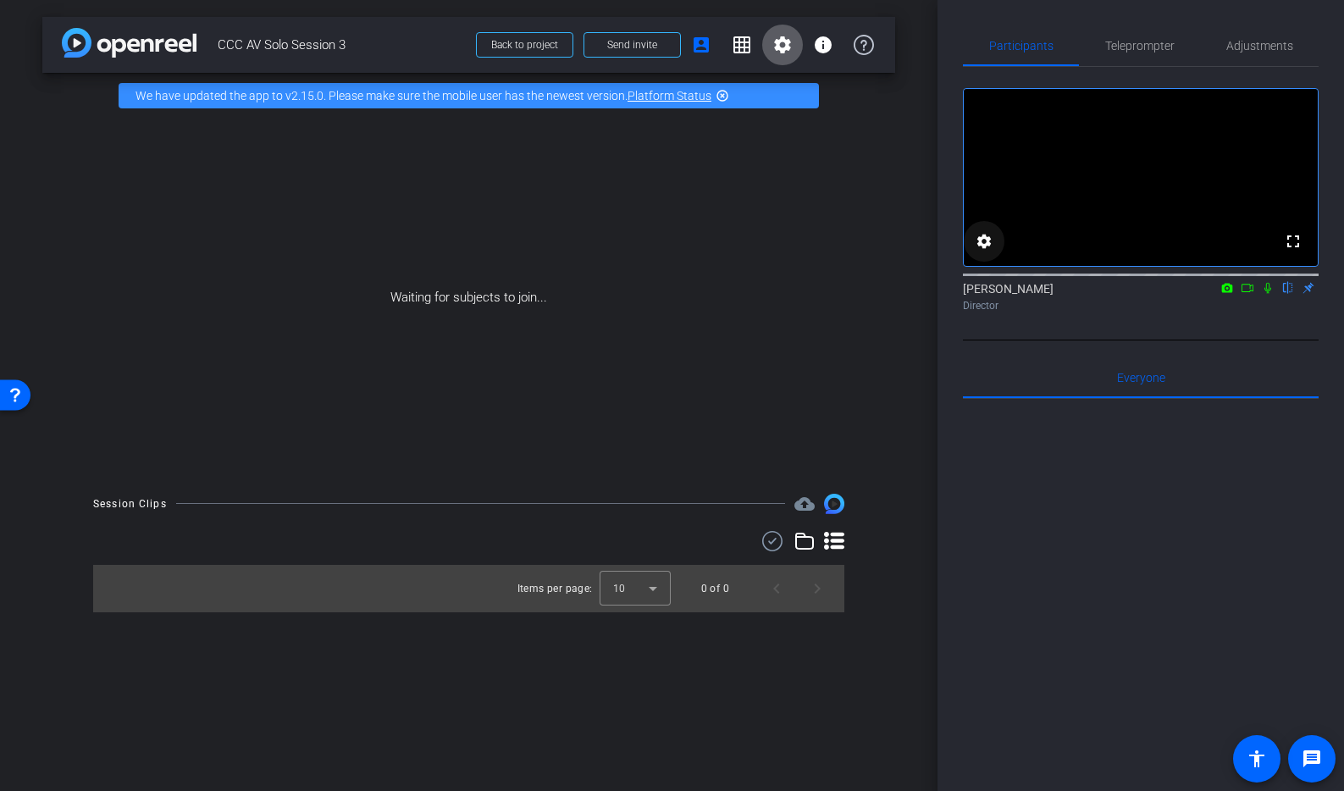
click at [981, 251] on mat-icon "settings" at bounding box center [984, 241] width 20 height 20
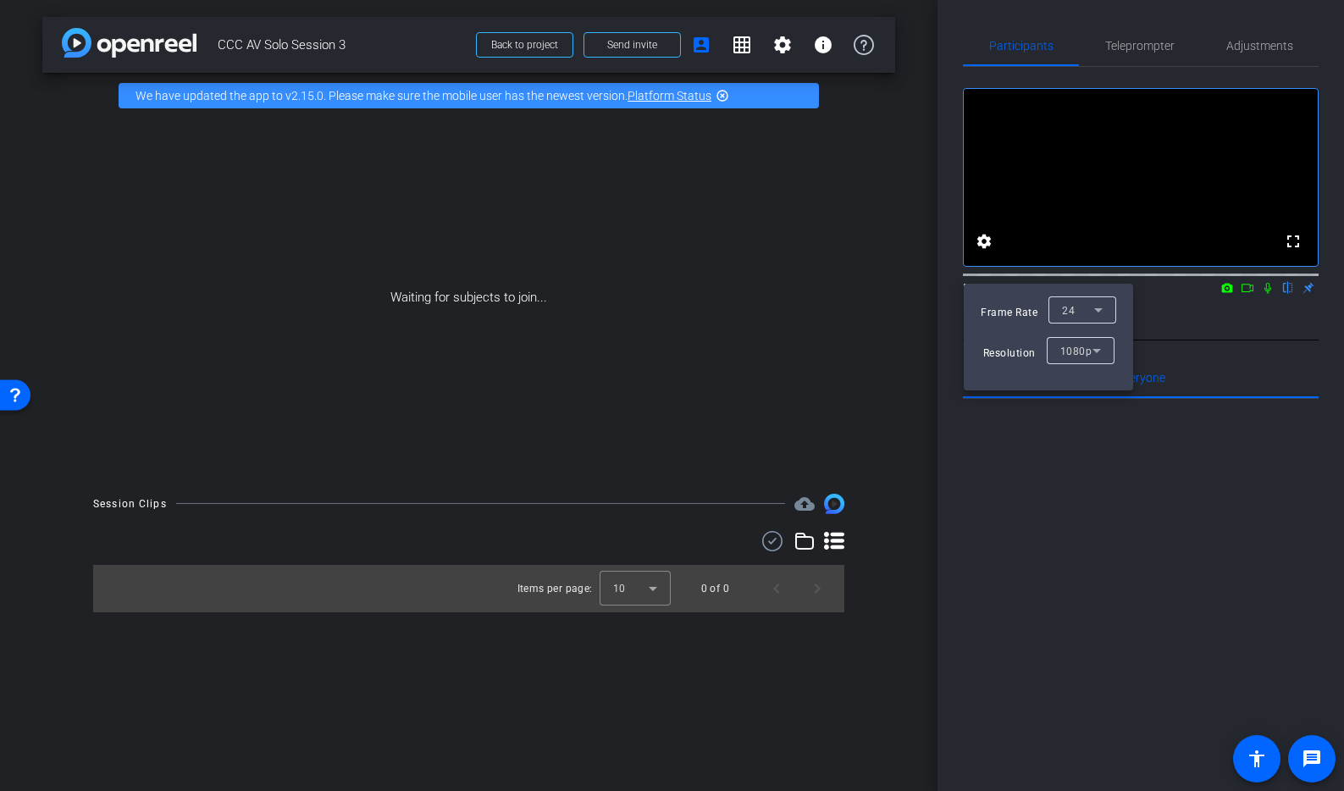
click at [981, 268] on div at bounding box center [672, 395] width 1344 height 791
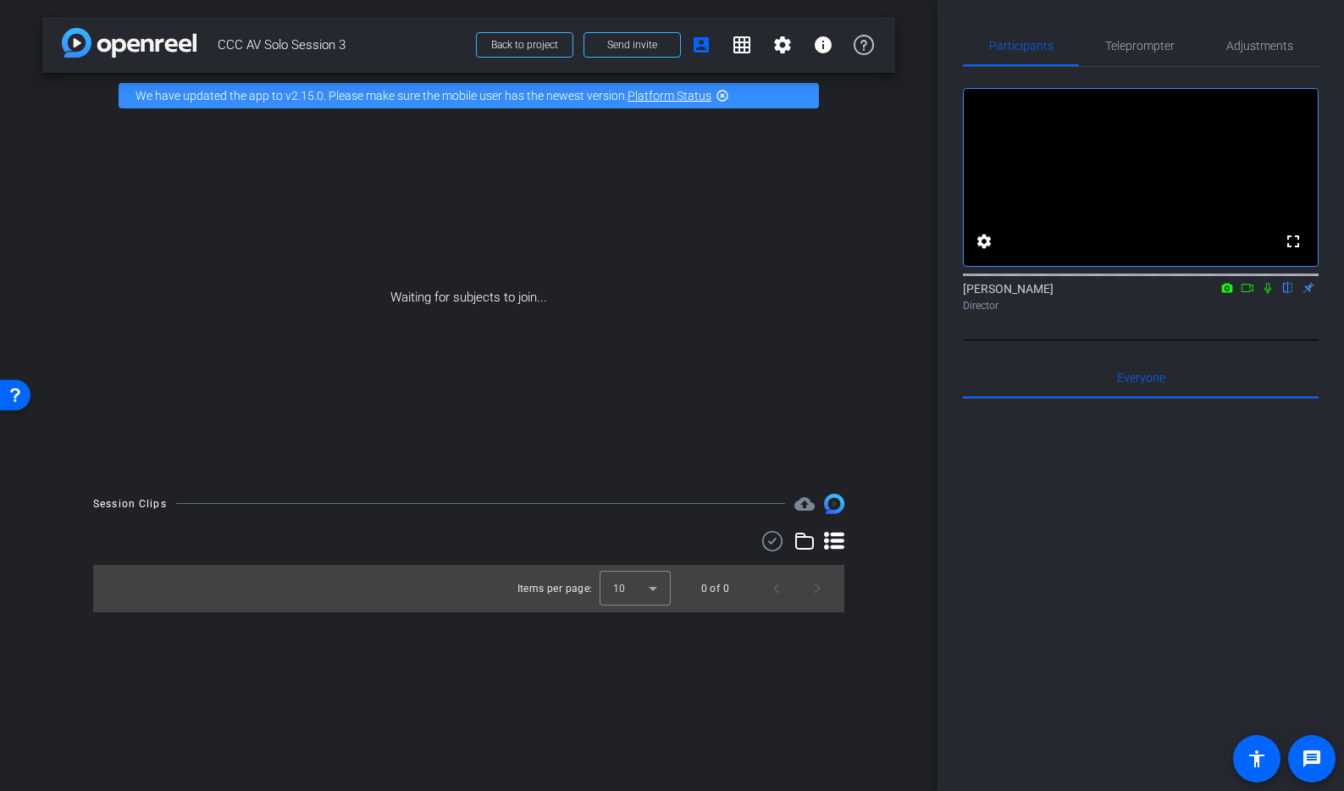
click at [1224, 292] on icon at bounding box center [1227, 287] width 11 height 9
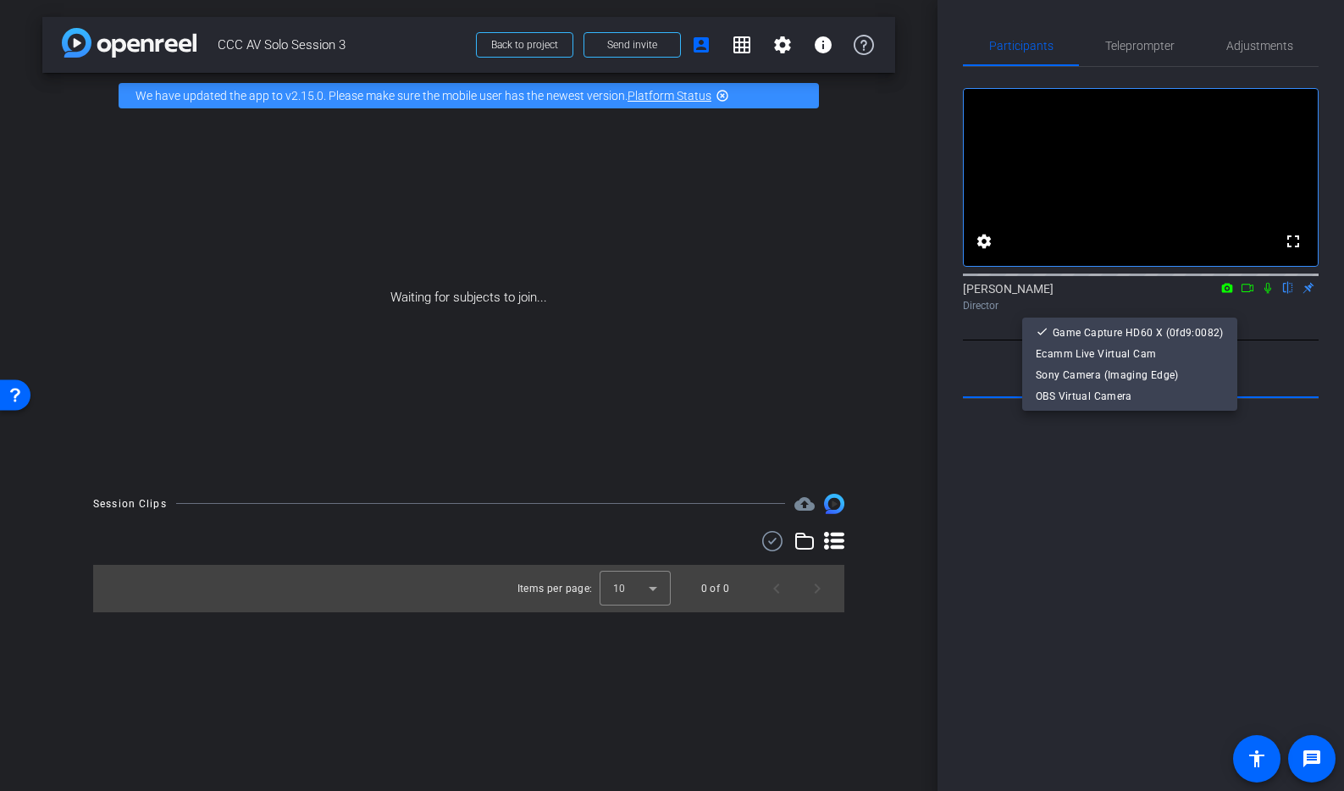
click at [1251, 314] on div at bounding box center [672, 395] width 1344 height 791
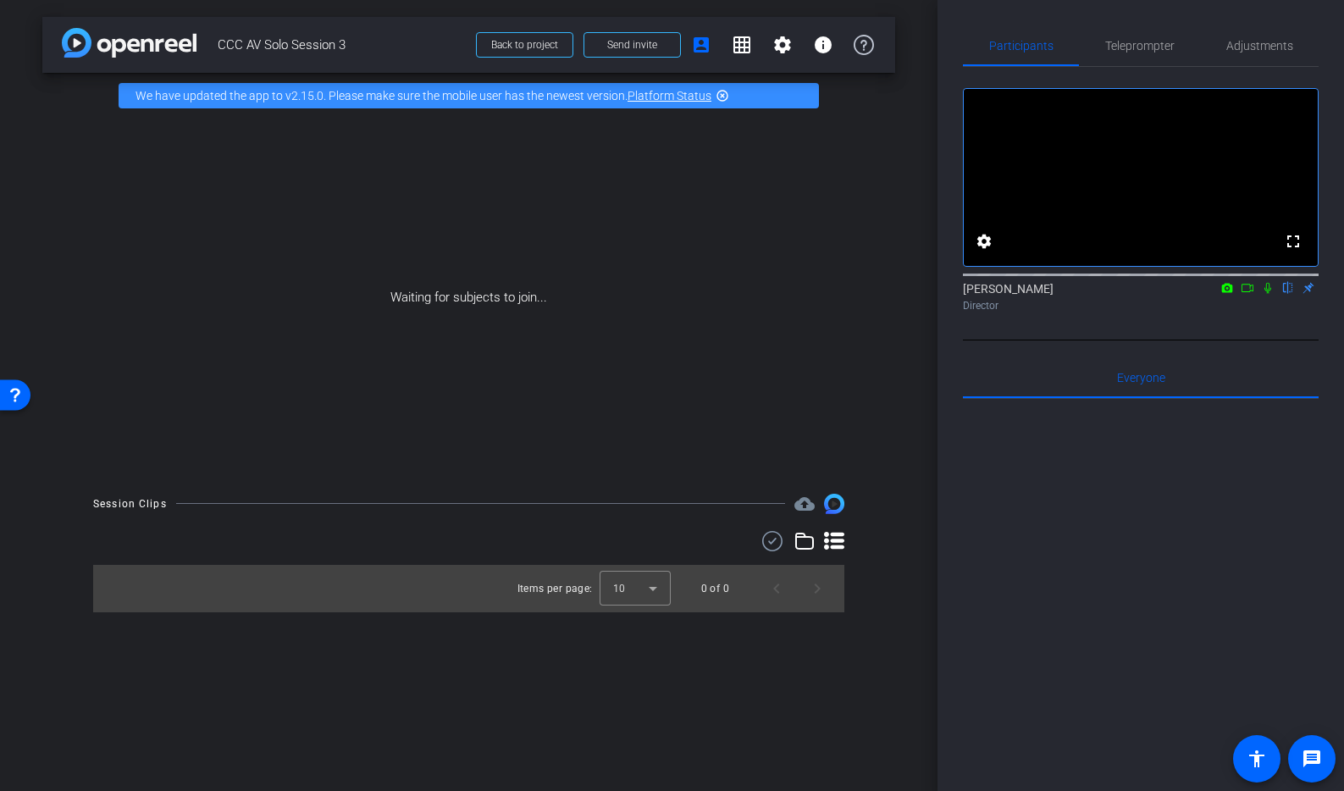
click at [1247, 294] on icon at bounding box center [1247, 288] width 14 height 12
click at [1271, 292] on icon at bounding box center [1267, 287] width 9 height 9
click at [1209, 27] on div "Adjustments" at bounding box center [1259, 45] width 119 height 41
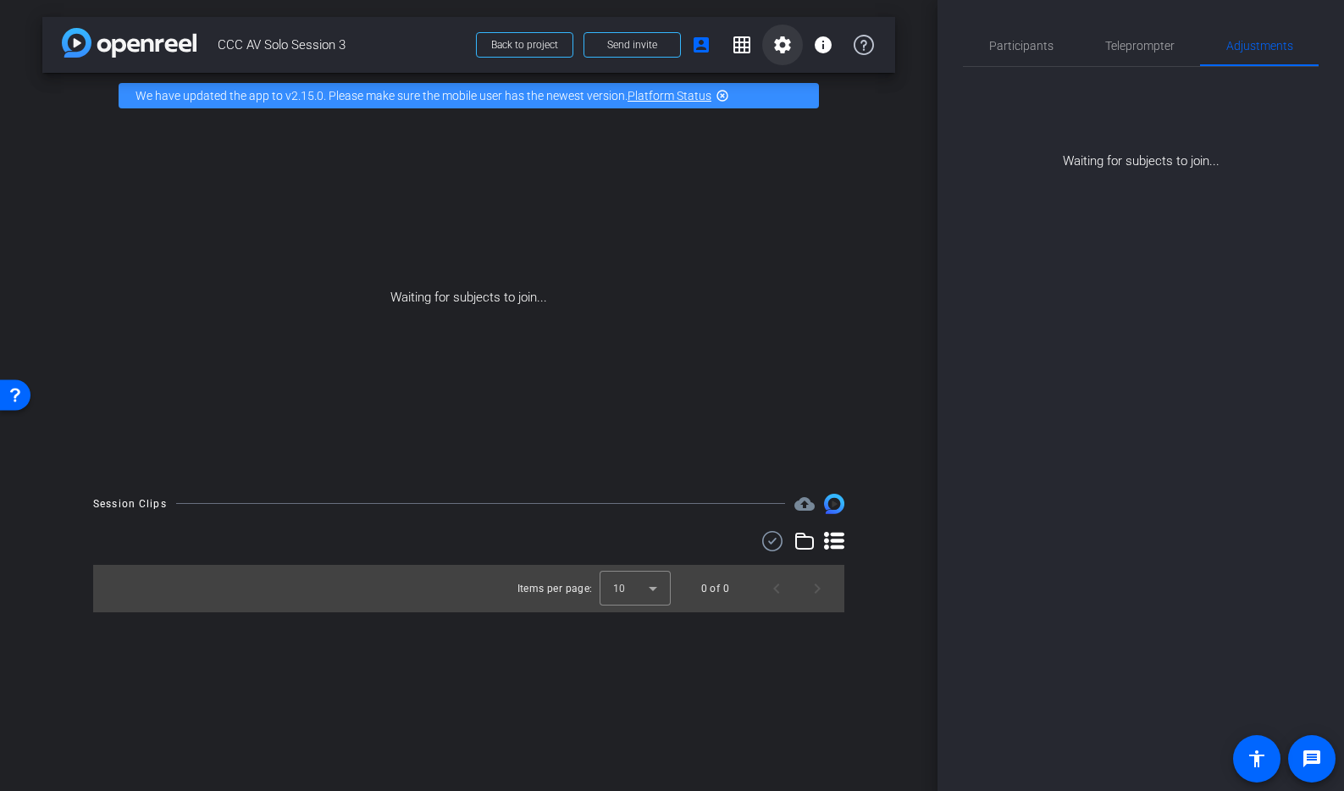
click at [774, 44] on mat-icon "settings" at bounding box center [782, 45] width 20 height 20
